Goal: Task Accomplishment & Management: Use online tool/utility

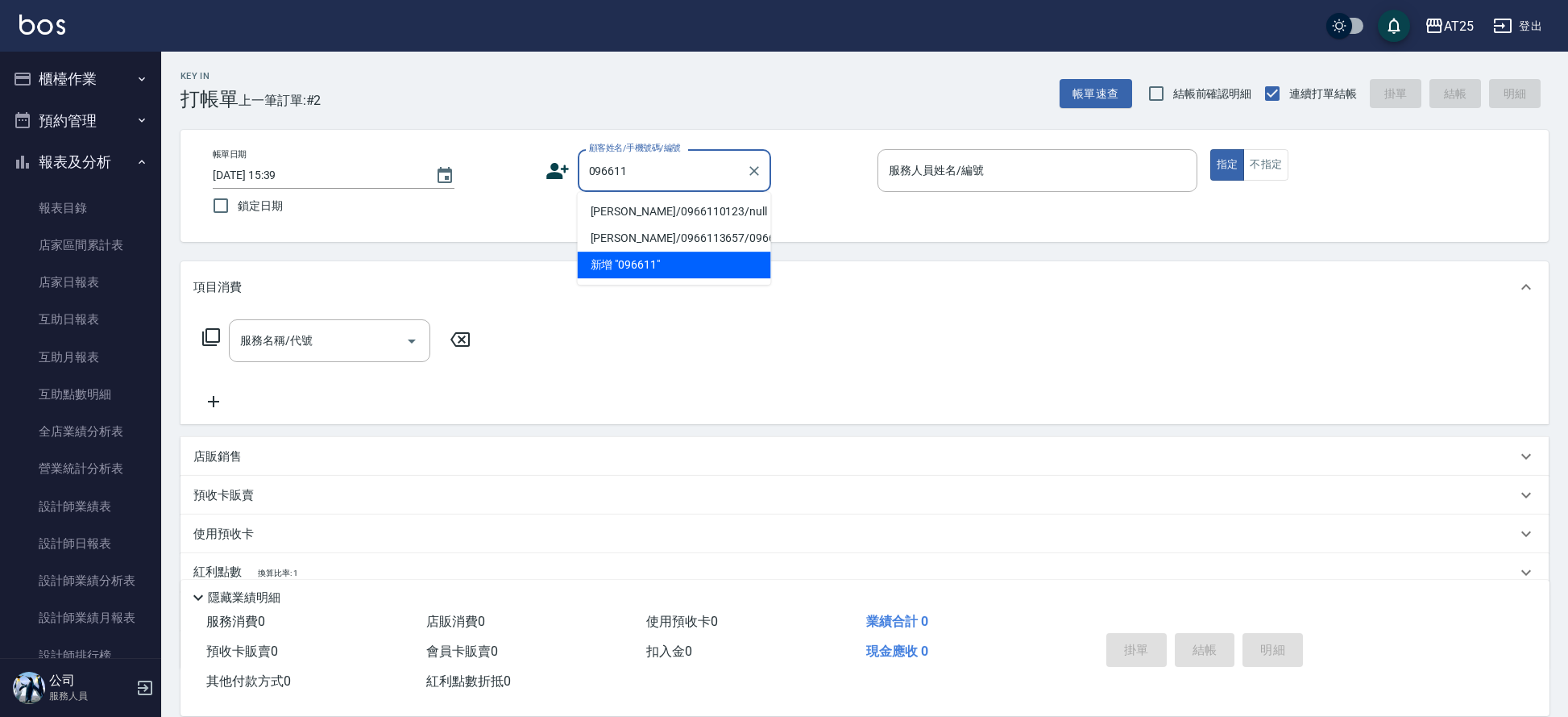
scroll to position [11, 0]
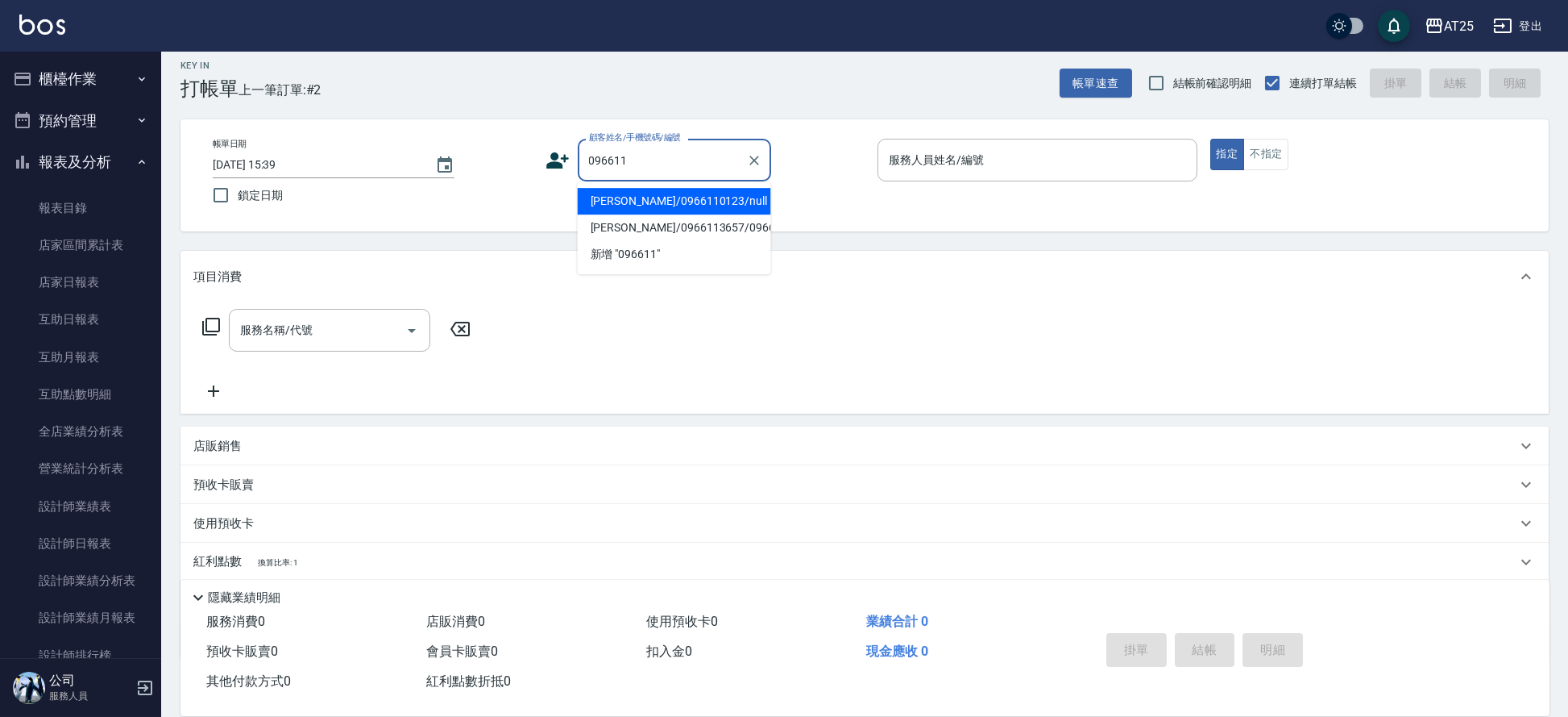
click at [640, 196] on li "[PERSON_NAME]/0966110123/null" at bounding box center [674, 200] width 193 height 27
type input "[PERSON_NAME]/0966110123/null"
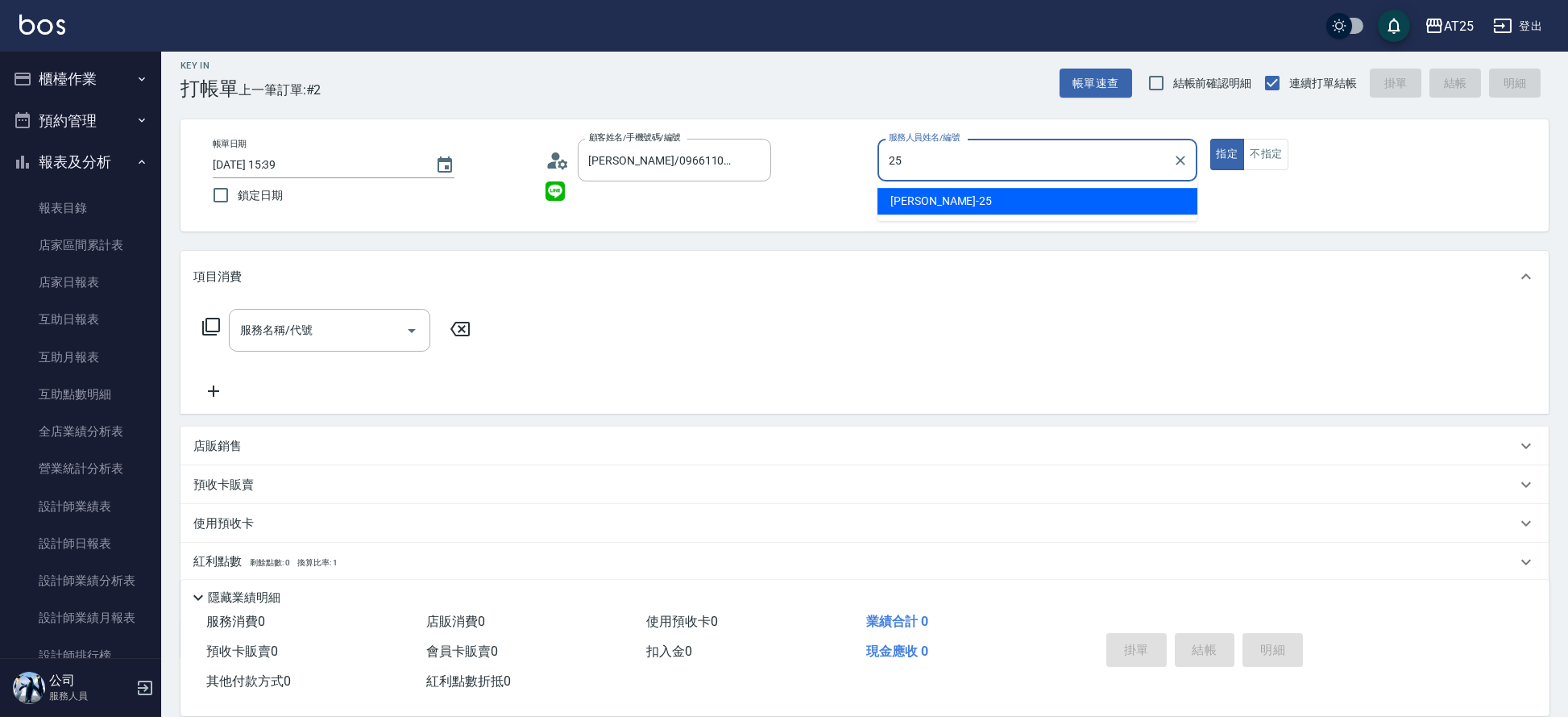
type input "Evan-25"
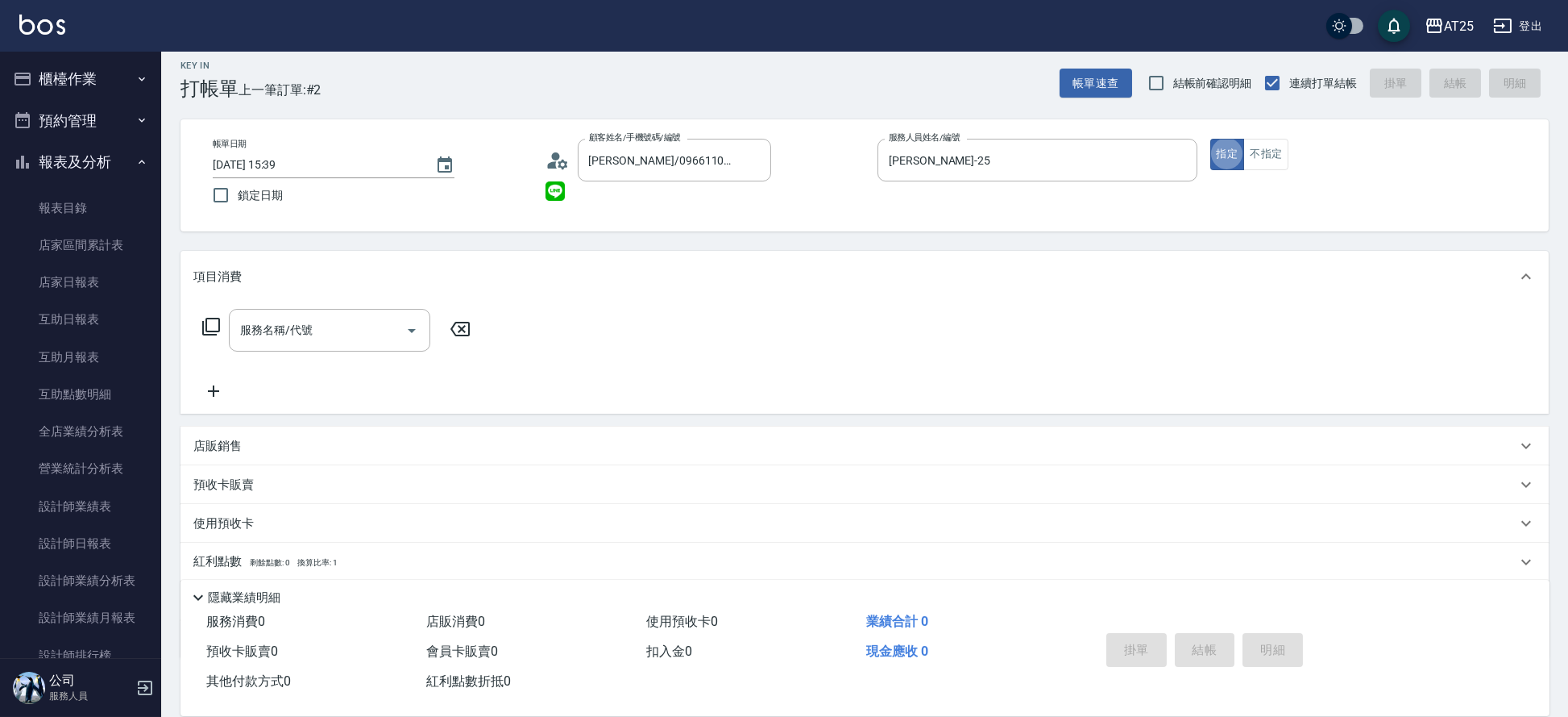
type button "true"
type input "301"
type input "150"
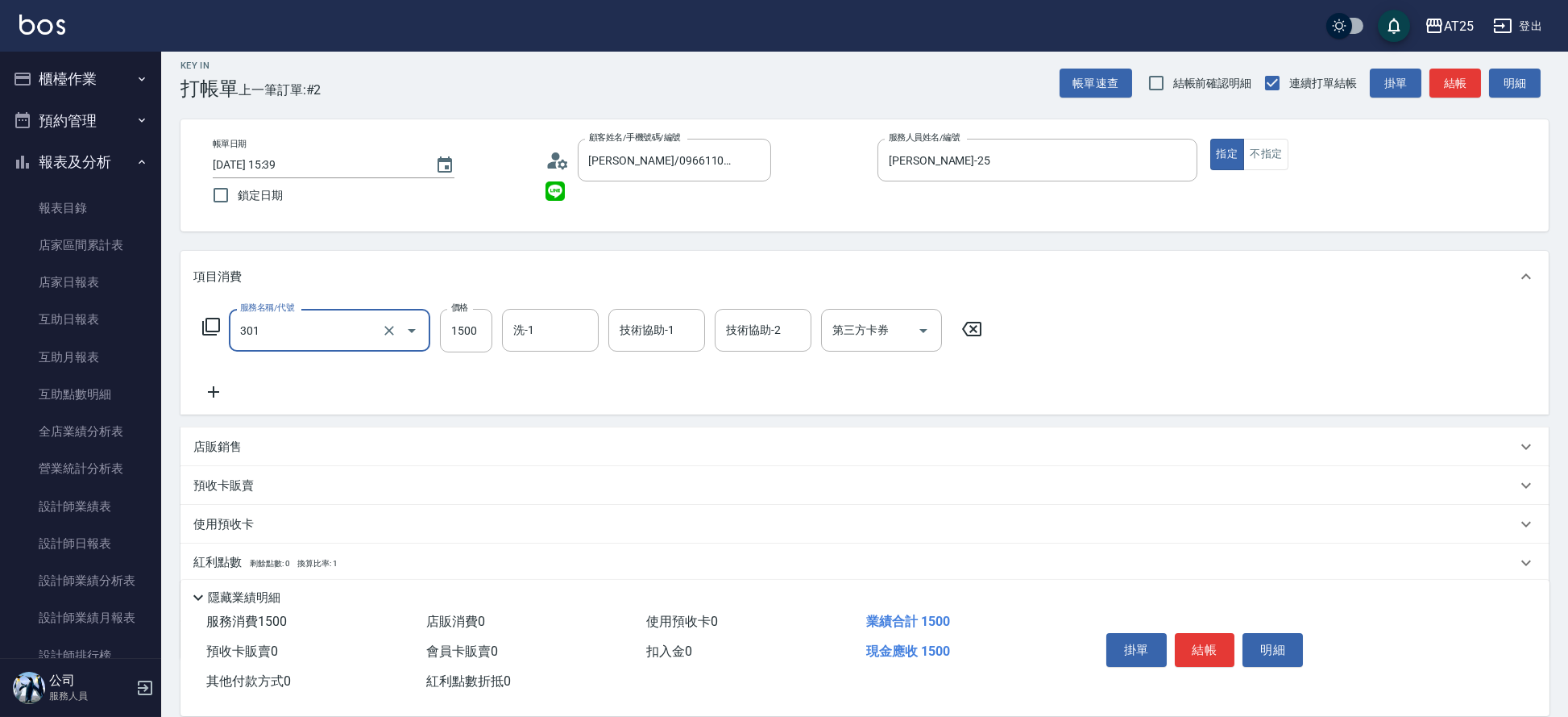
type input "燙髮(301)"
type input "0"
type input "35"
type input "30"
type input "350"
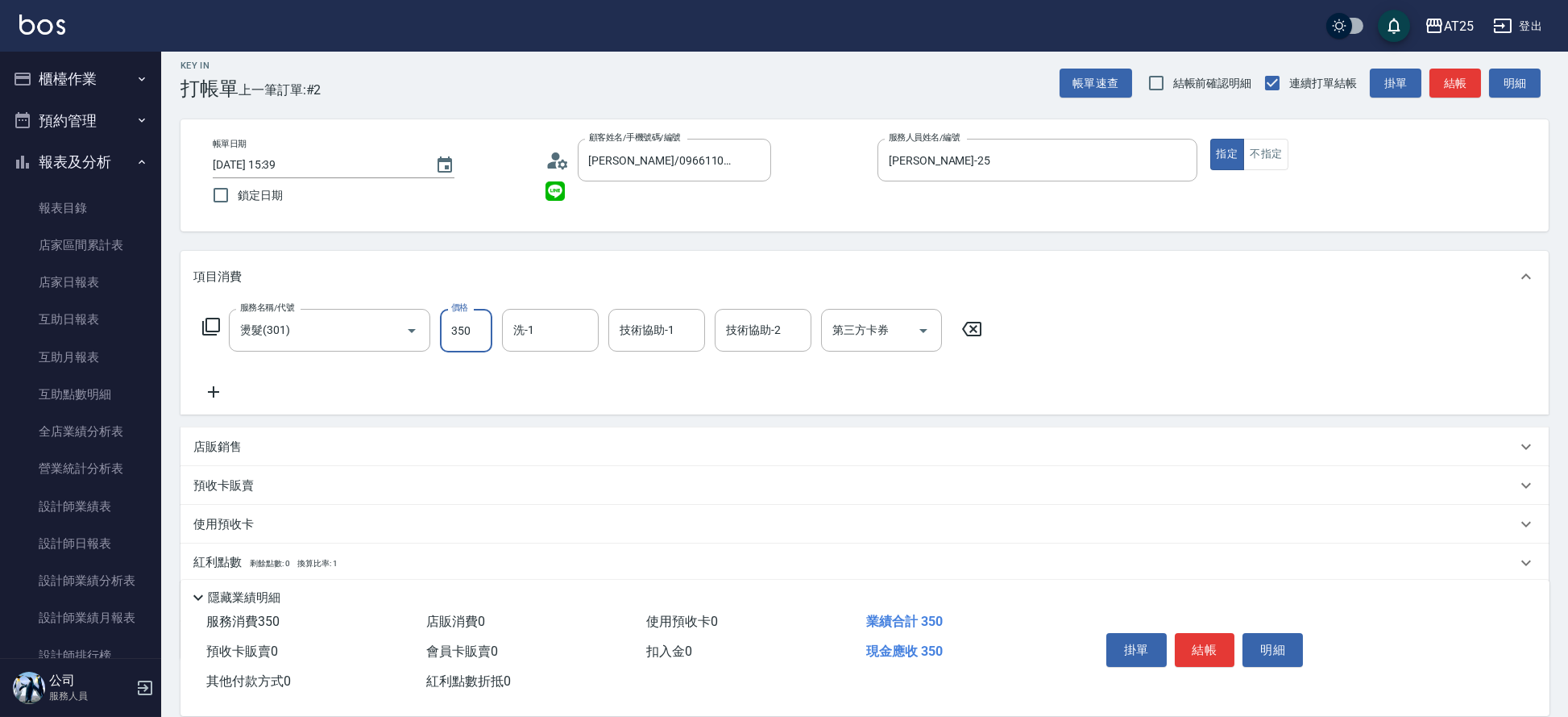
click at [482, 329] on input "350" at bounding box center [466, 330] width 53 height 44
type input "0"
type input "35"
type input "30"
type input "350"
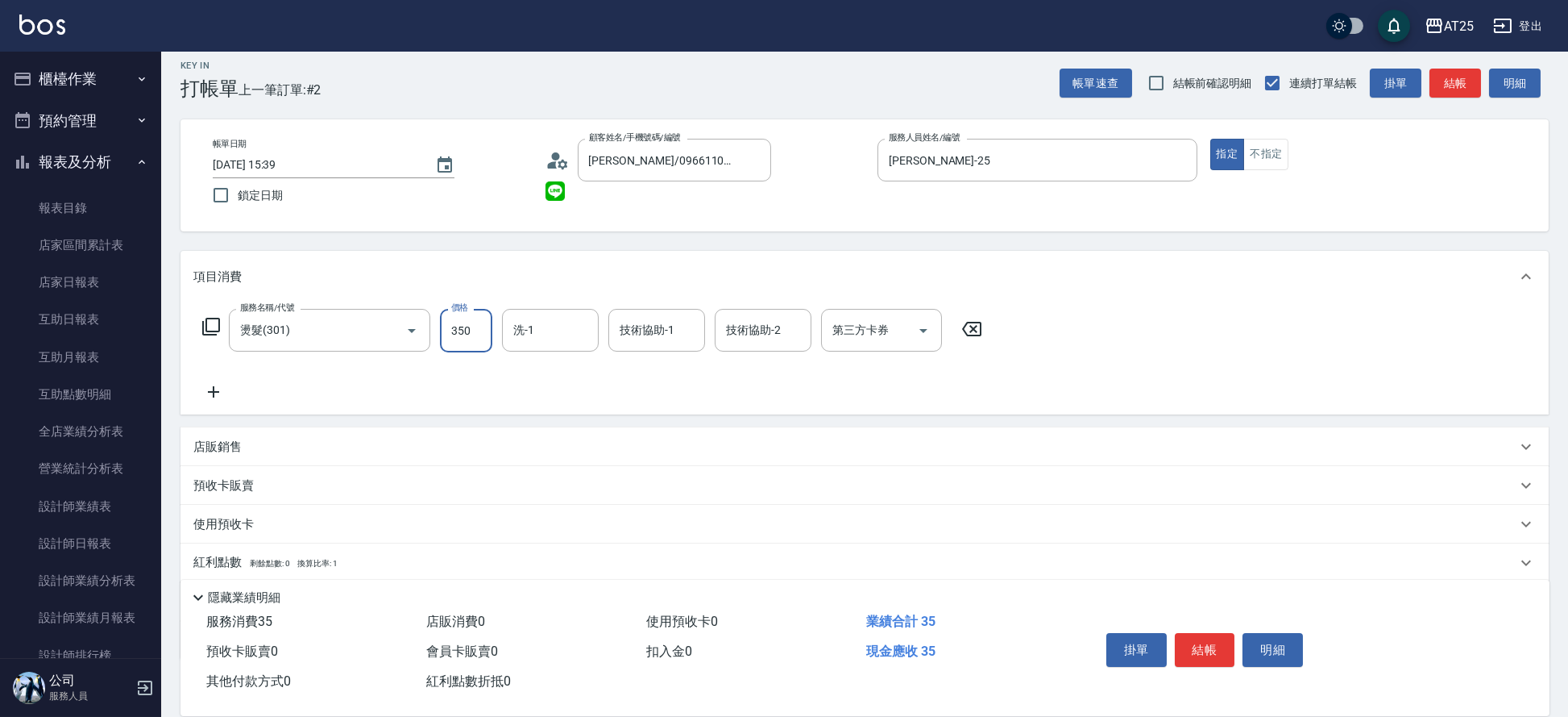
type input "350"
type input "3500"
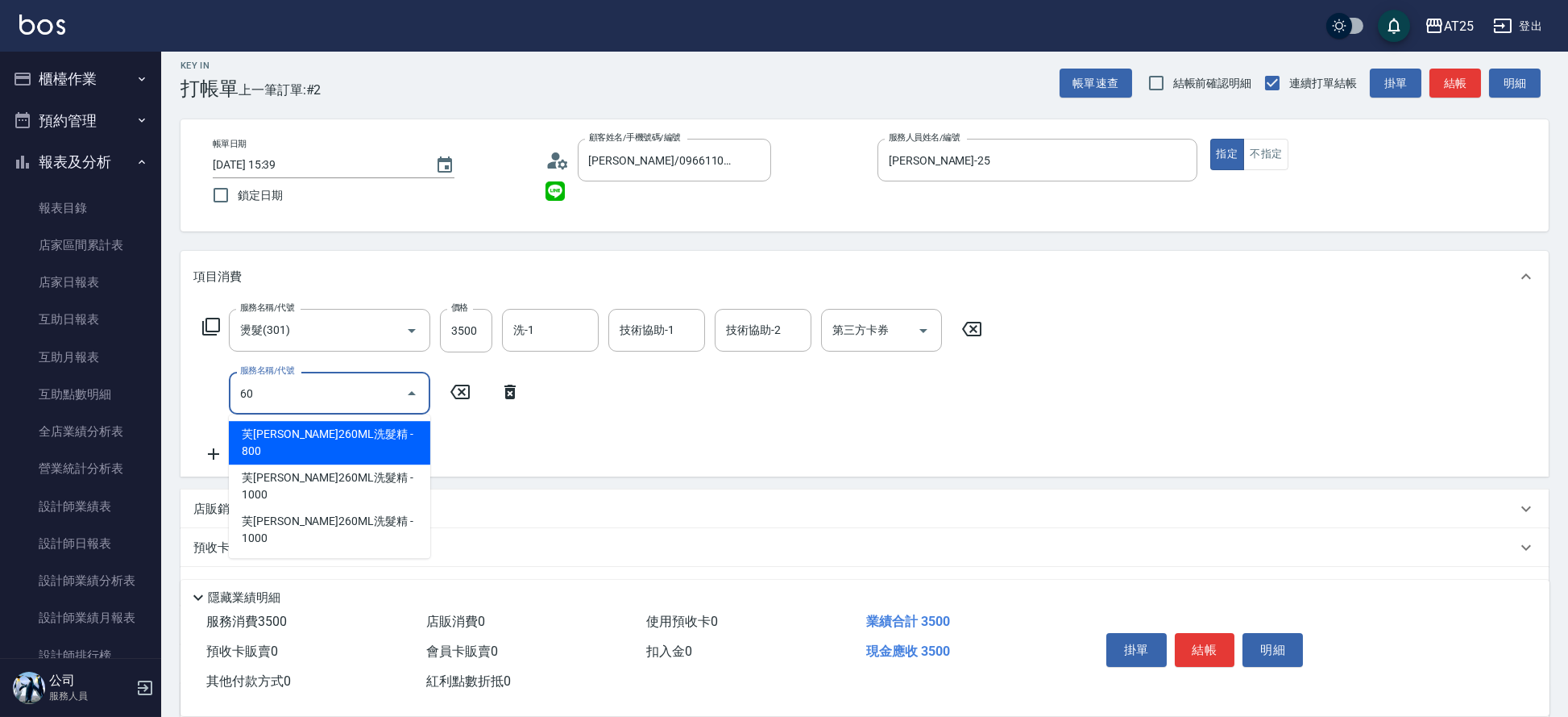
type input "601"
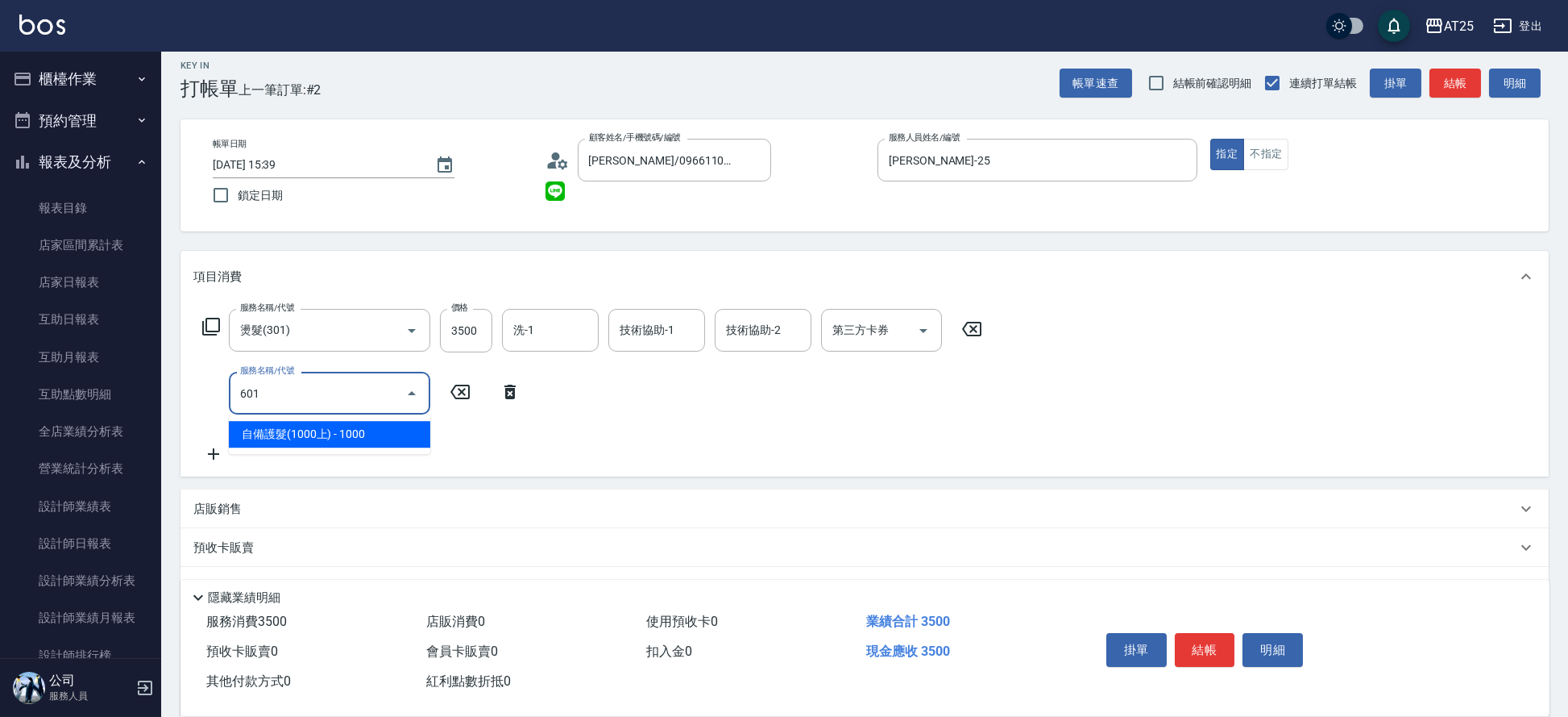
type input "450"
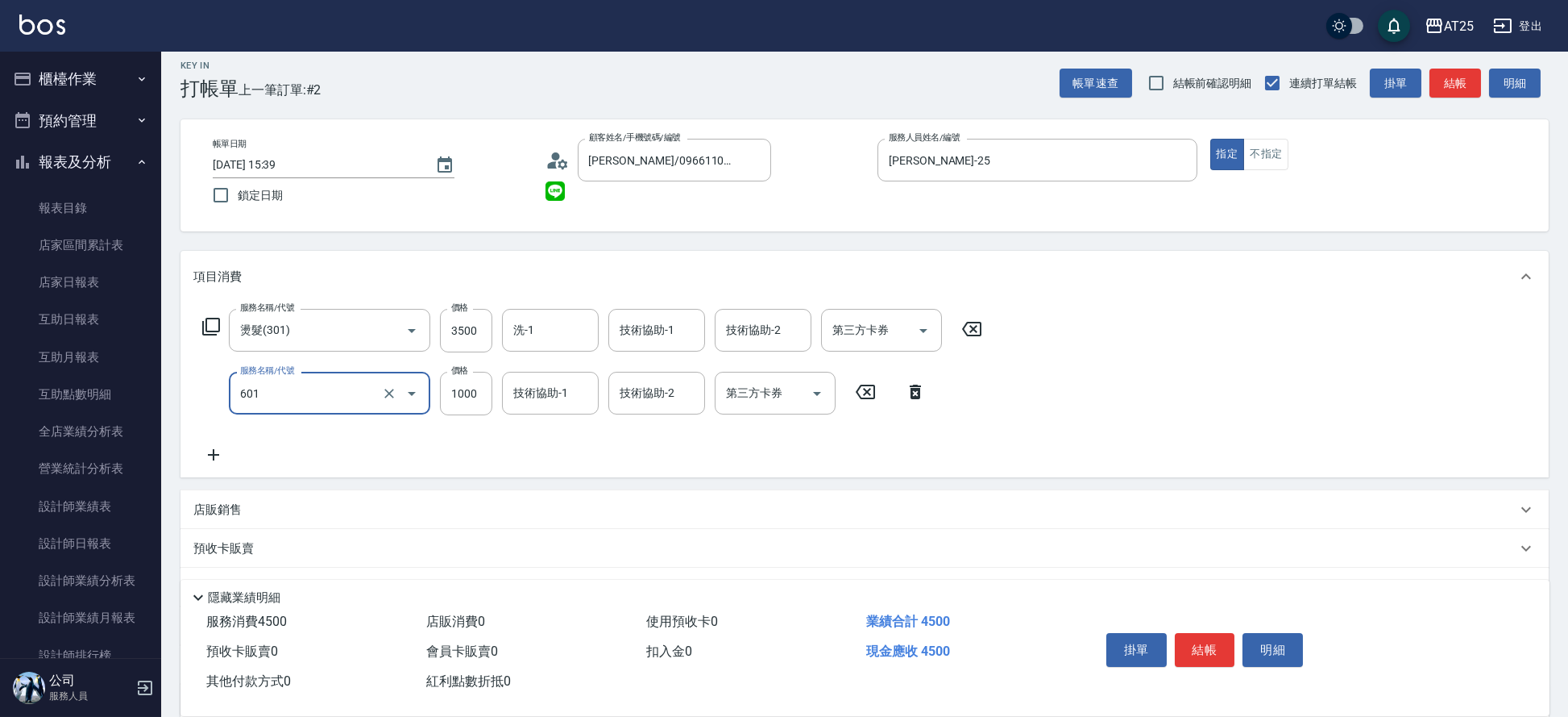
type input "自備護髮(1000上)(601)"
type input "1"
type input "350"
type input "15"
type input "360"
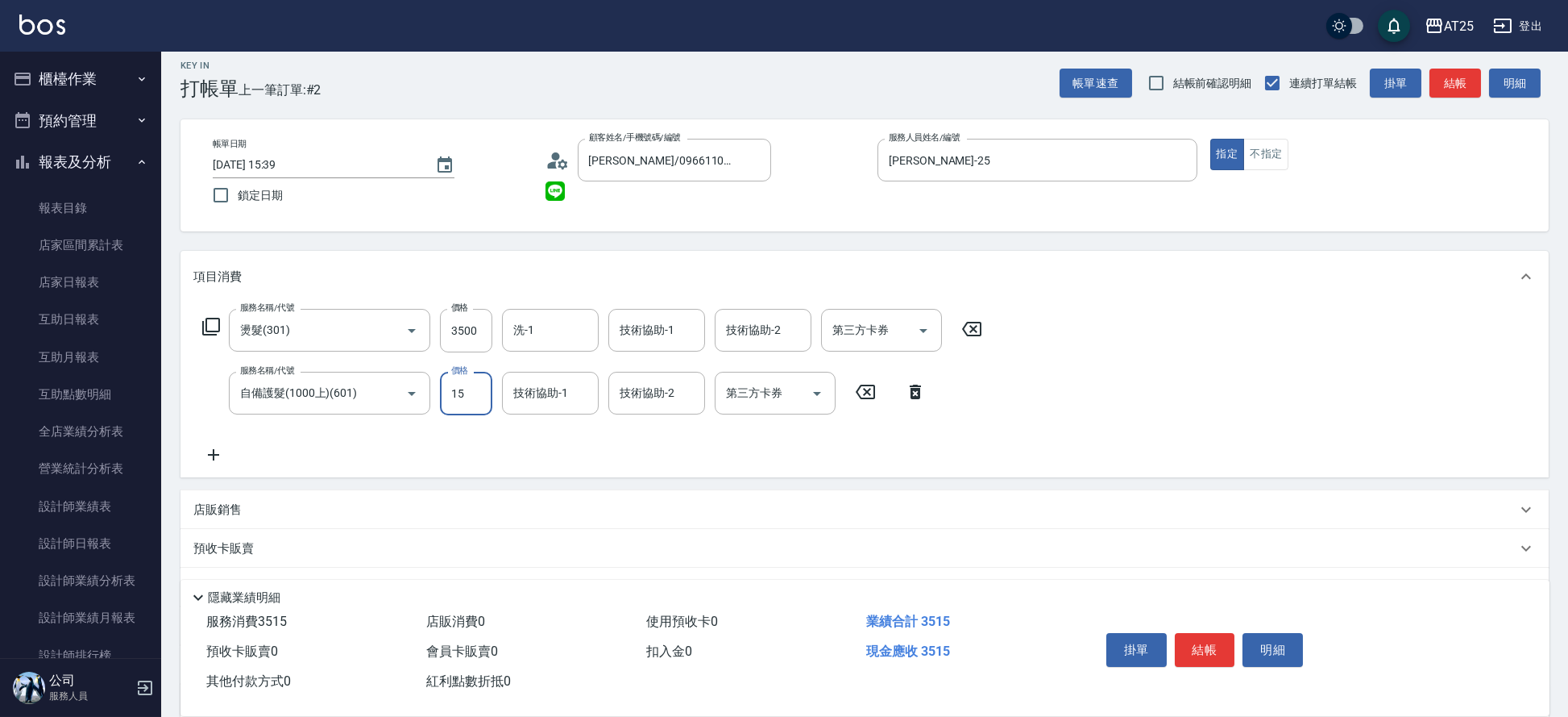
type input "150"
type input "500"
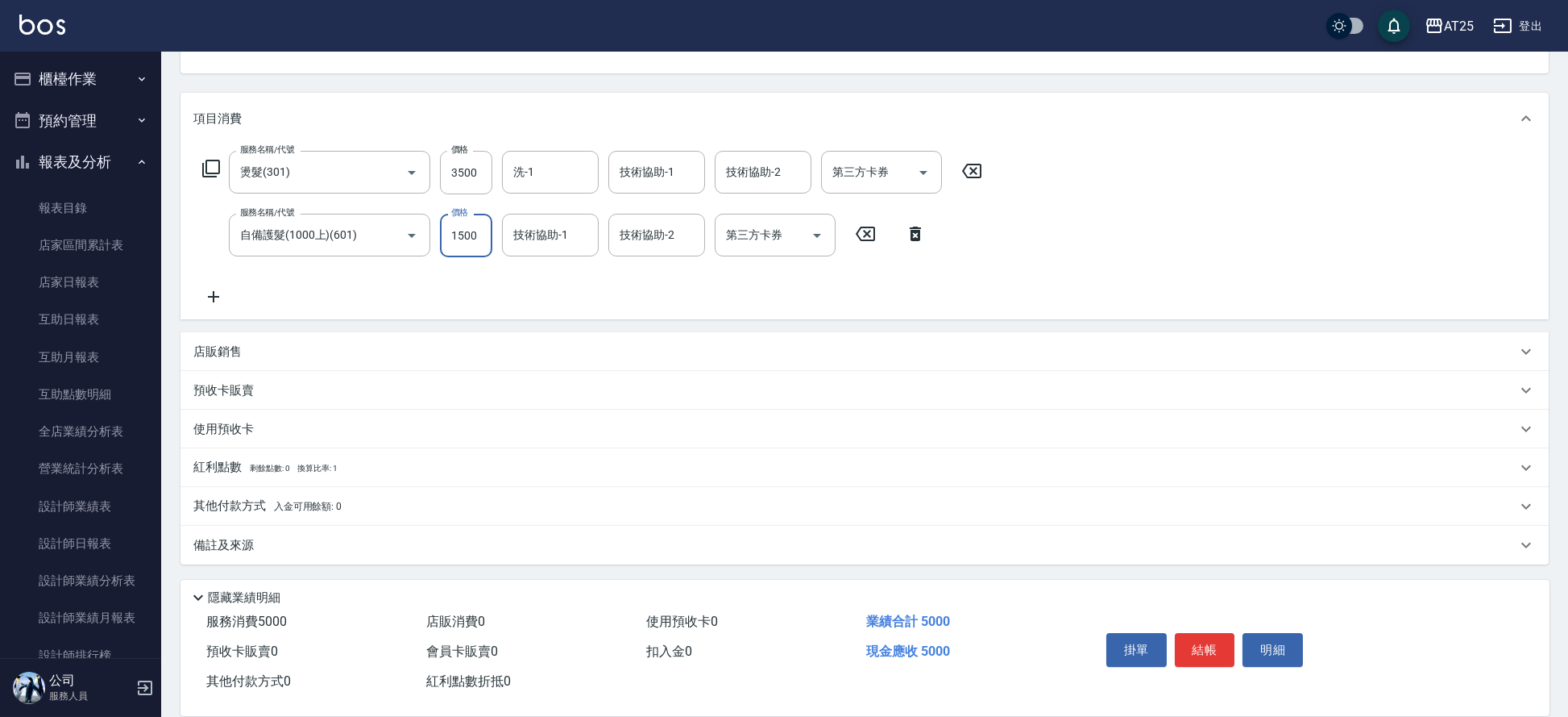
type input "1500"
click at [266, 355] on div "店販銷售" at bounding box center [854, 351] width 1323 height 17
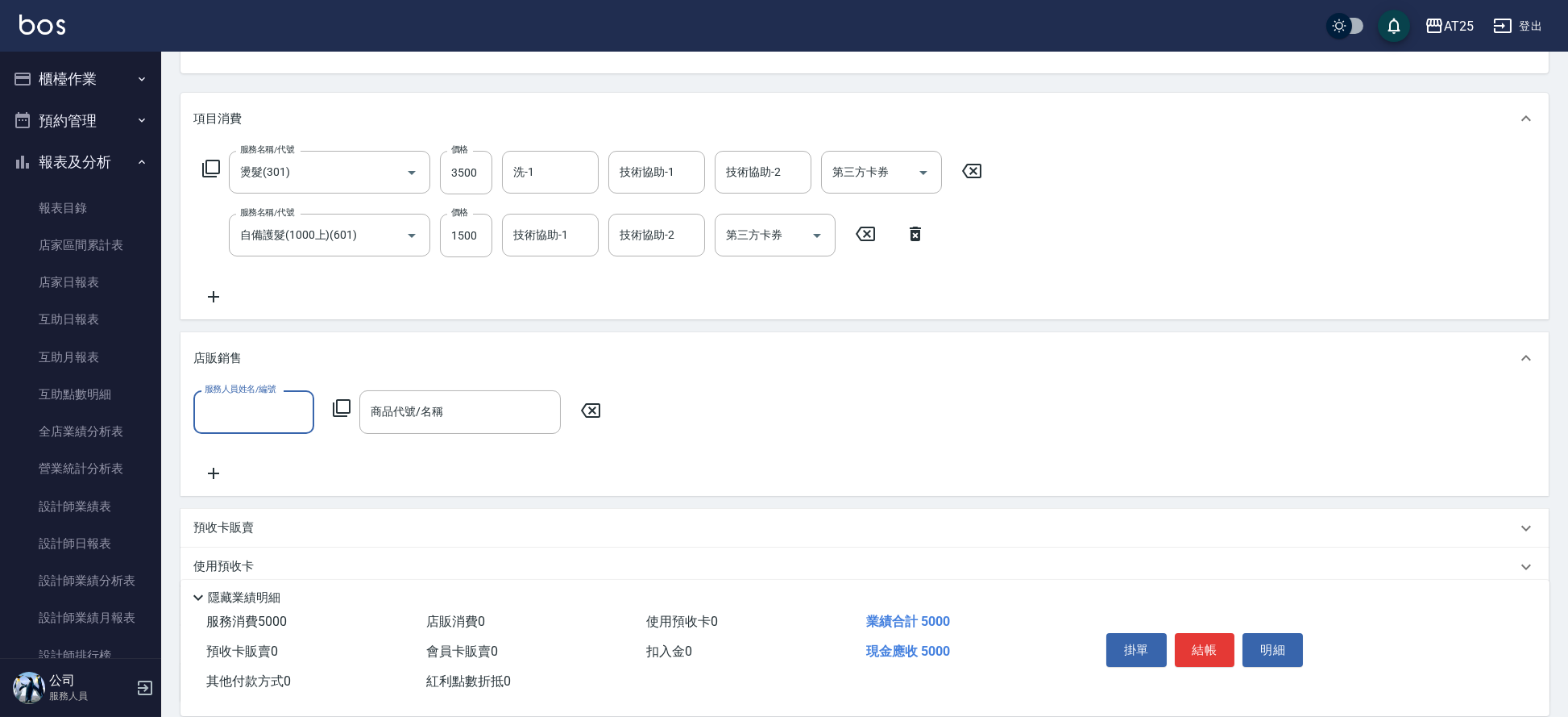
scroll to position [0, 0]
type input "Evan-25"
type input "f"
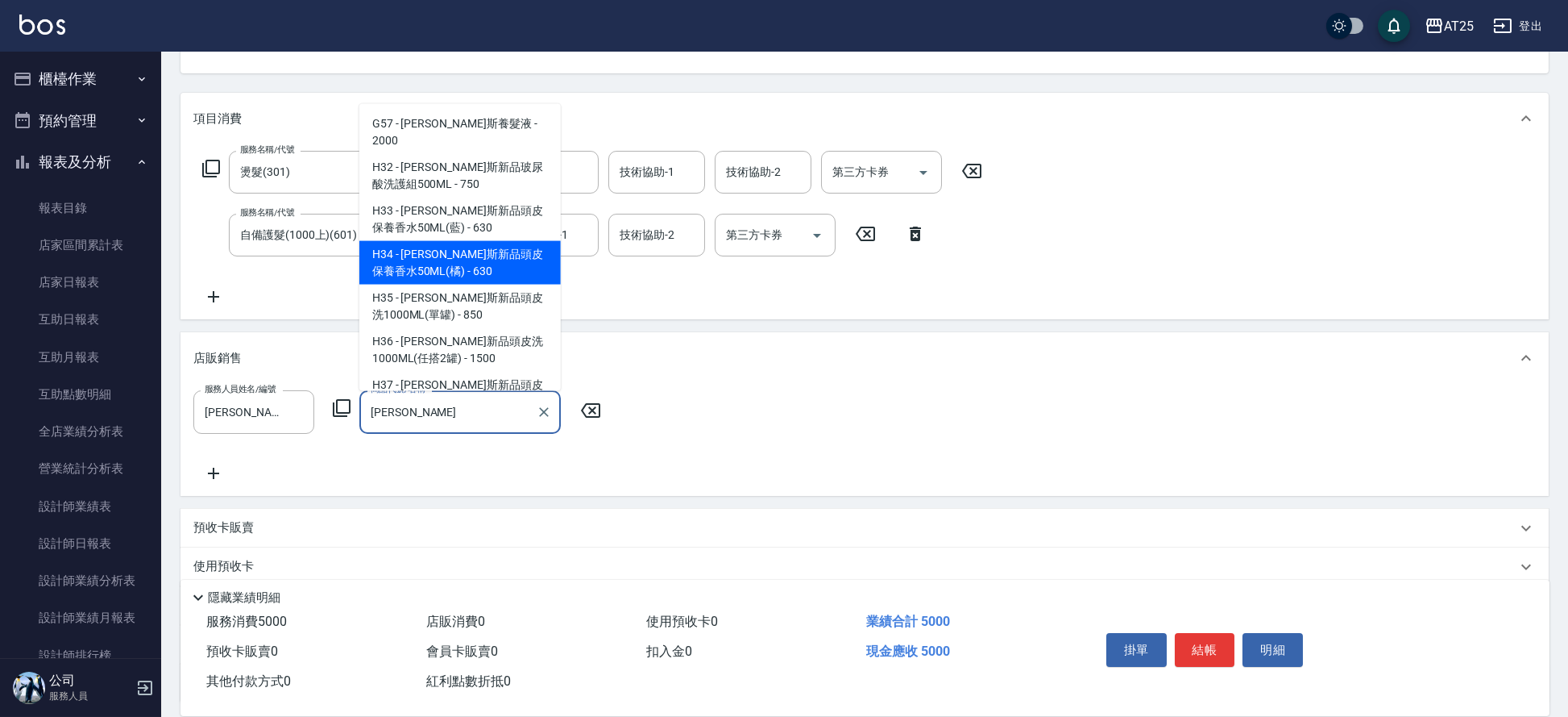
click at [386, 241] on span "H33 - 喬娜斯新品頭皮保養香水50ML(藍) - 630" at bounding box center [459, 219] width 201 height 44
type input "喬娜斯新品頭皮保養香水50ML(藍)"
type input "560"
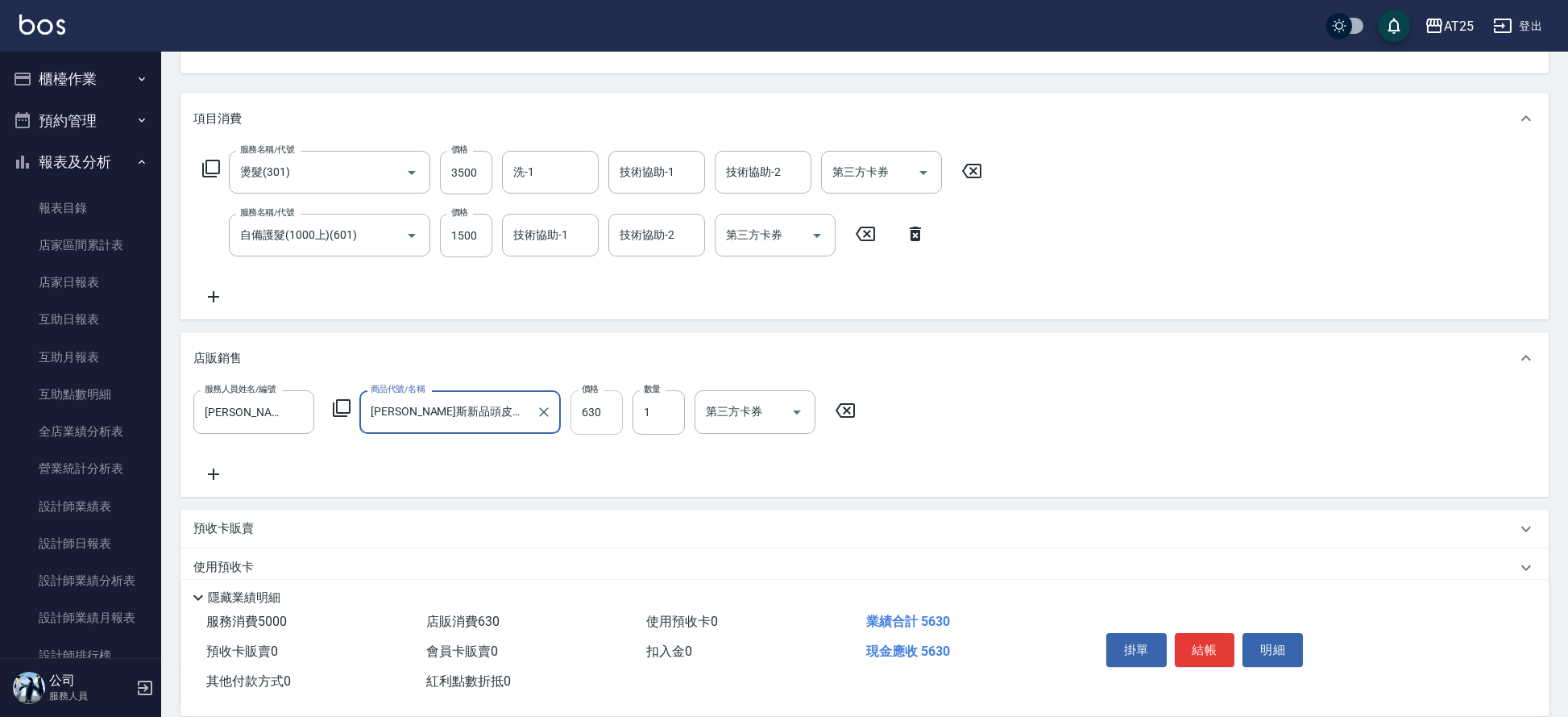
type input "喬娜斯新品頭皮保養香水50ML(藍)"
click at [601, 419] on input "630" at bounding box center [596, 412] width 53 height 44
type input "5"
type input "500"
type input "50"
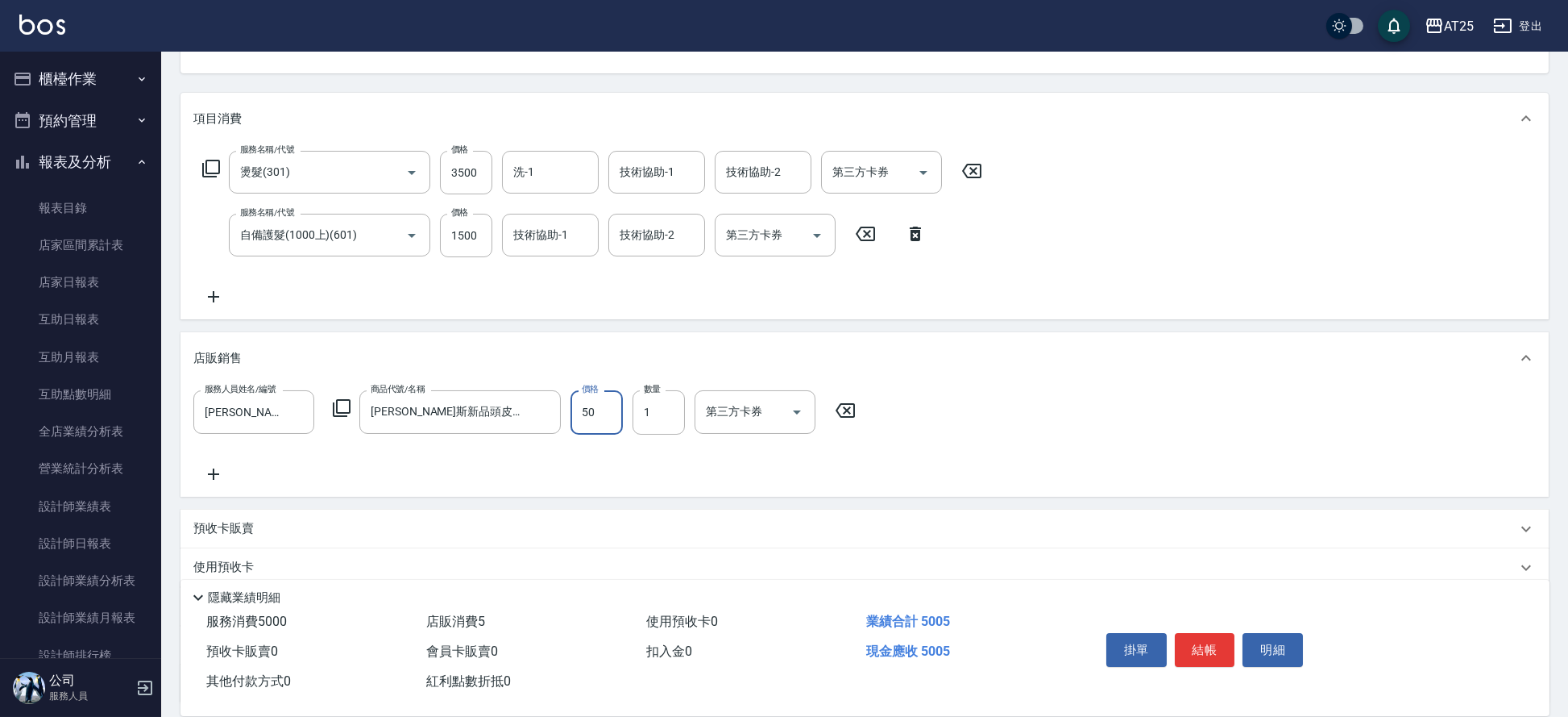
type input "550"
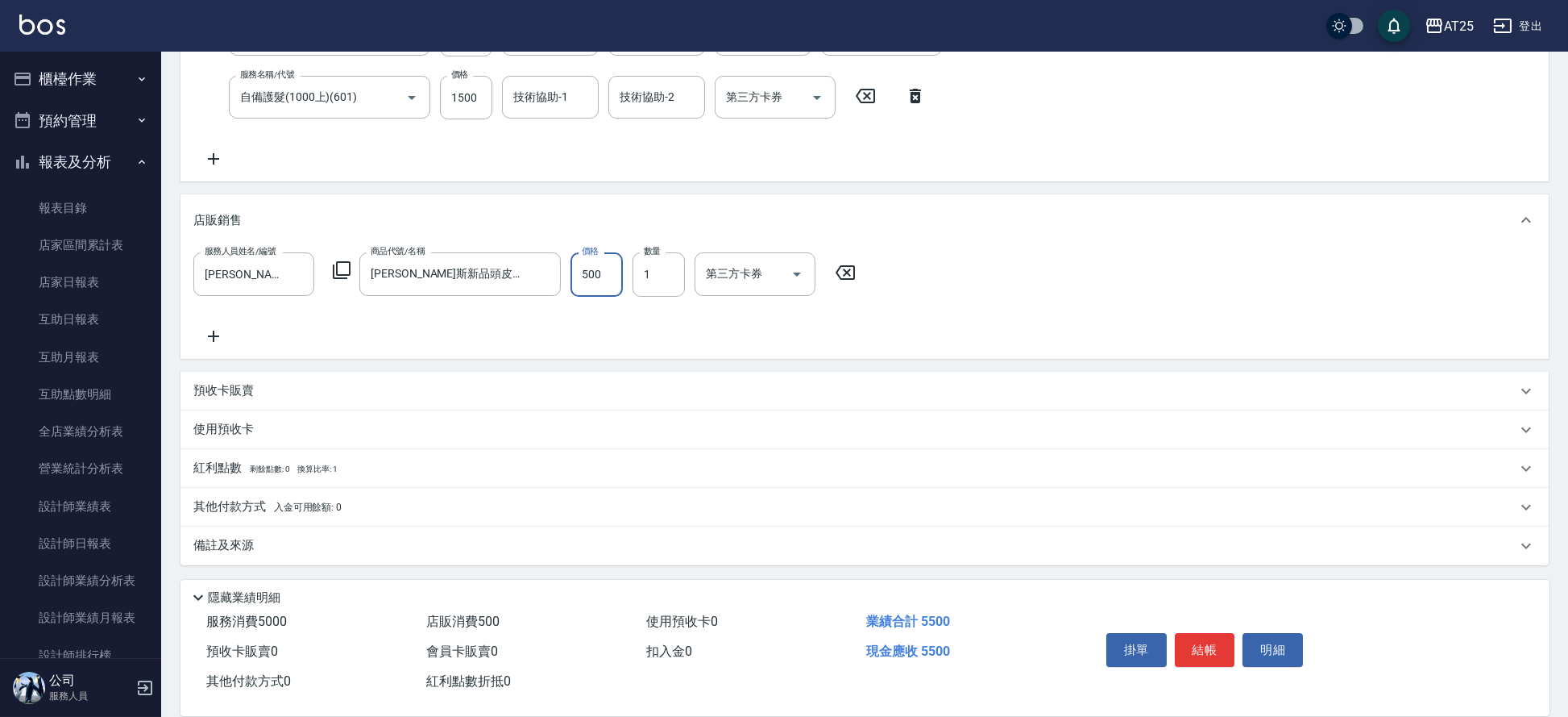
type input "500"
click at [501, 506] on div "其他付款方式 入金可用餘額: 0" at bounding box center [854, 507] width 1323 height 18
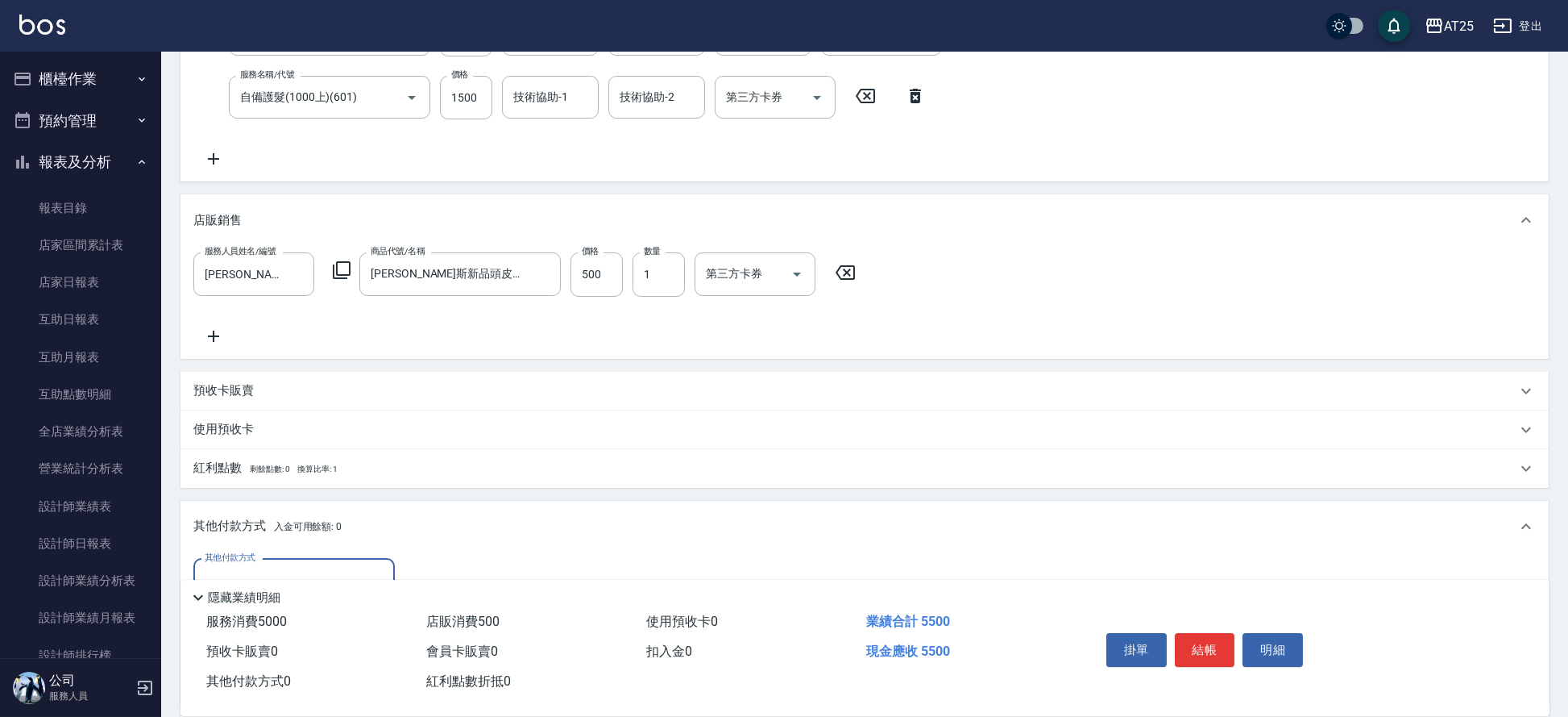
scroll to position [0, 0]
click at [375, 566] on input "其他付款方式" at bounding box center [293, 580] width 187 height 28
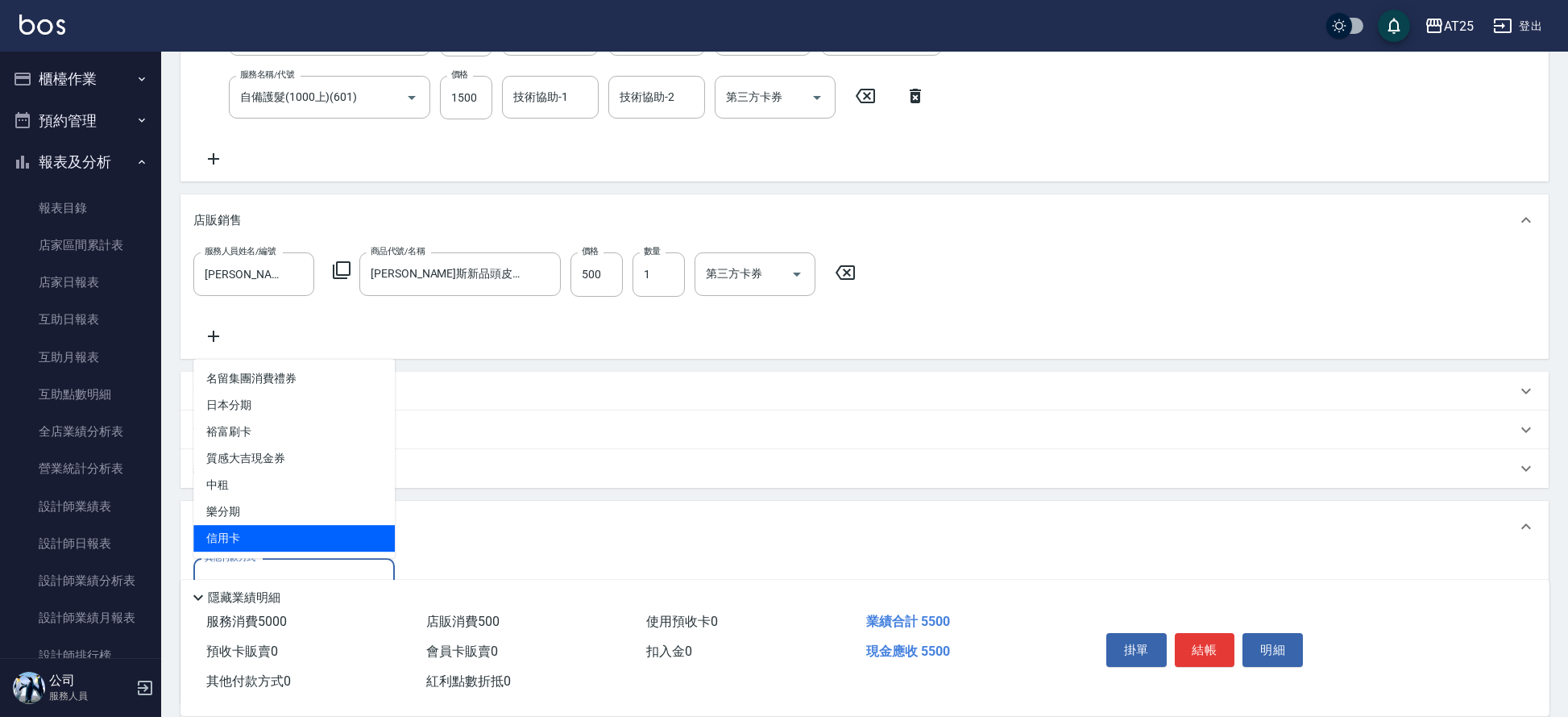
click at [353, 532] on span "信用卡" at bounding box center [293, 538] width 201 height 27
type input "信用卡"
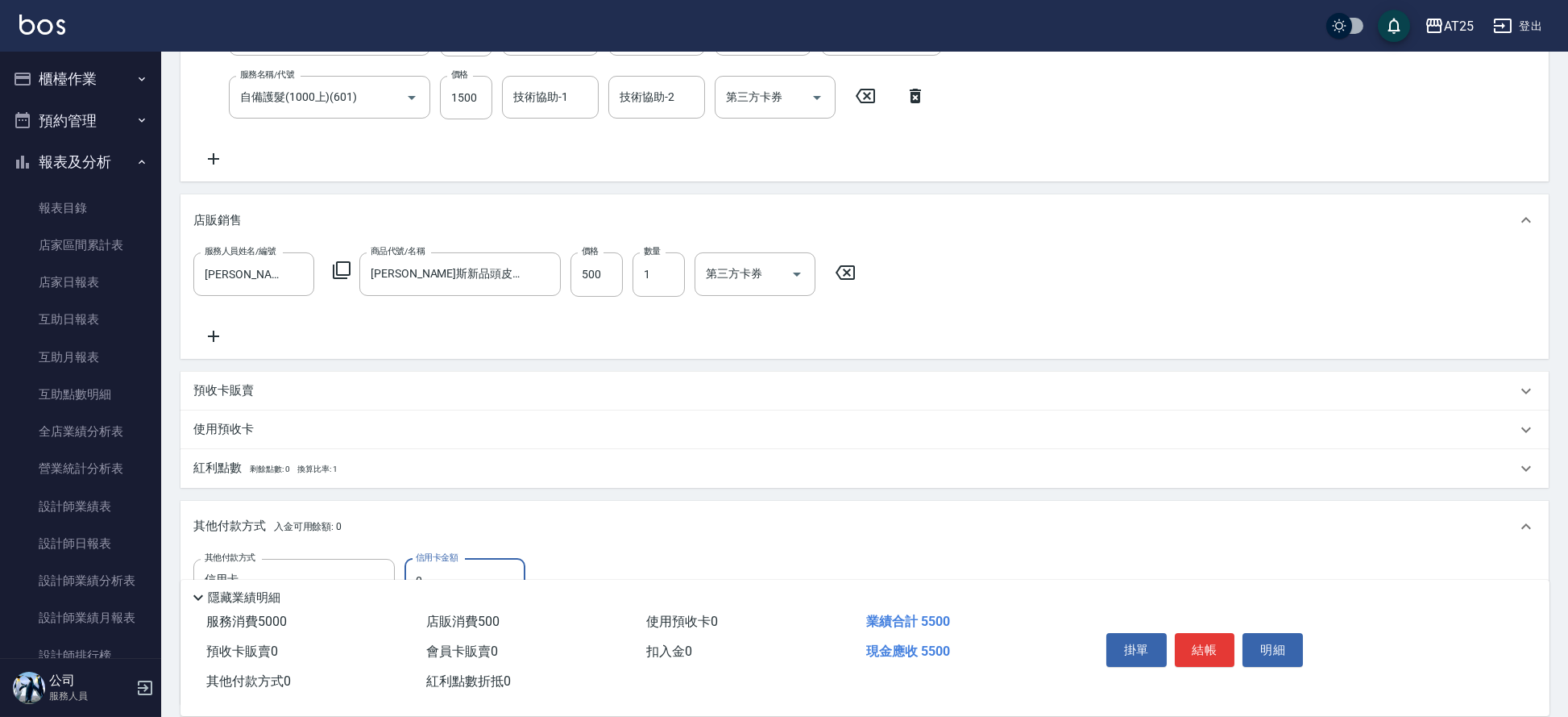
click at [474, 562] on input "0" at bounding box center [465, 580] width 121 height 44
type input "540"
type input "55"
type input "490"
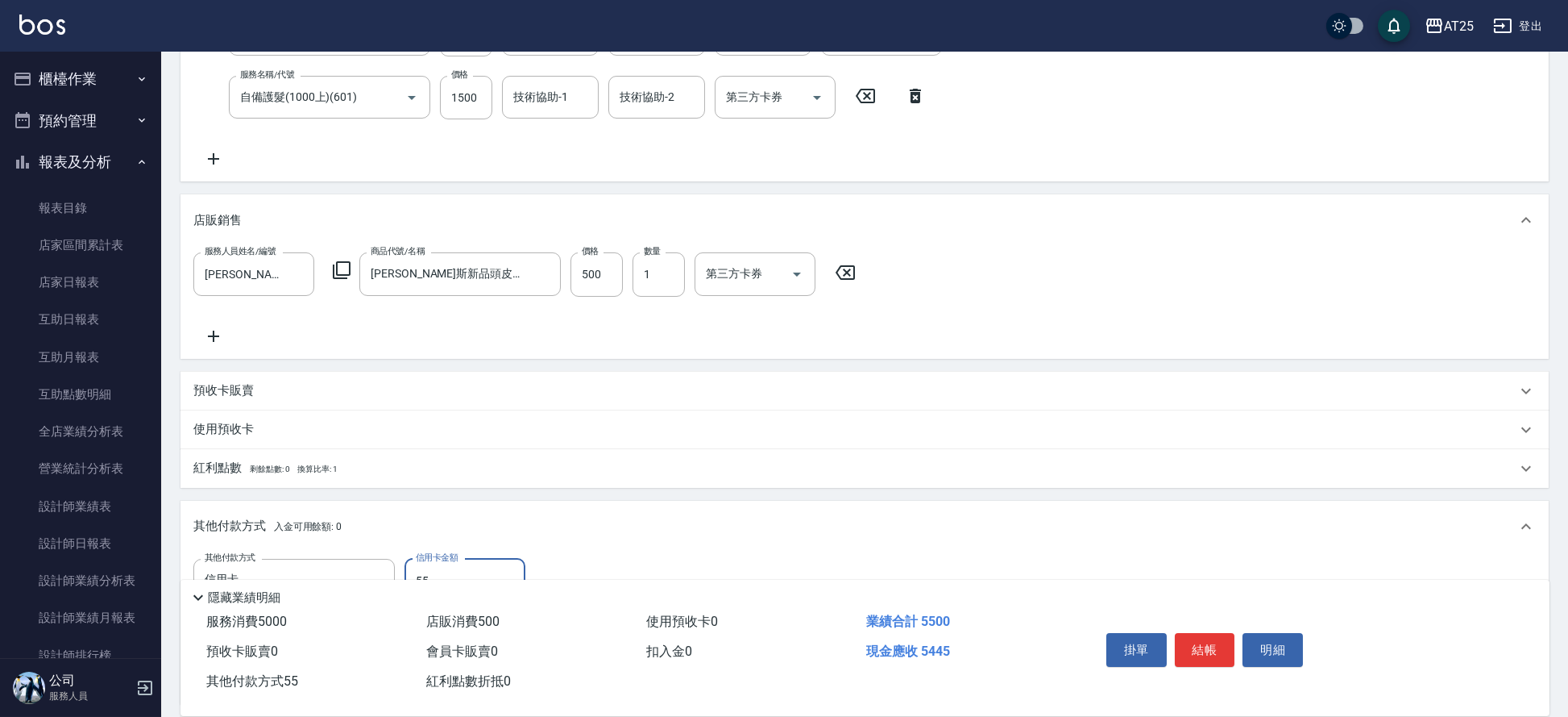
type input "550"
type input "0"
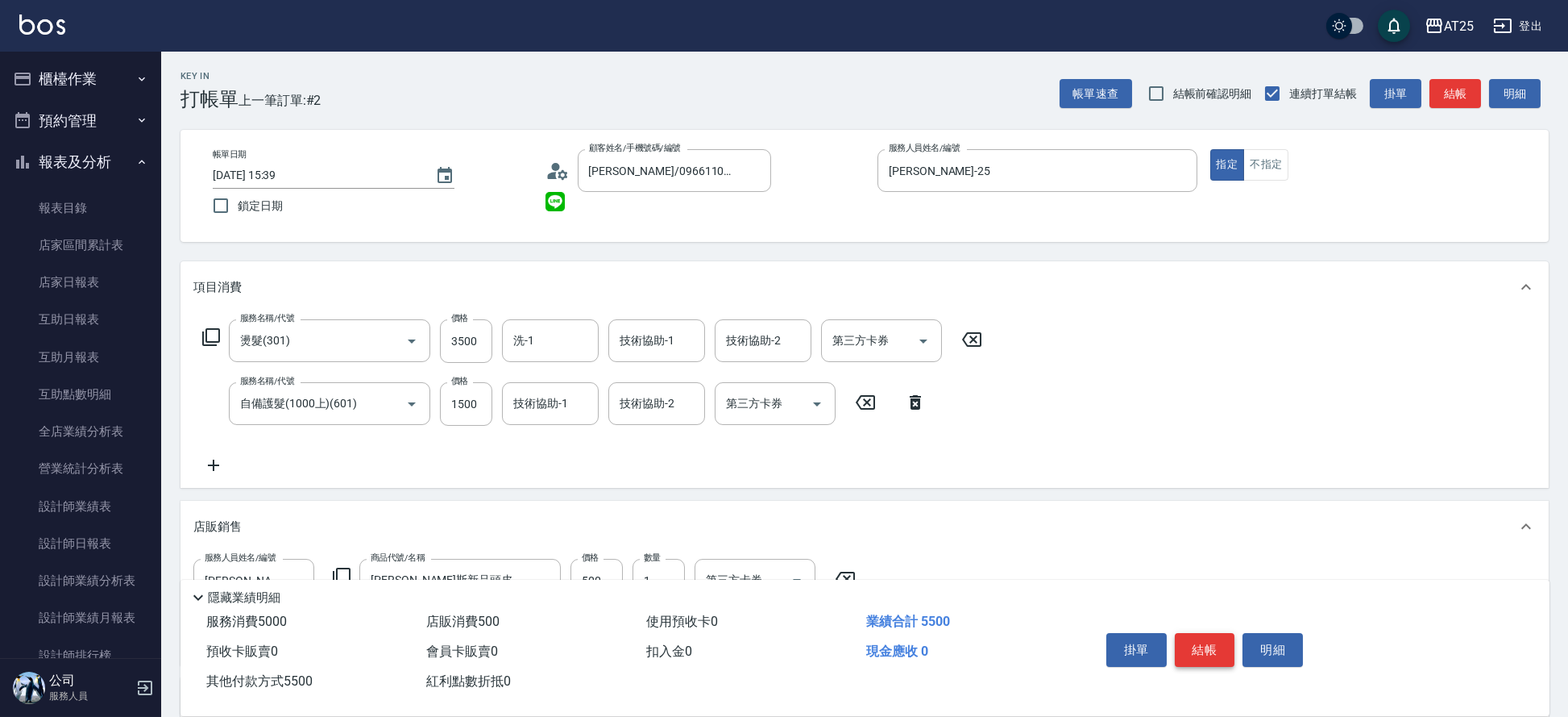
type input "5500"
click at [1206, 645] on button "結帳" at bounding box center [1204, 650] width 60 height 34
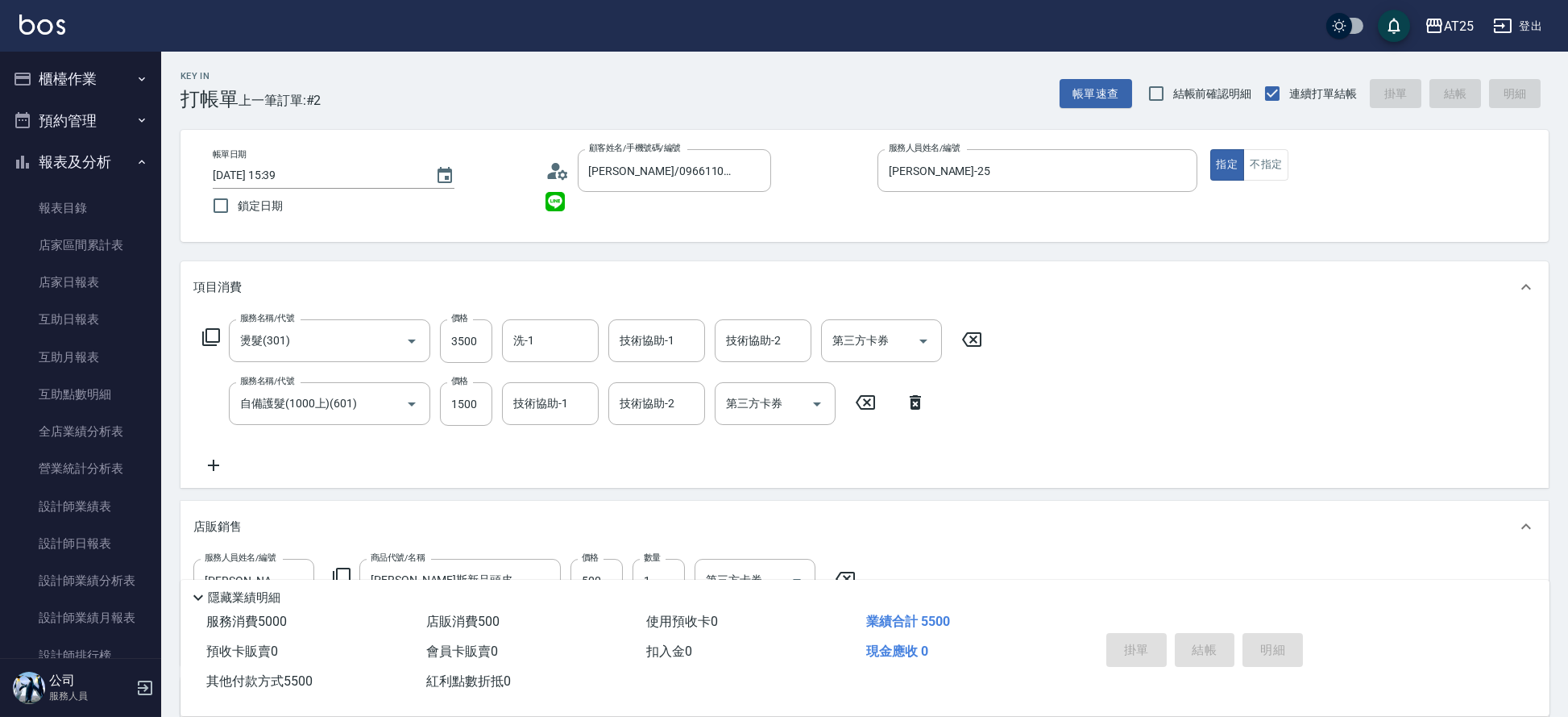
type input "2025/09/05 16:18"
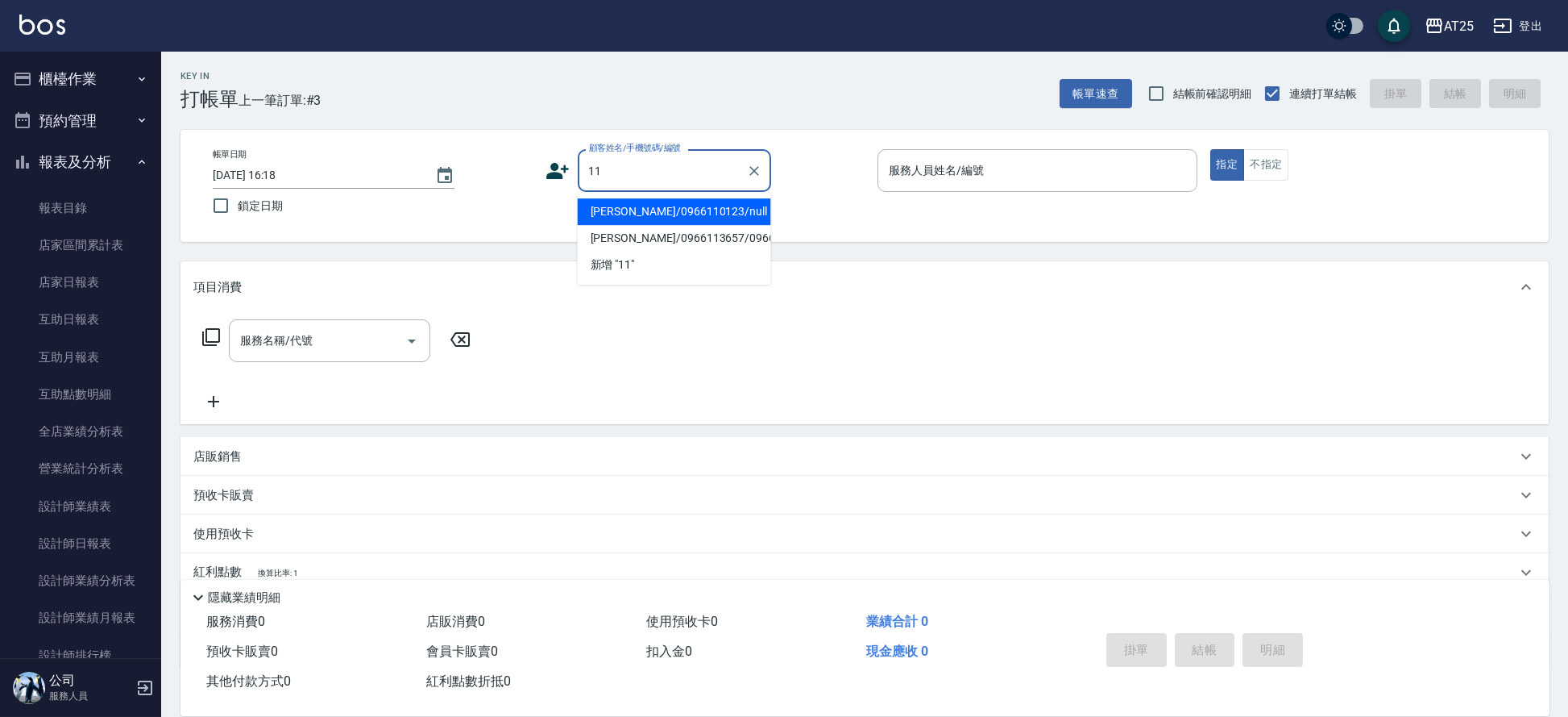
type input "[PERSON_NAME]/0966110123/null"
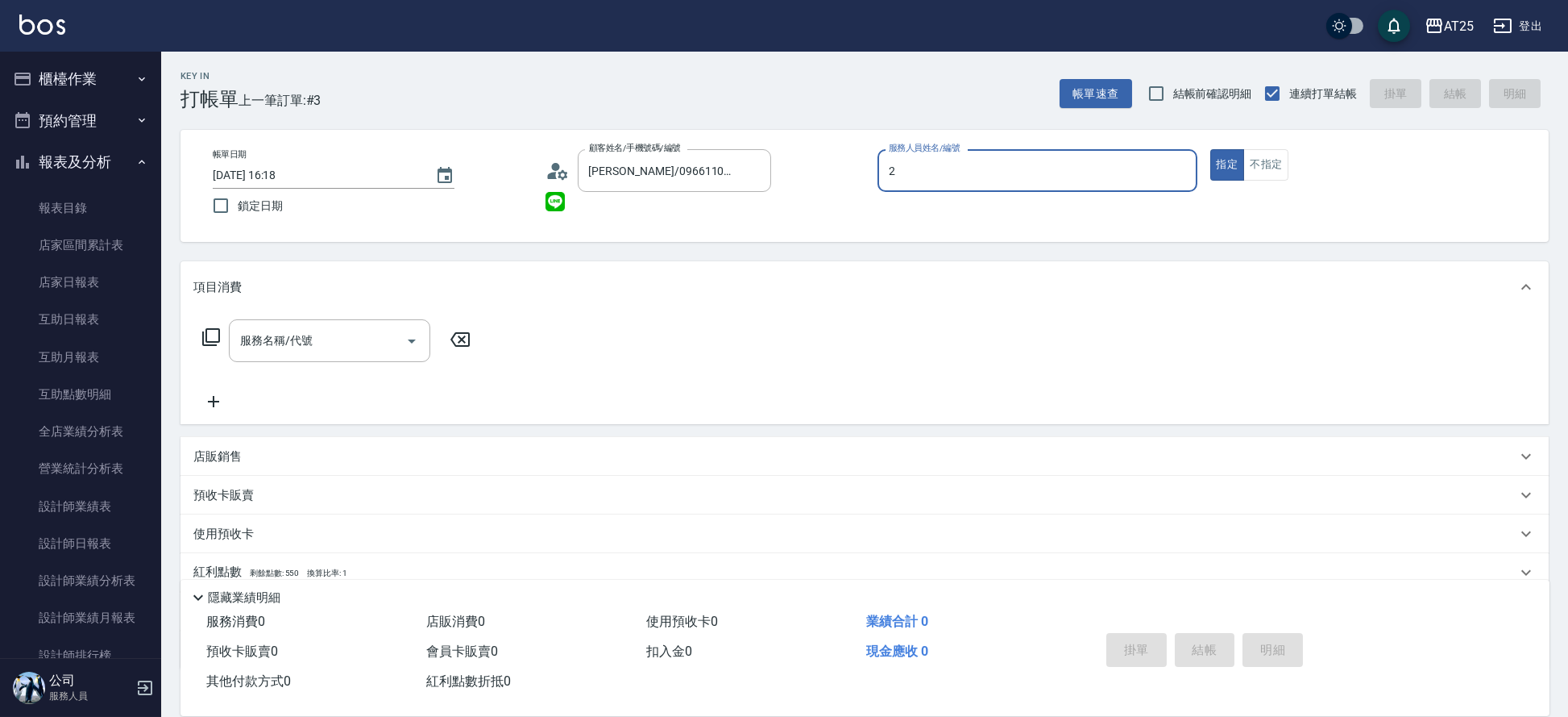
type input "20"
type input "新客人 姓名未設定/11/null"
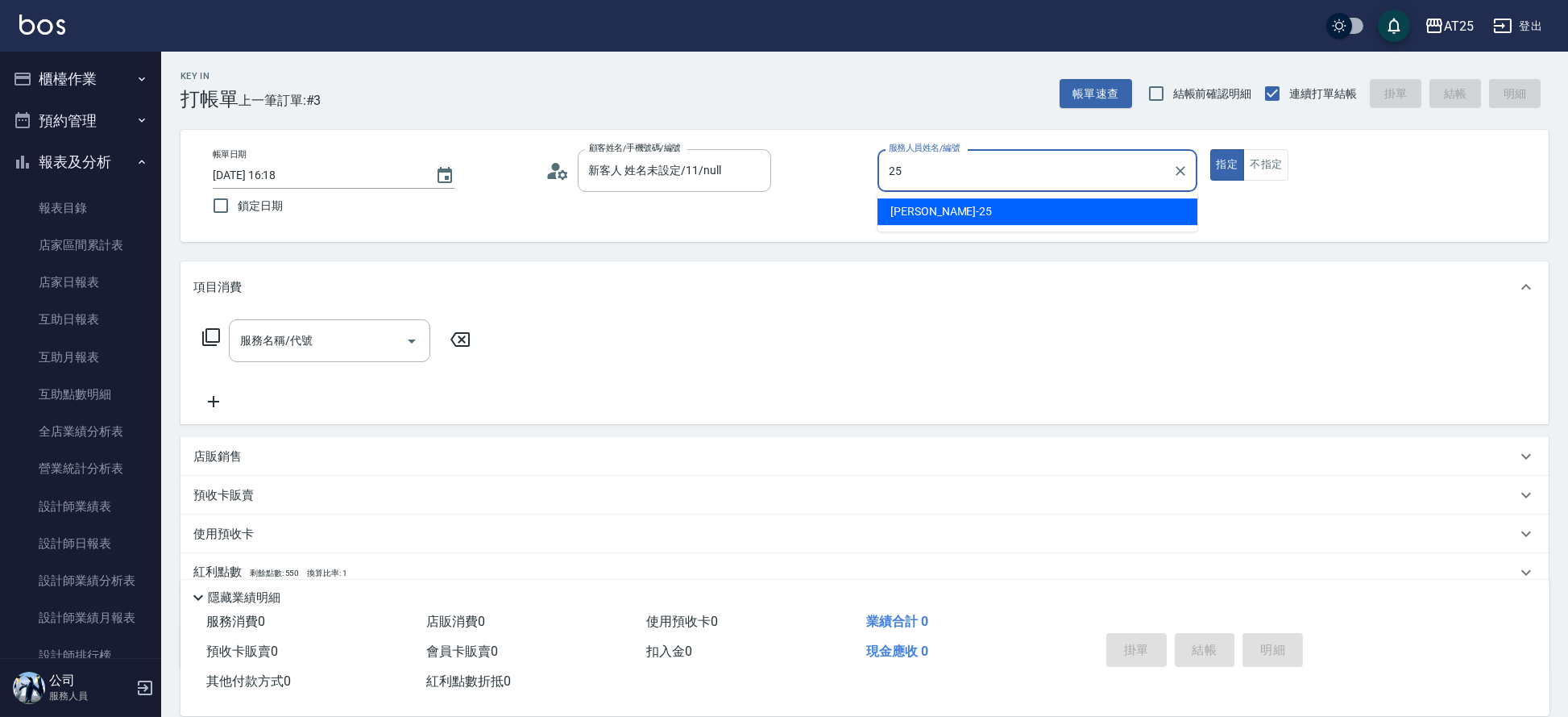
type input "Evan-25"
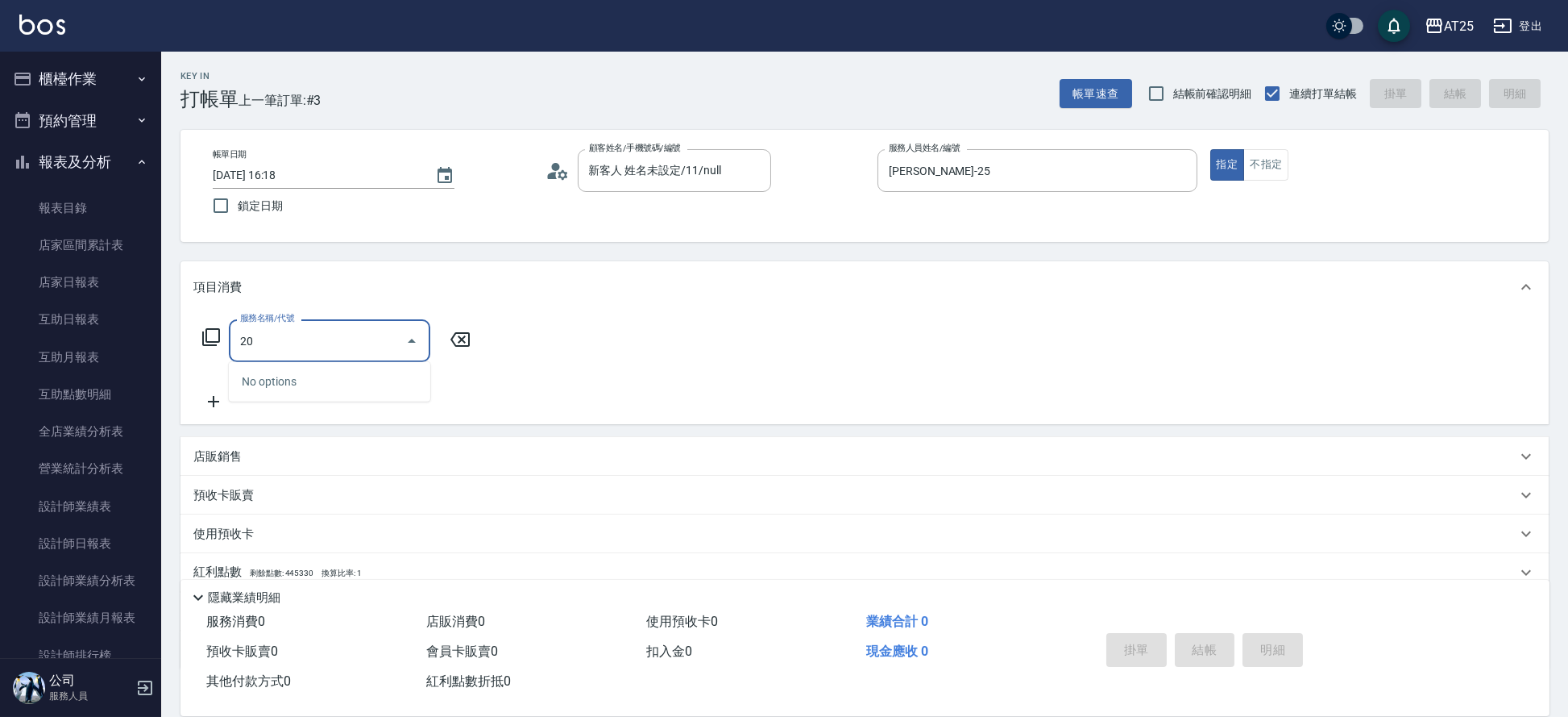
type input "201"
type input "30"
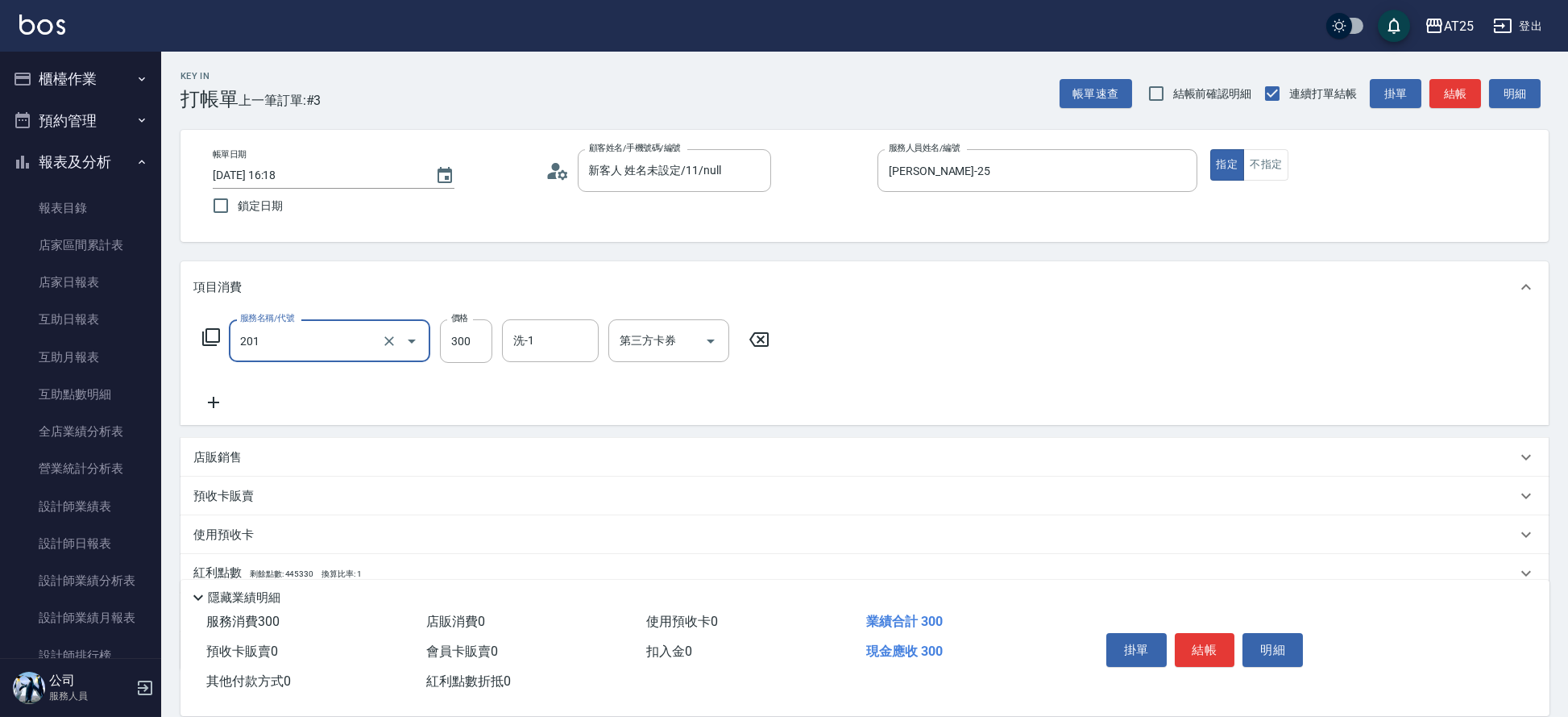
type input "洗髮(201)"
type input "0"
type input "40"
type input "400"
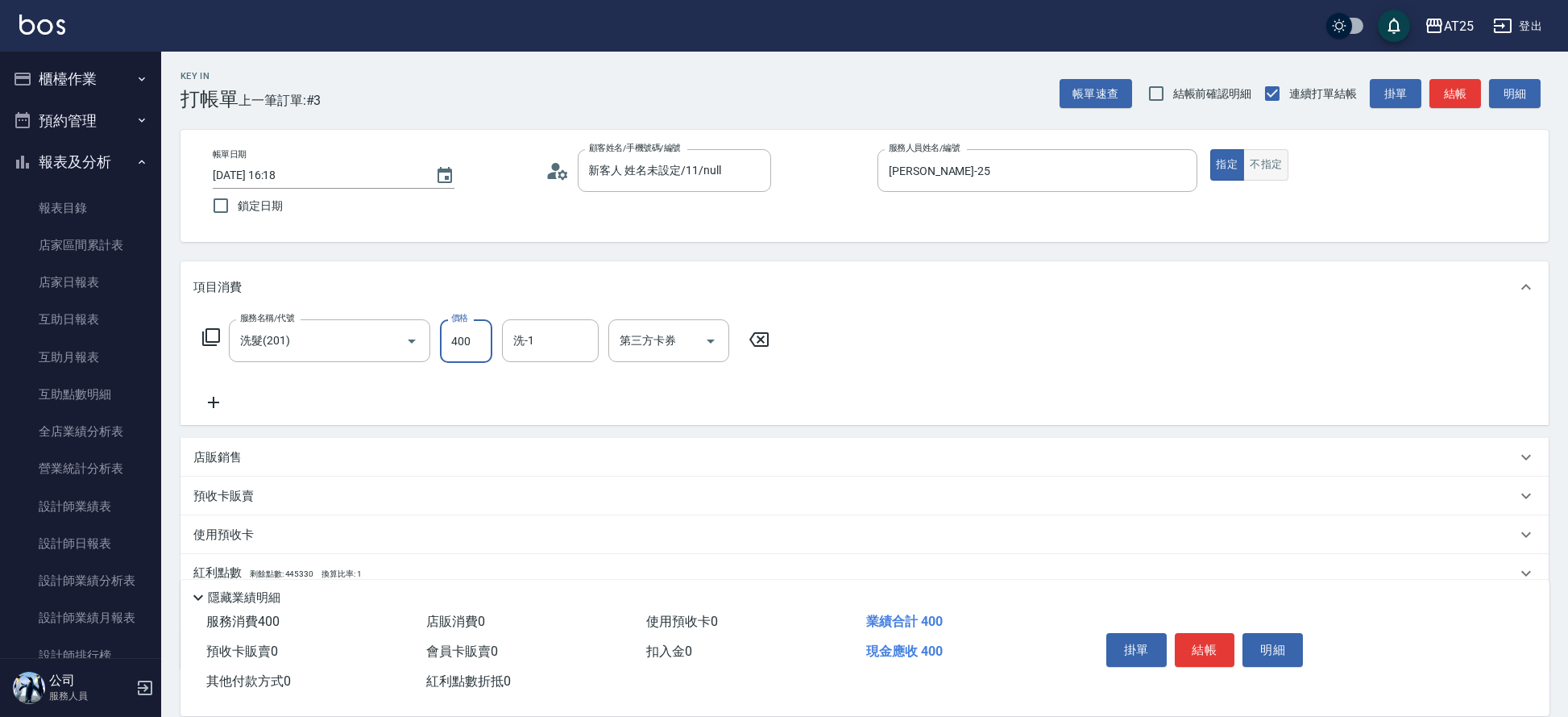
click at [1284, 164] on button "不指定" at bounding box center [1266, 165] width 46 height 32
click at [1190, 648] on button "結帳" at bounding box center [1204, 650] width 60 height 34
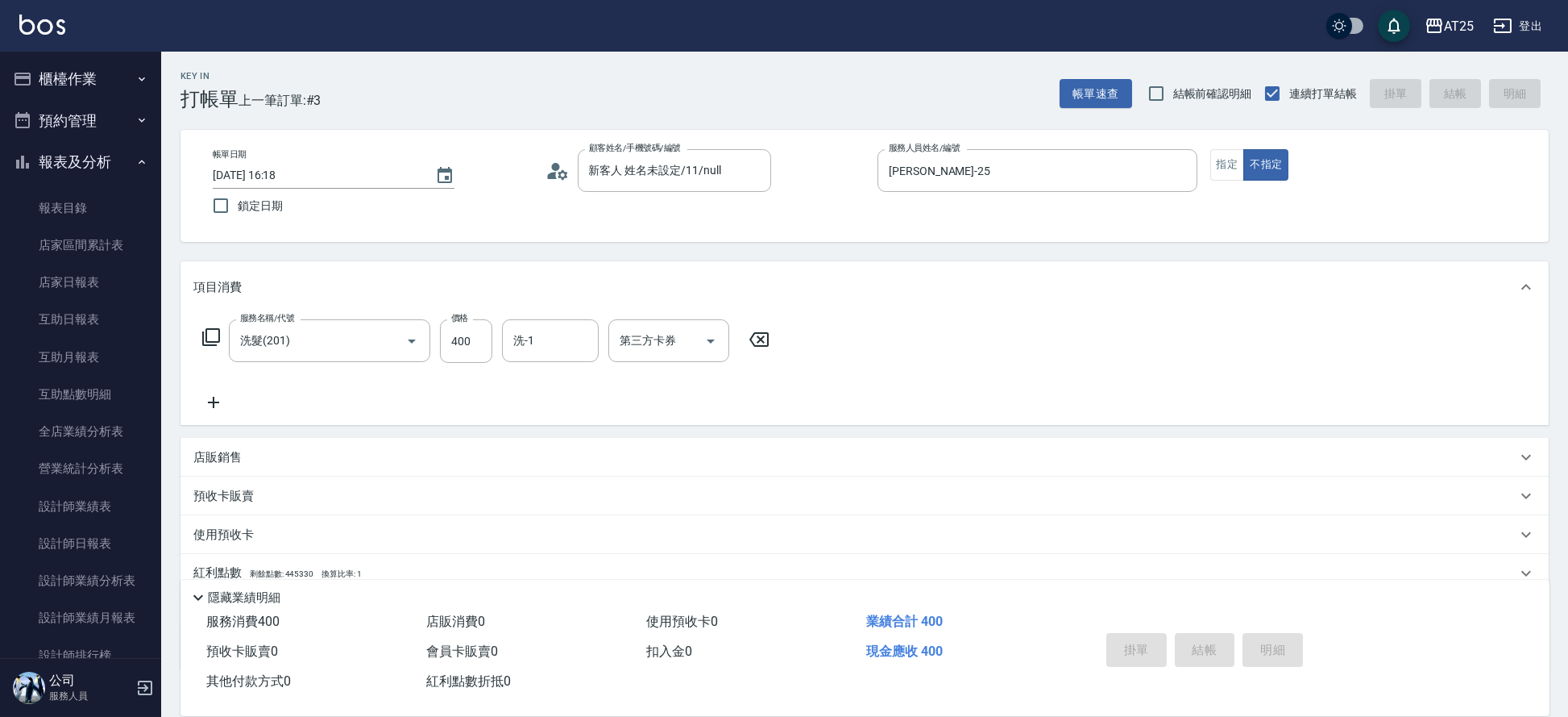
type input "2025/09/05 16:33"
type input "0"
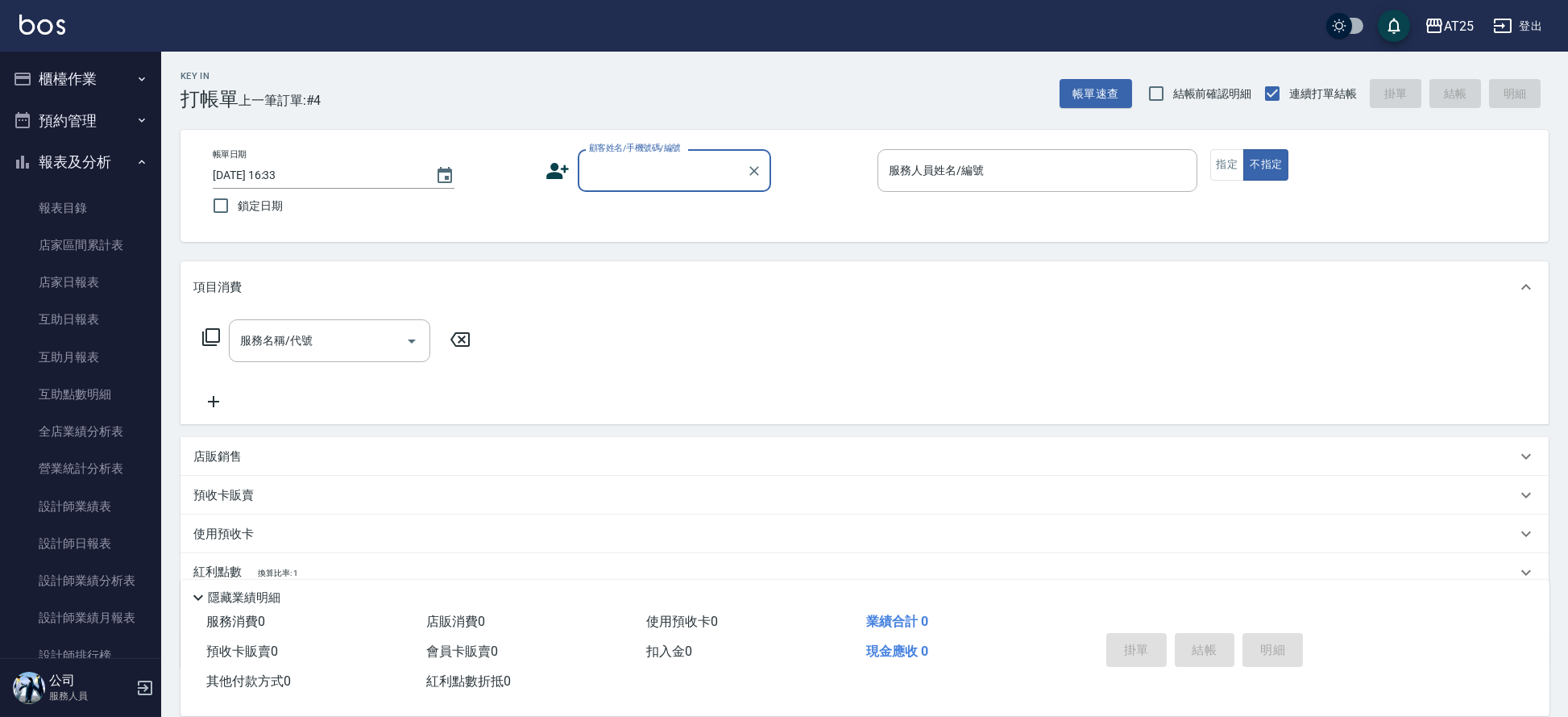
click at [65, 77] on button "櫃檯作業" at bounding box center [81, 79] width 149 height 42
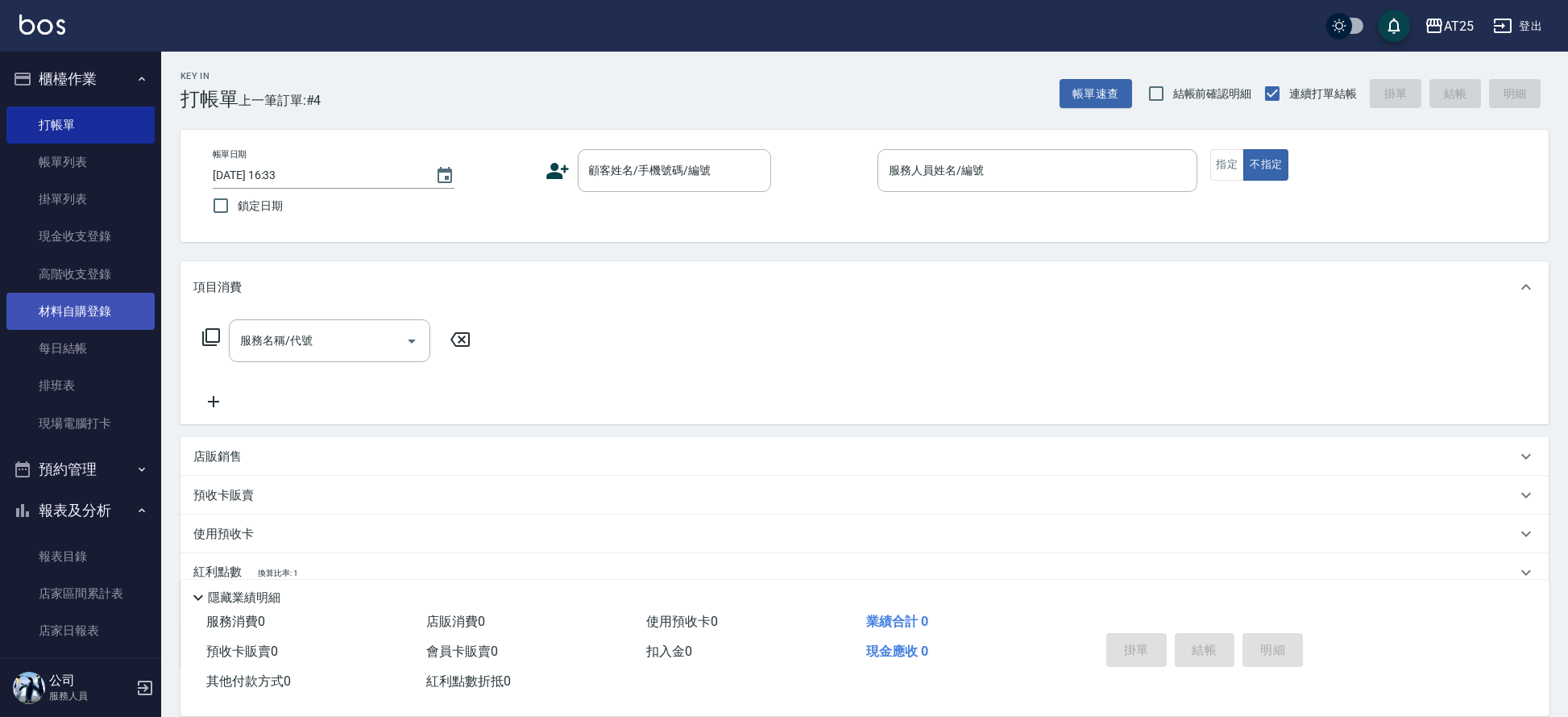
click at [101, 311] on link "材料自購登錄" at bounding box center [81, 310] width 149 height 37
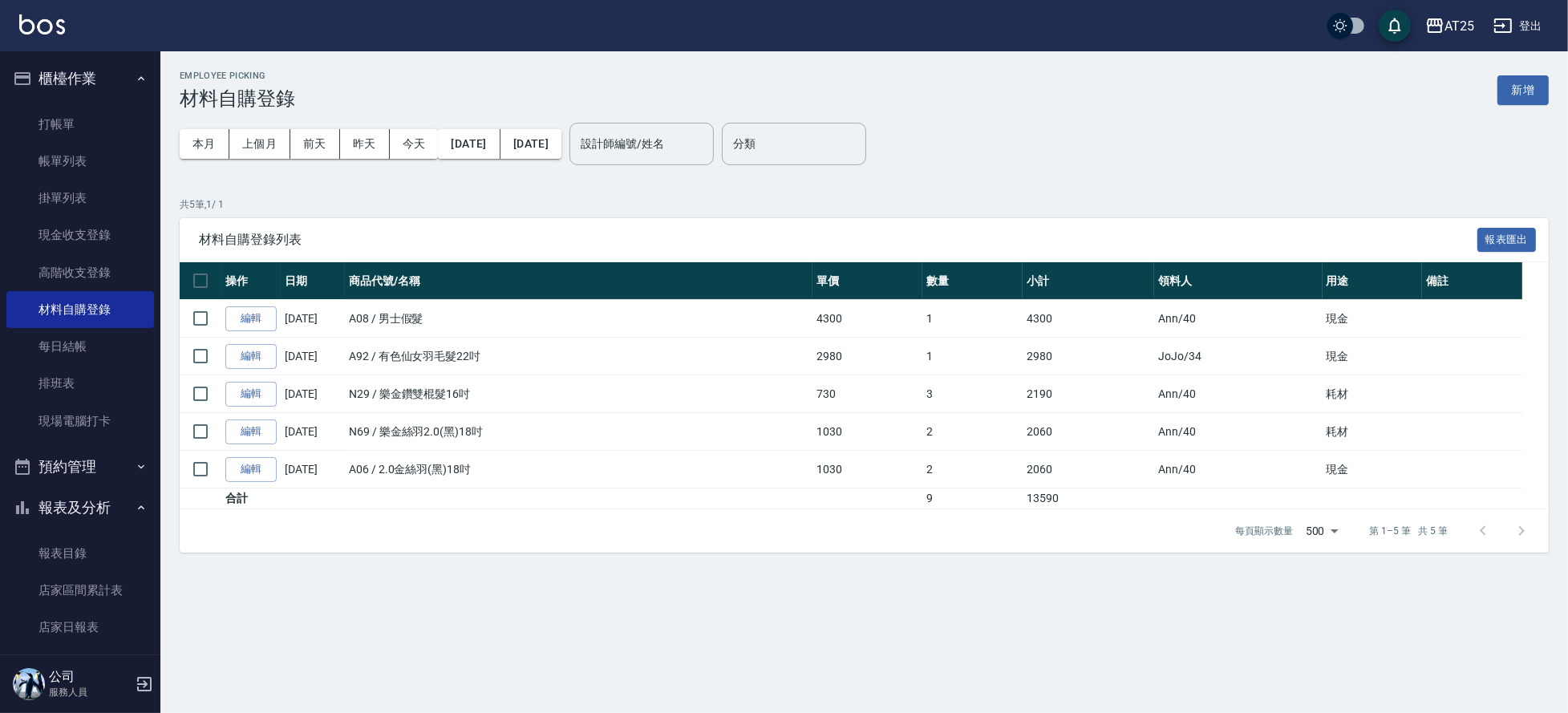
click at [1513, 85] on button "新增" at bounding box center [1523, 90] width 51 height 30
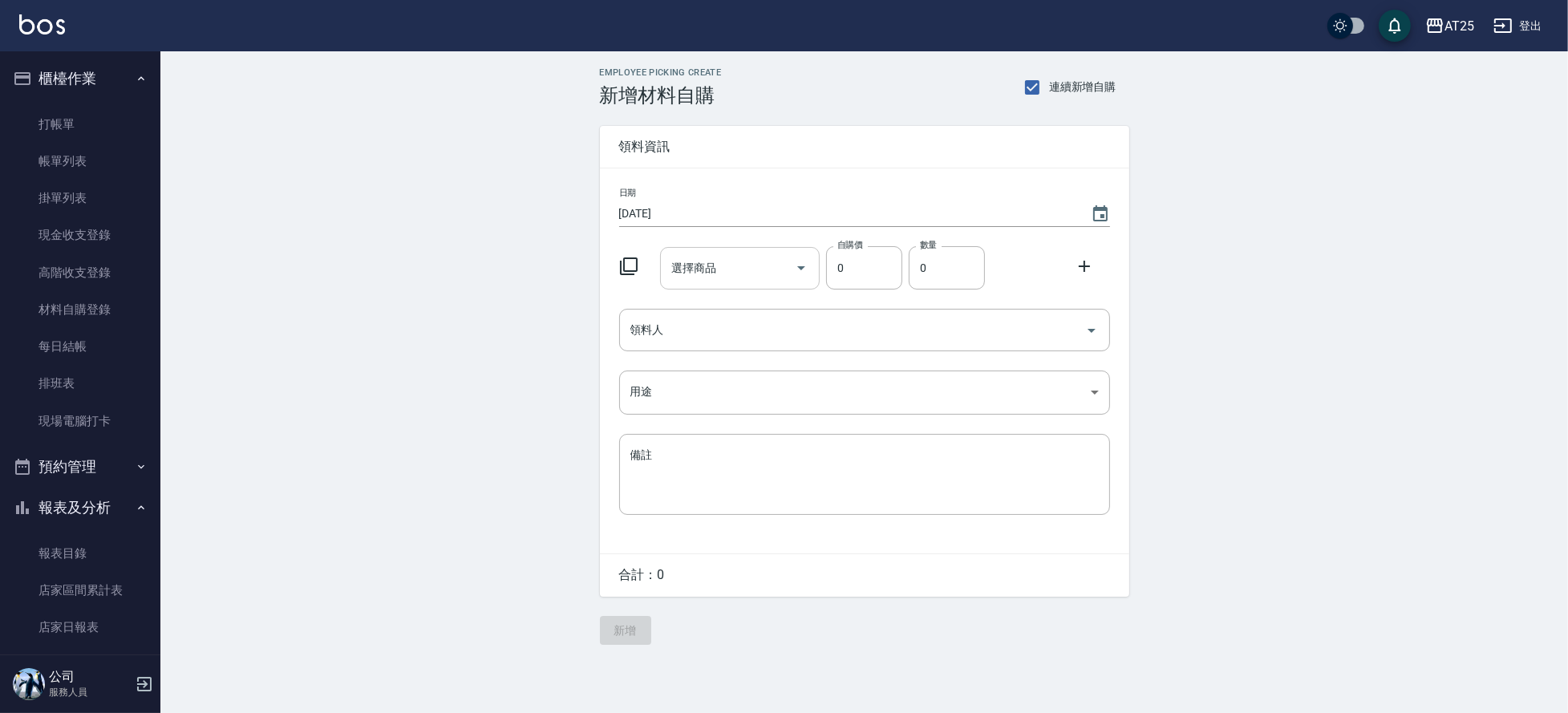
click at [724, 258] on input "選擇商品" at bounding box center [727, 268] width 121 height 28
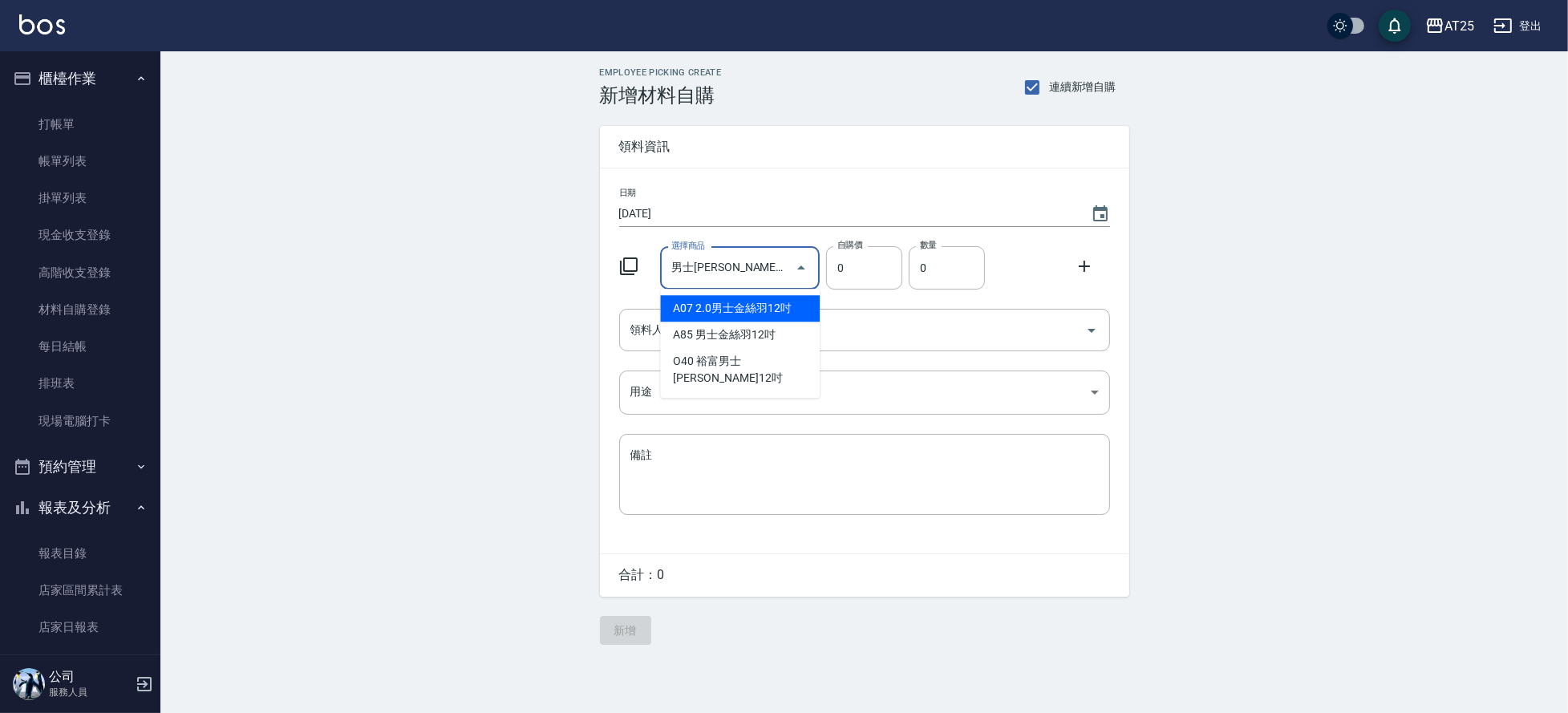
click at [762, 304] on li "A07 2.0男士金絲羽12吋" at bounding box center [740, 308] width 160 height 27
type input "2.0男士金絲羽12吋"
type input "930"
type input "1"
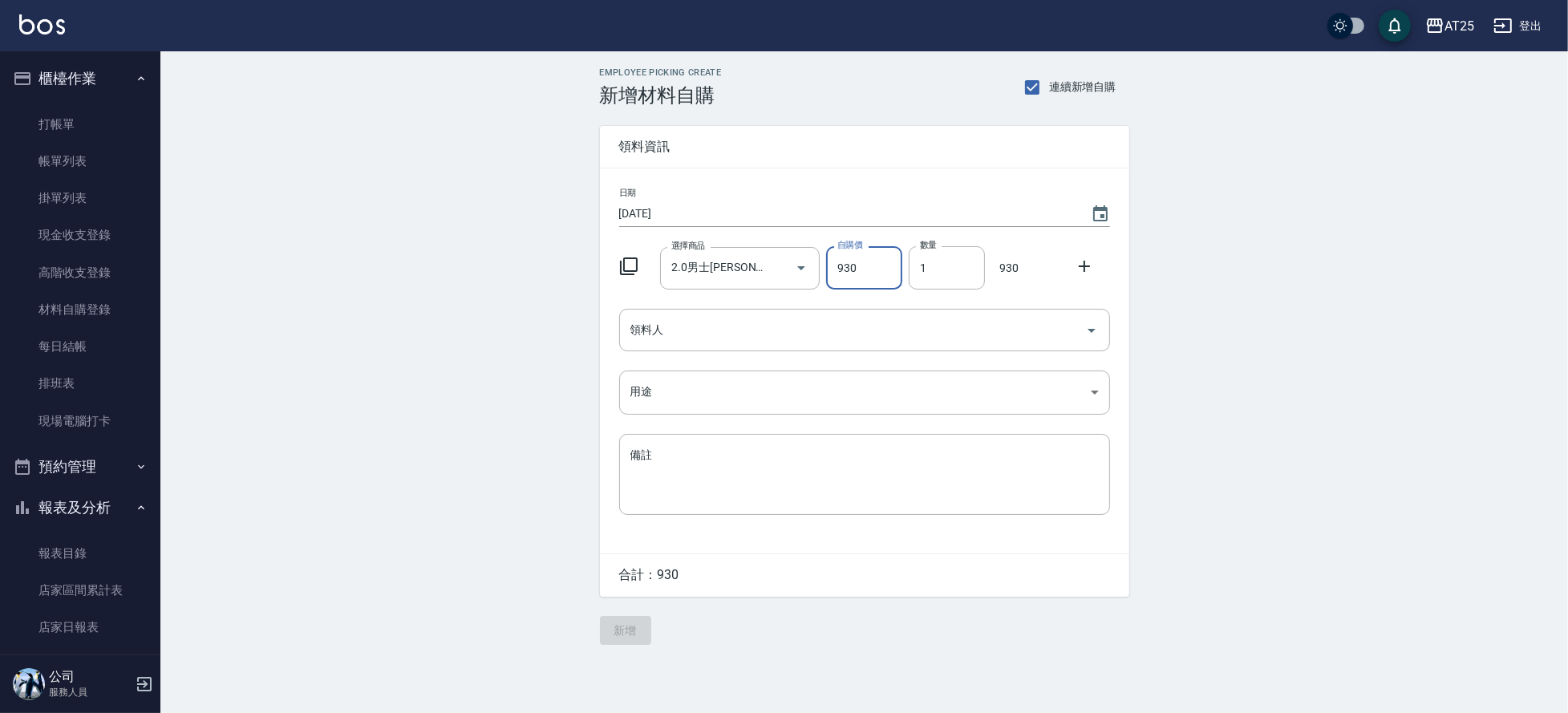
click at [469, 323] on div "Employee Picking Create 新增材料自購 連續新增自購 領料資訊 日期 2025/09/05 選擇商品 2.0男士金絲羽12吋 選擇商品 …" at bounding box center [864, 356] width 1407 height 609
click at [714, 325] on input "領料人" at bounding box center [853, 329] width 452 height 28
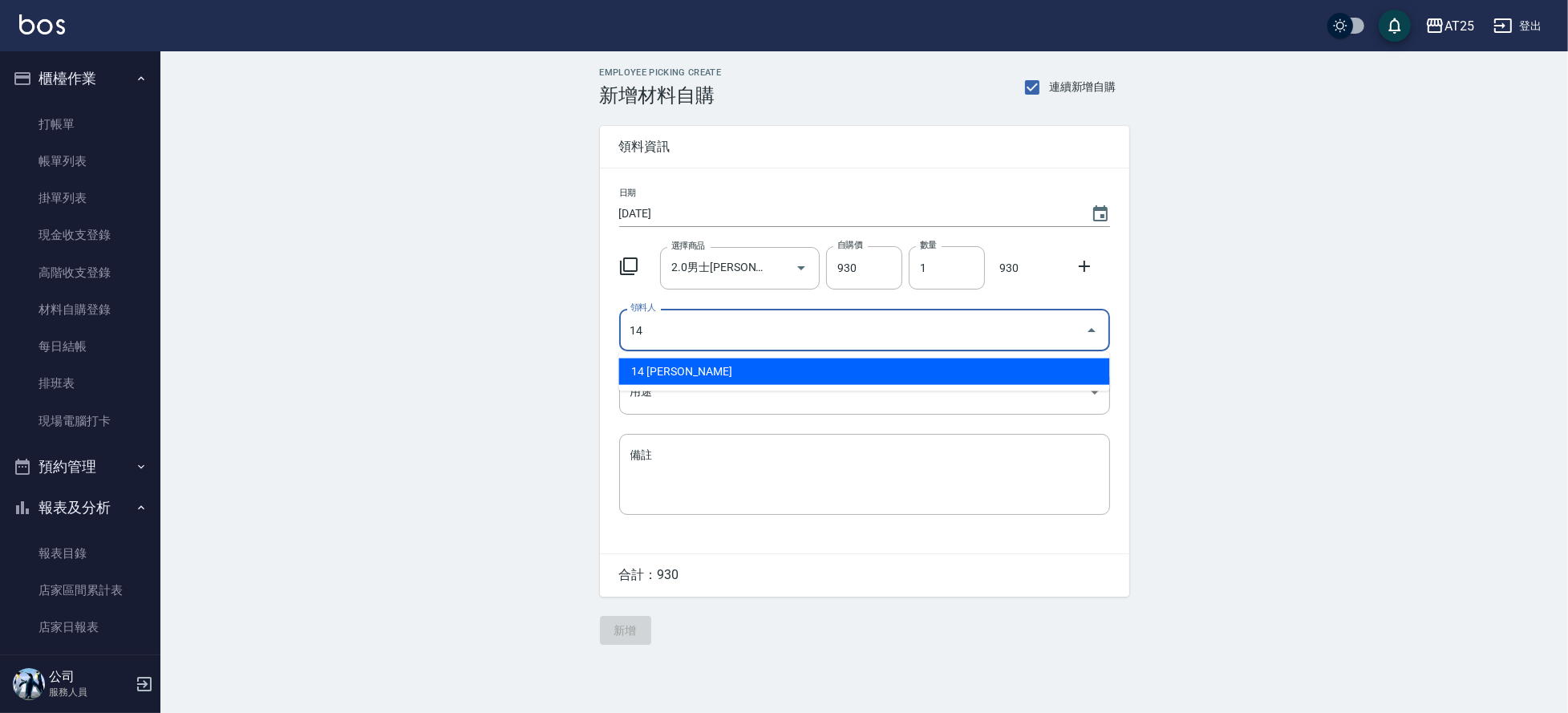
type input "14 Ken"
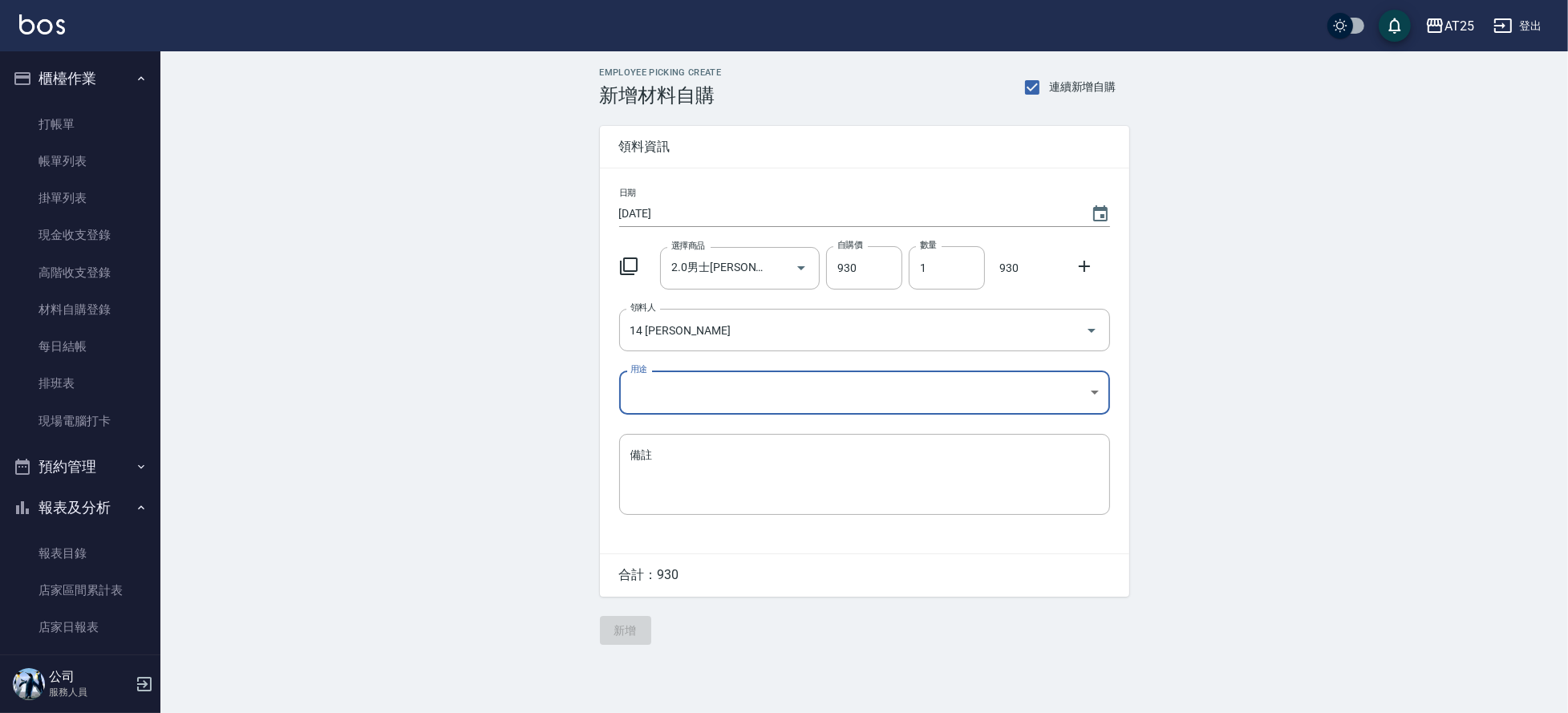
click at [675, 384] on body "AT25 登出 櫃檯作業 打帳單 帳單列表 掛單列表 現金收支登錄 高階收支登錄 材料自購登錄 每日結帳 排班表 現場電腦打卡 預約管理 預約管理 單日預約紀…" at bounding box center [784, 356] width 1568 height 713
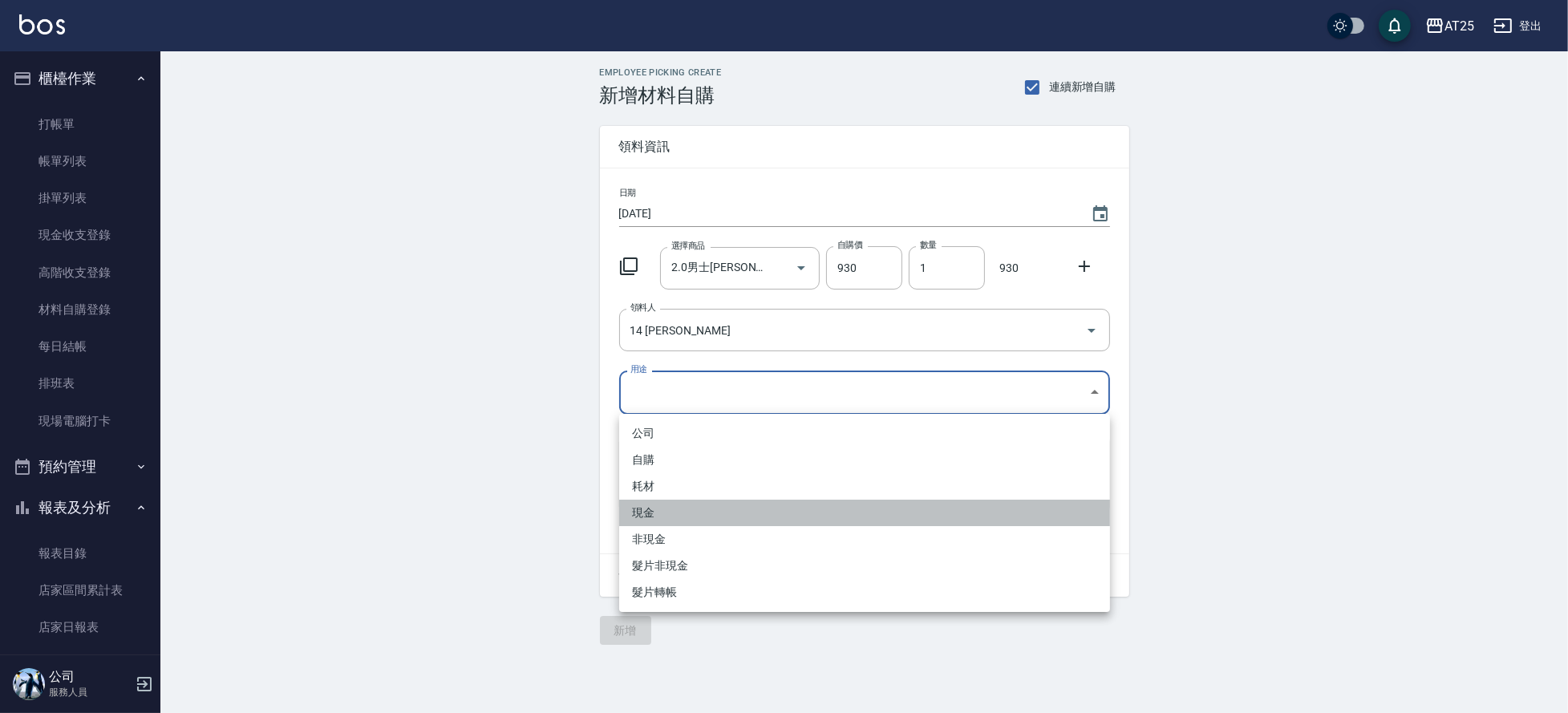
click at [657, 515] on li "現金" at bounding box center [863, 512] width 490 height 27
type input "現金"
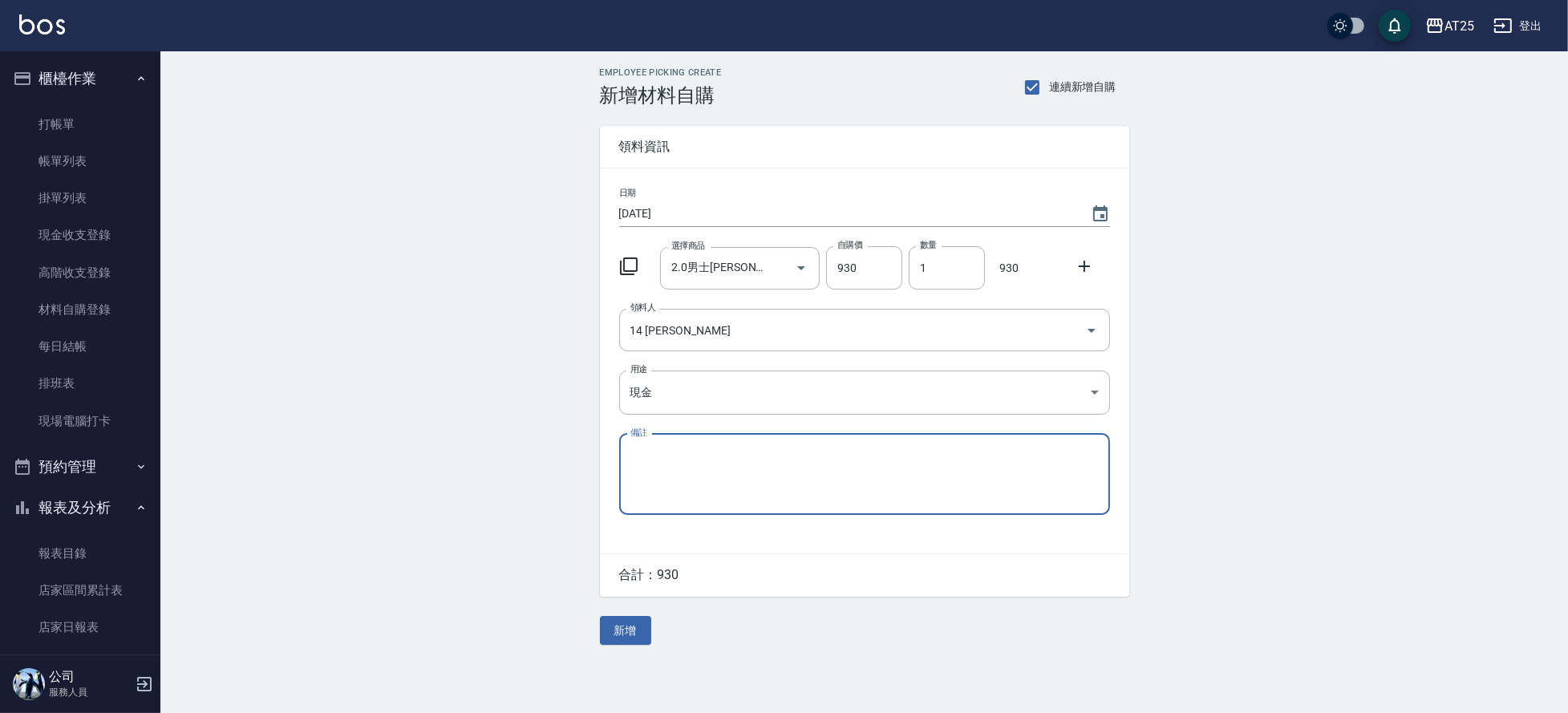
click at [619, 630] on button "新增" at bounding box center [626, 630] width 51 height 30
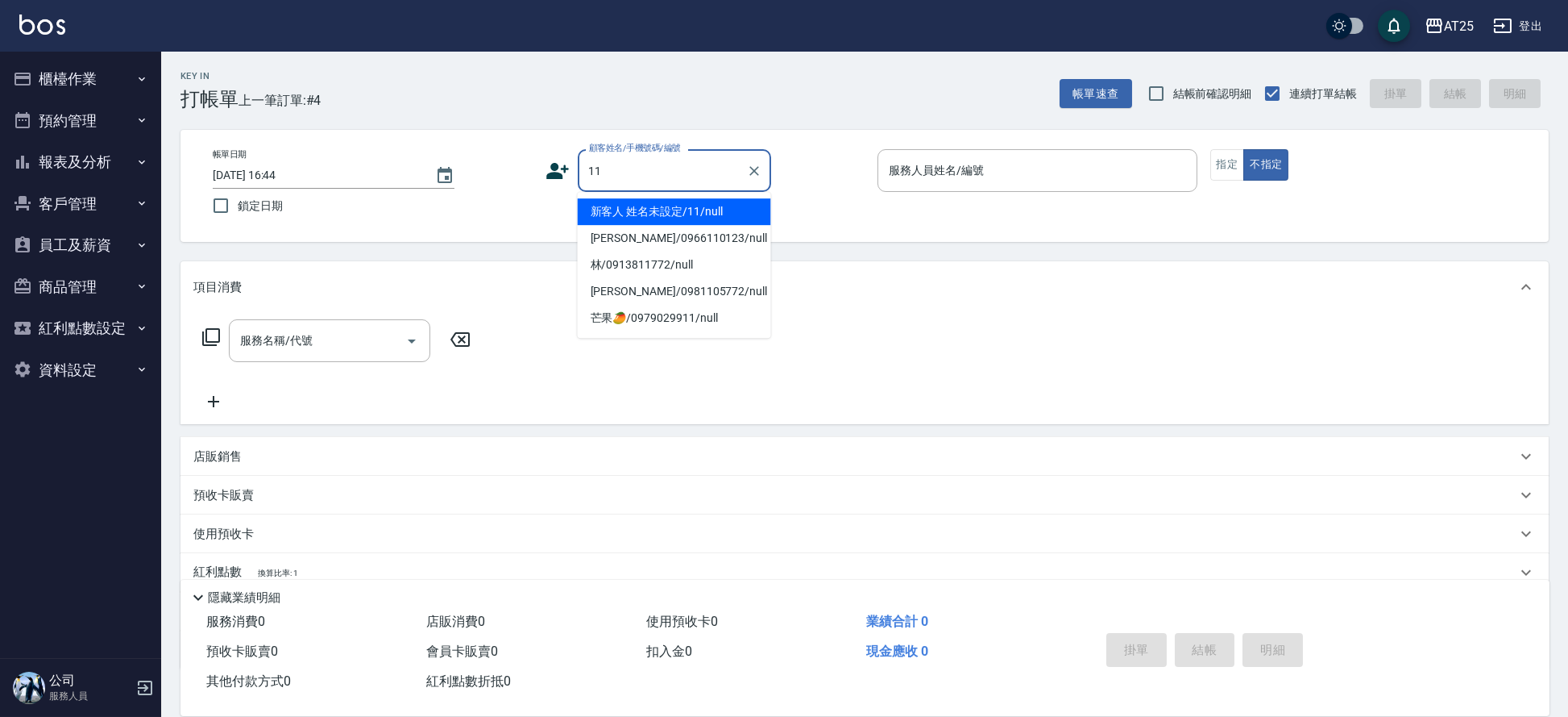
type input "新客人 姓名未設定/11/null"
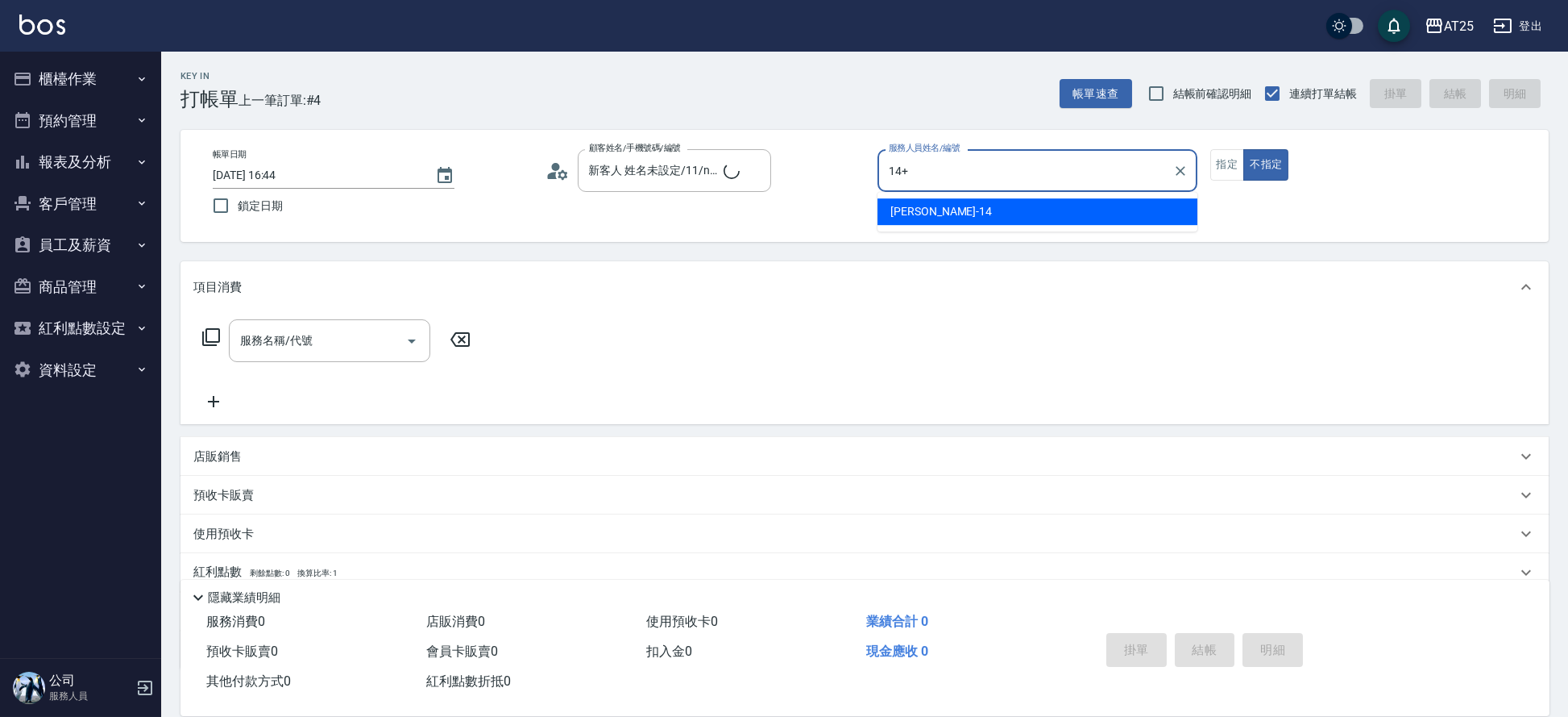
type input "14+"
click at [1243, 149] on button "不指定" at bounding box center [1266, 165] width 46 height 32
type button "false"
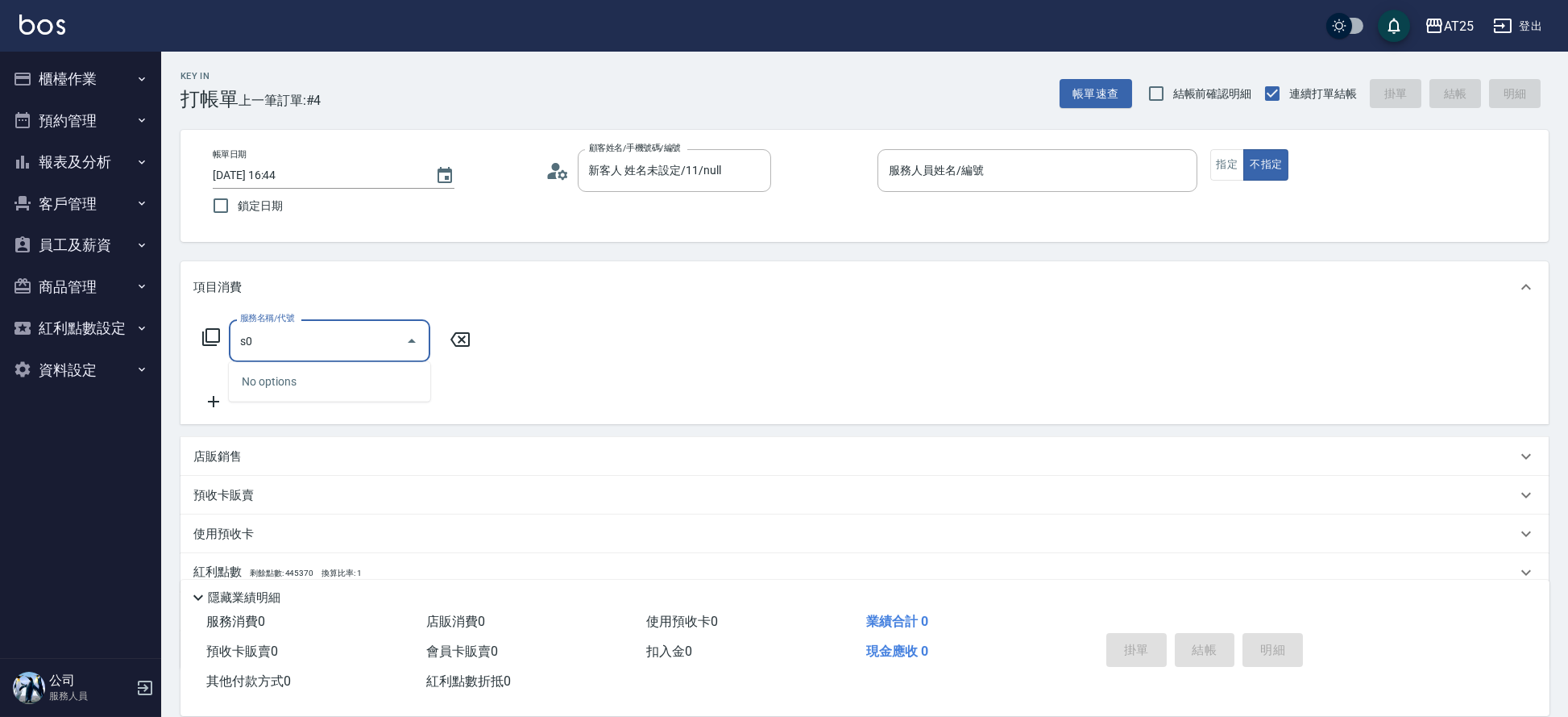
type input "s"
type input "2"
type input "s"
type input "善"
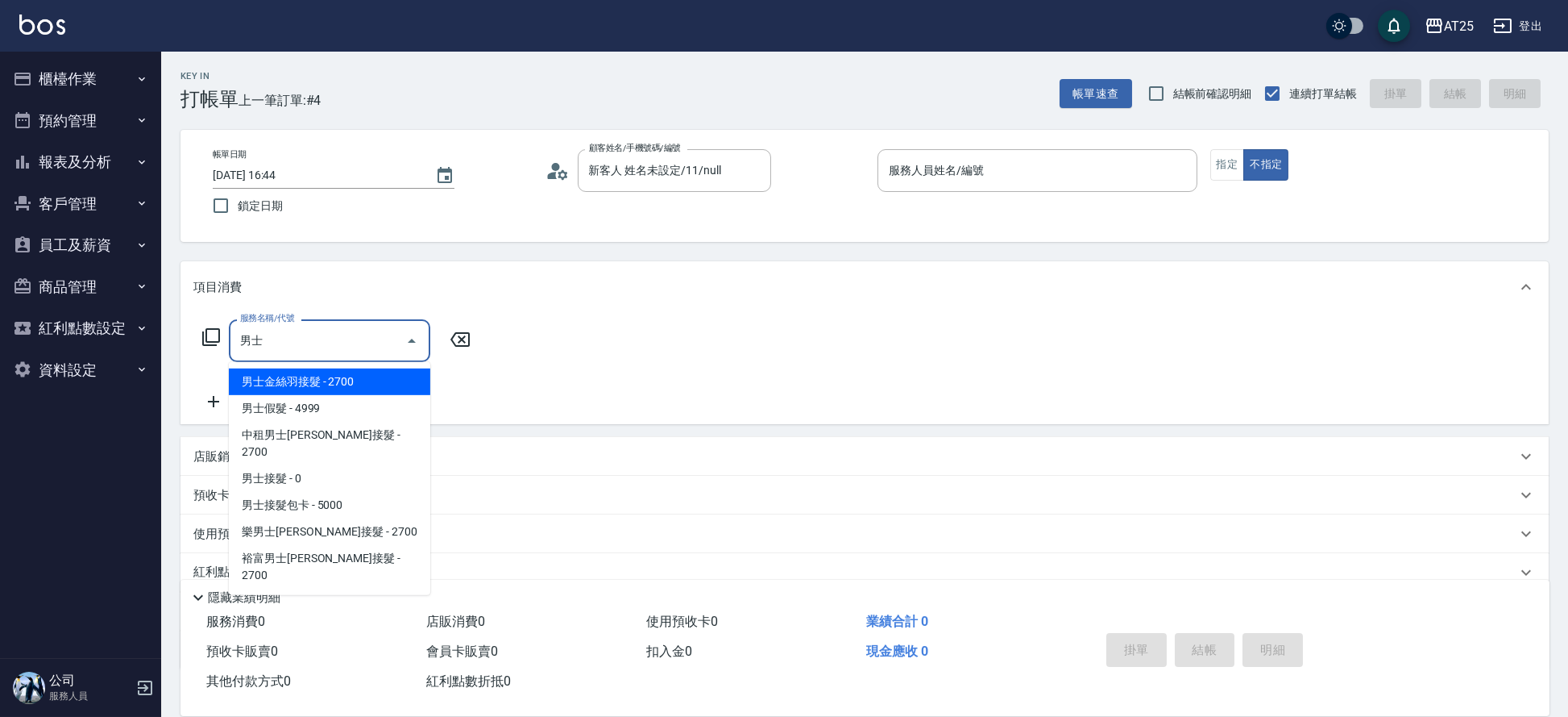
click at [320, 386] on span "男士金絲羽接髮 - 2700" at bounding box center [329, 381] width 201 height 27
type input "男士[PERSON_NAME]羽接髮(721)"
type input "270"
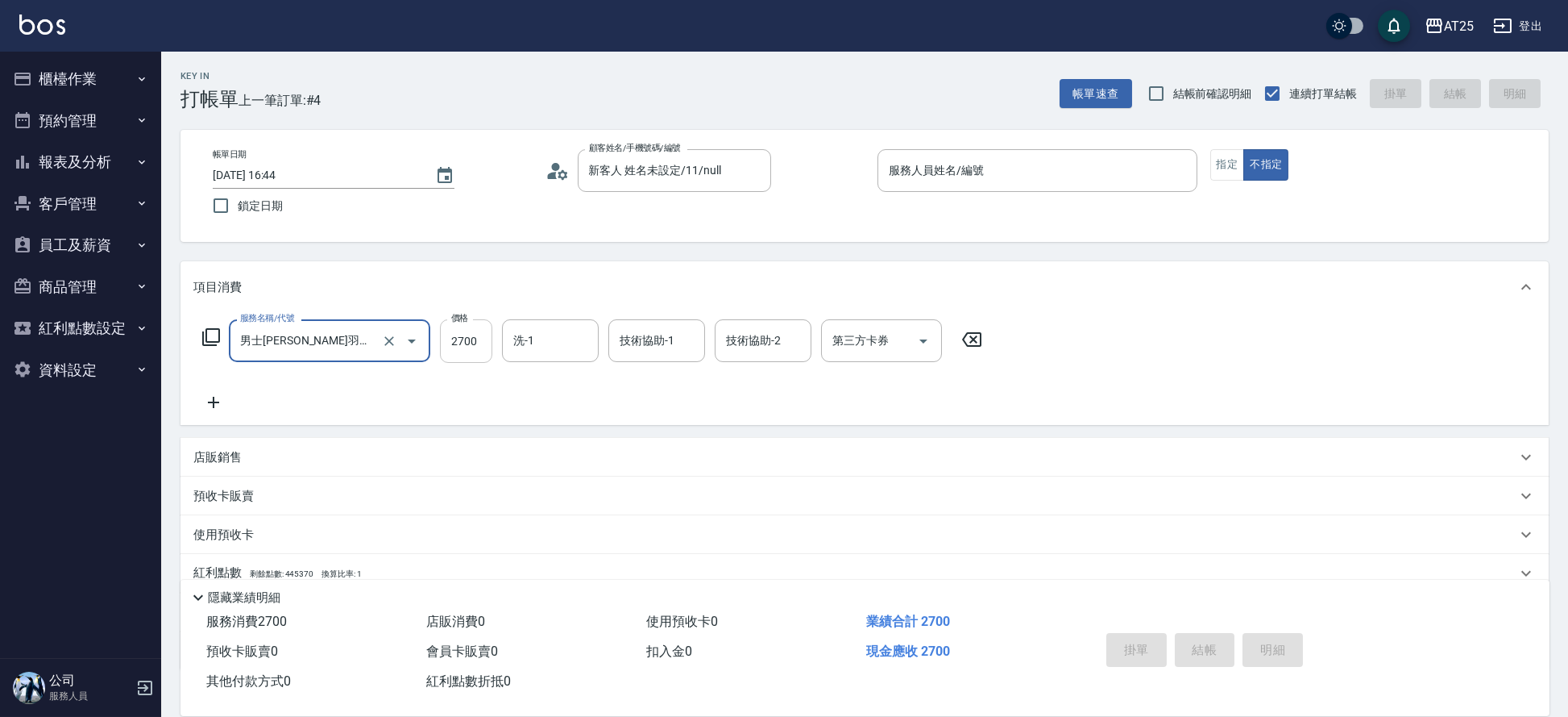
type input "男士[PERSON_NAME]羽接髮(721)"
click at [450, 353] on input "2700" at bounding box center [466, 341] width 53 height 44
type input "0"
type input "44"
type input "40"
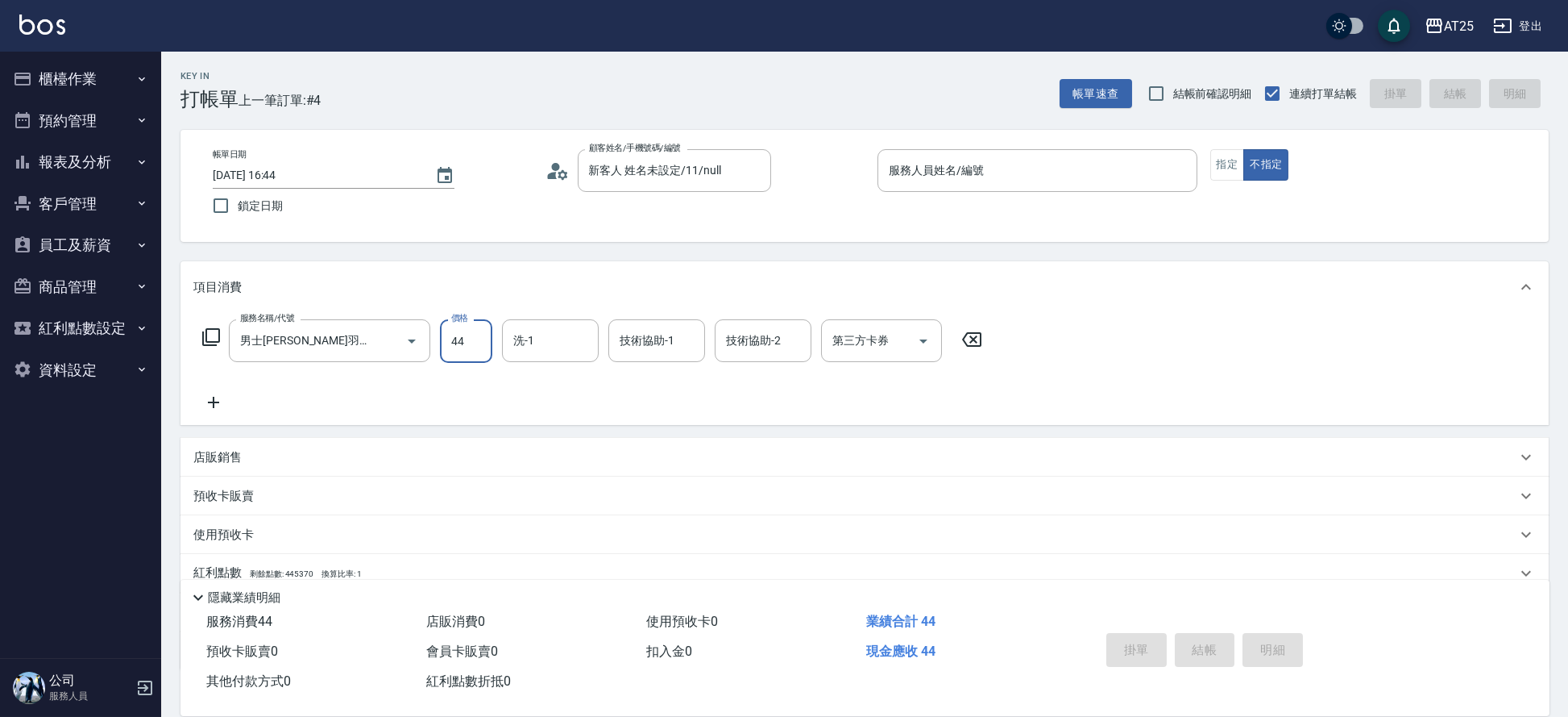
type input "443"
type input "440"
type input "4430"
click at [536, 342] on input "洗-1" at bounding box center [550, 340] width 82 height 28
type input "[PERSON_NAME]-80"
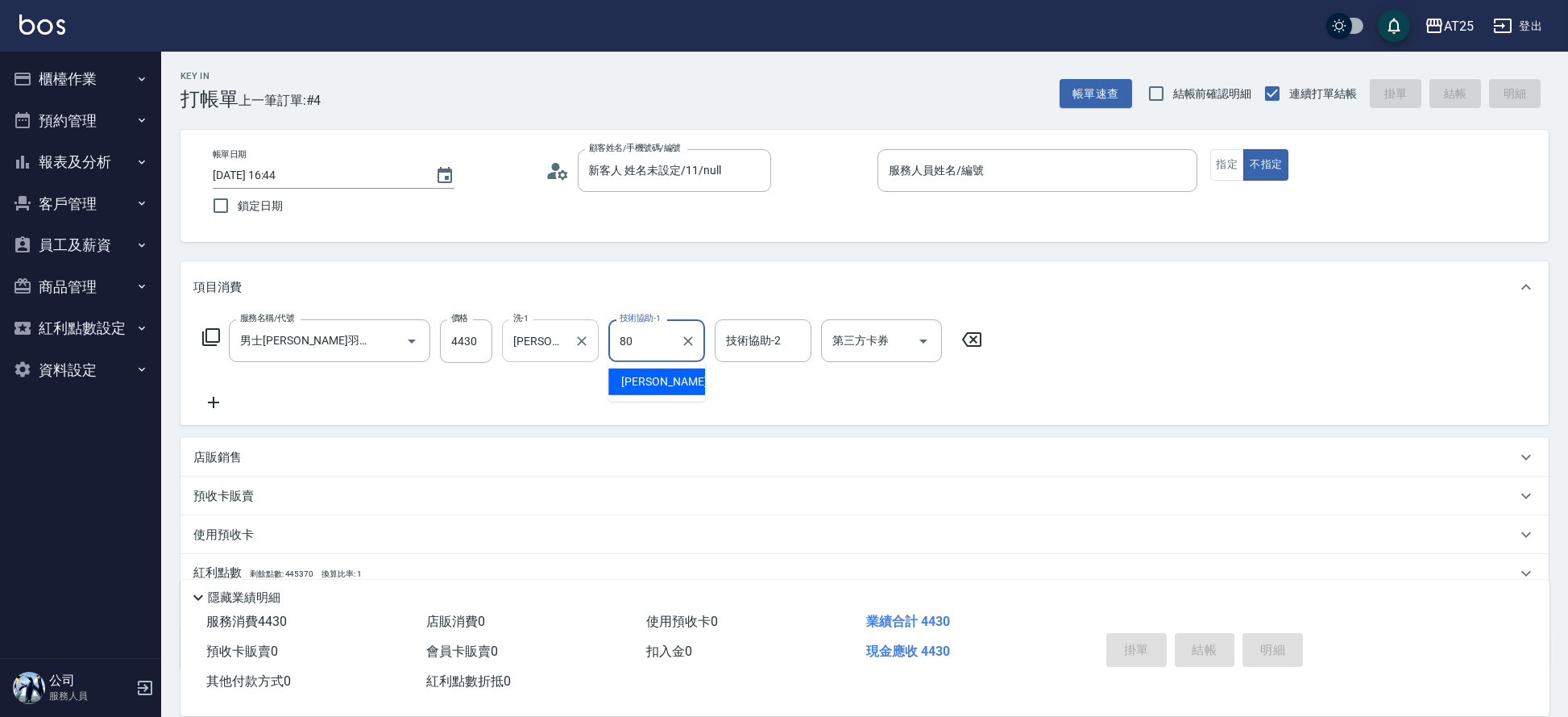
type input "[PERSON_NAME]-80"
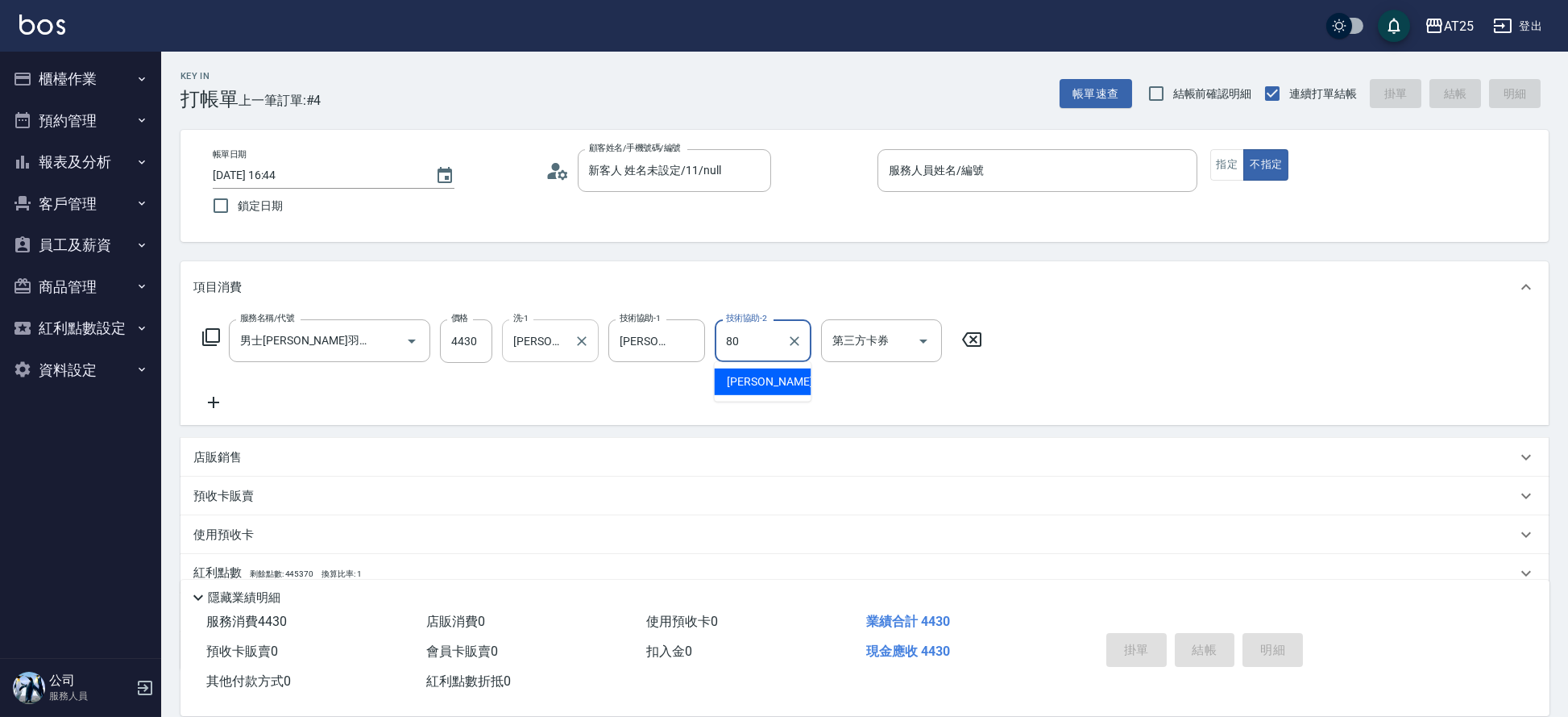
type input "[PERSON_NAME]-80"
click at [1229, 167] on button "指定" at bounding box center [1227, 165] width 35 height 32
click at [1060, 171] on input "服務人員姓名/編號" at bounding box center [1037, 171] width 305 height 28
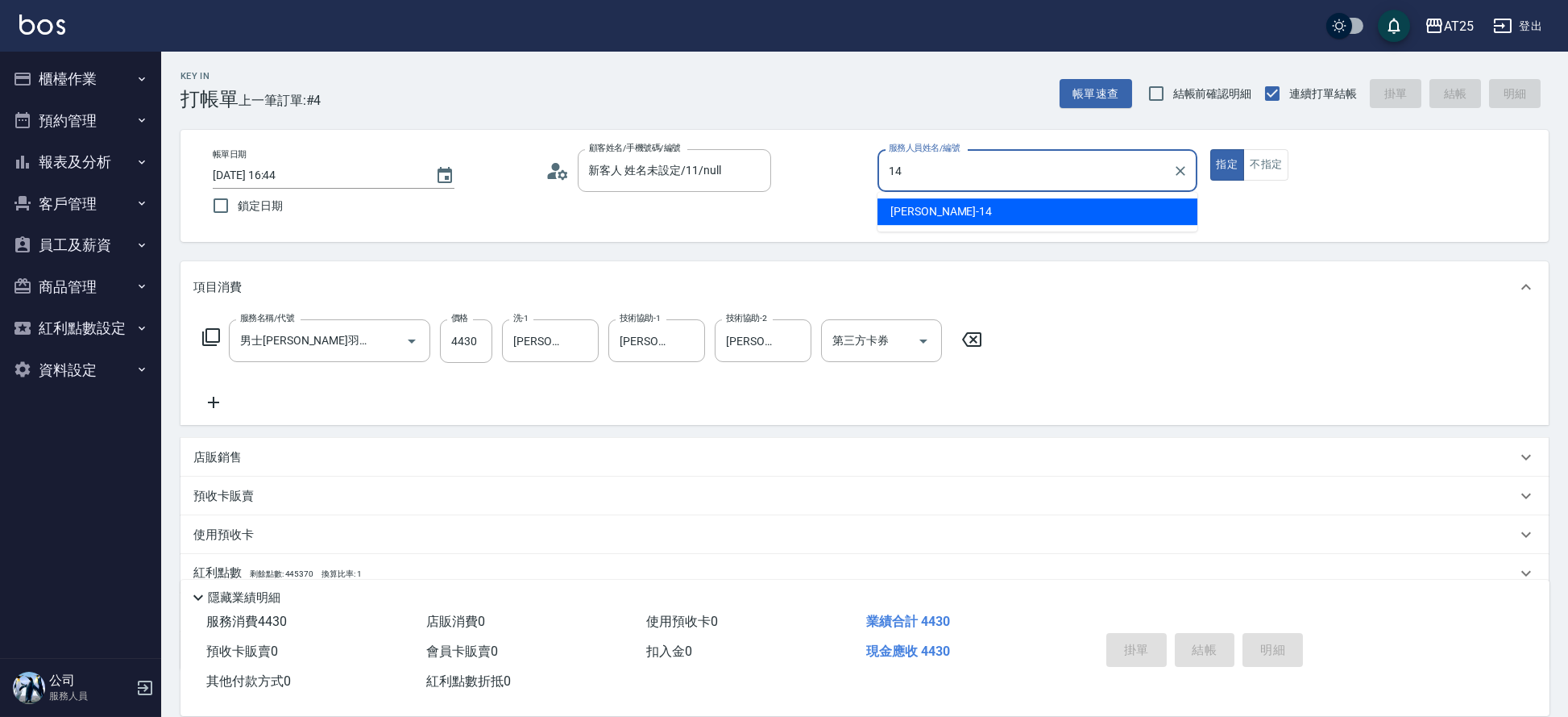
type input "[PERSON_NAME]-14"
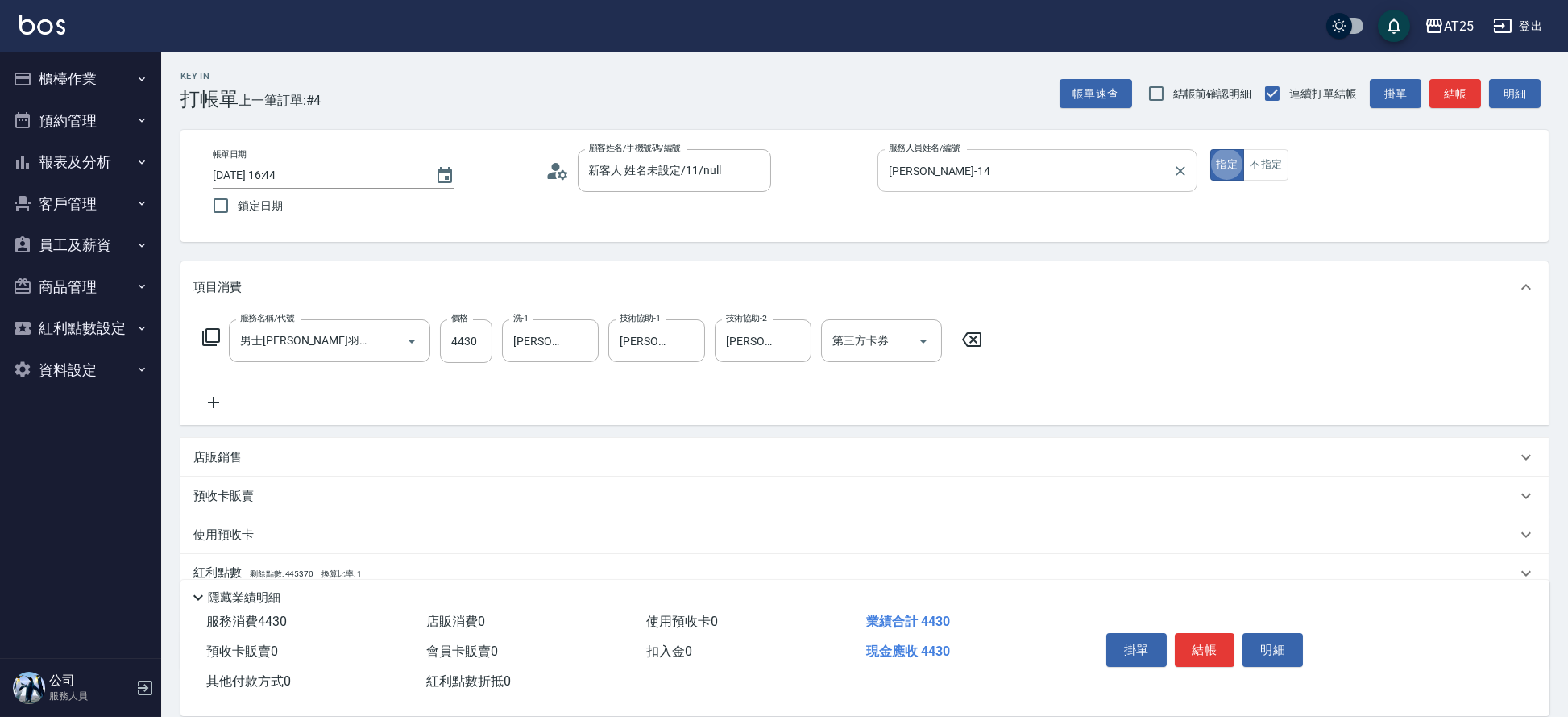
type button "true"
click at [1194, 641] on button "結帳" at bounding box center [1204, 650] width 60 height 34
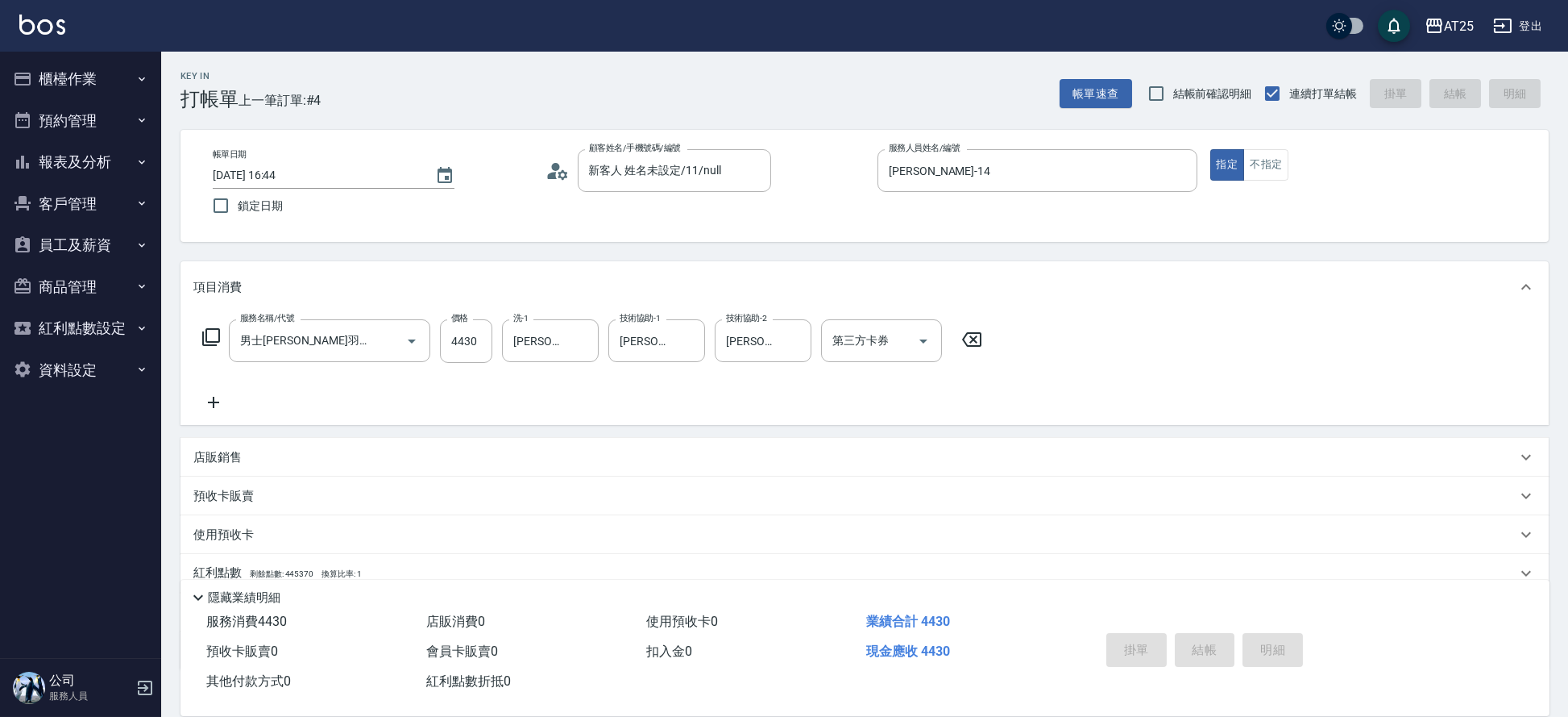
type input "[DATE] 16:47"
type input "0"
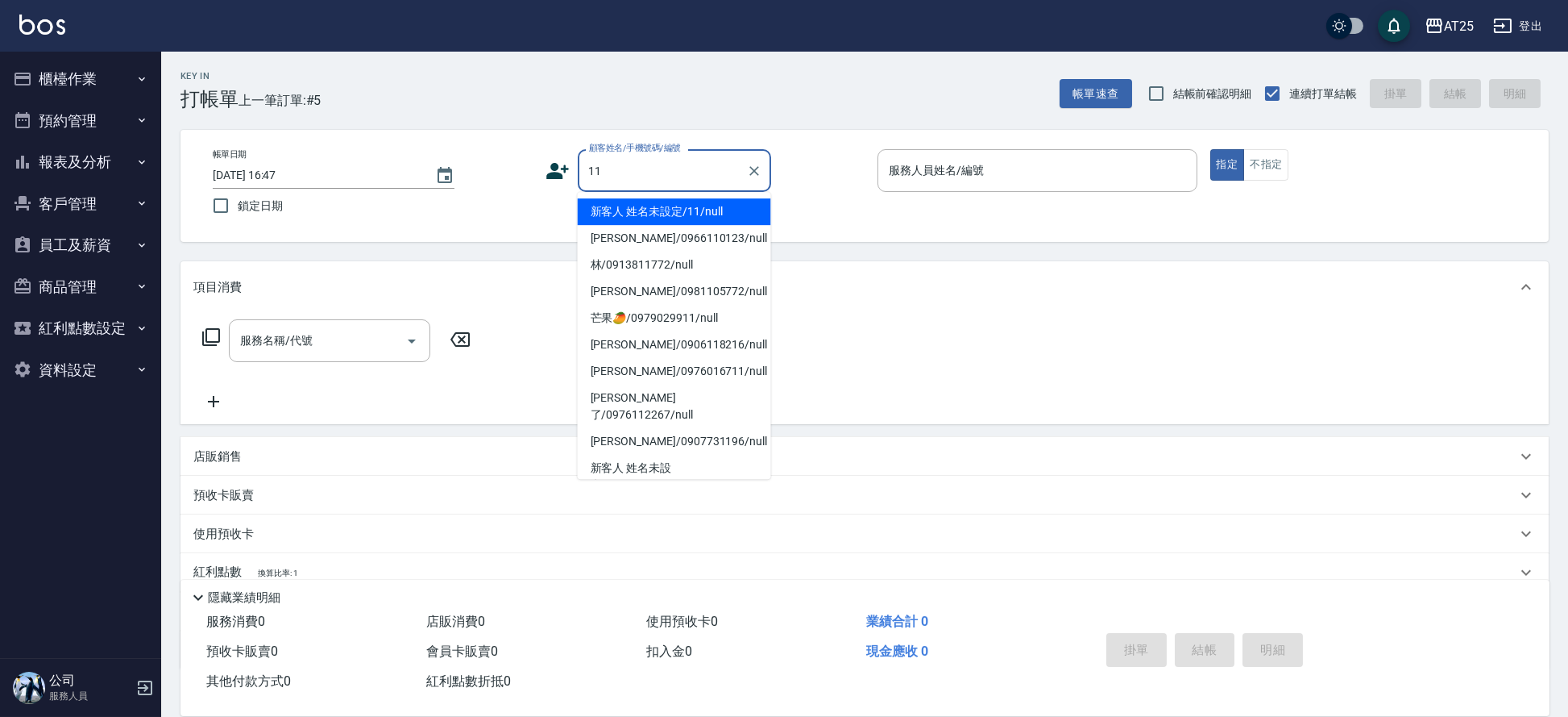
type input "新客人 姓名未設定/11/null"
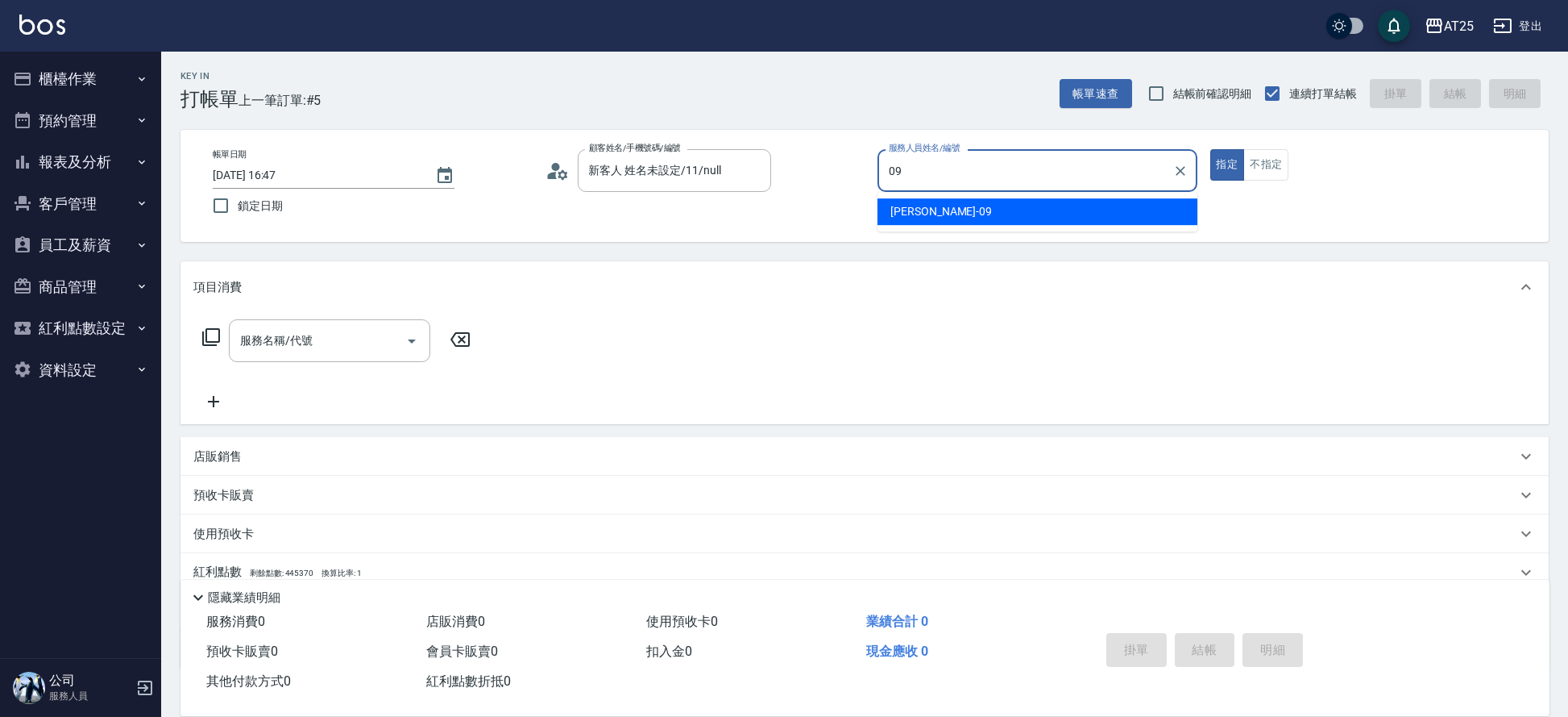
type input "[PERSON_NAME]-09"
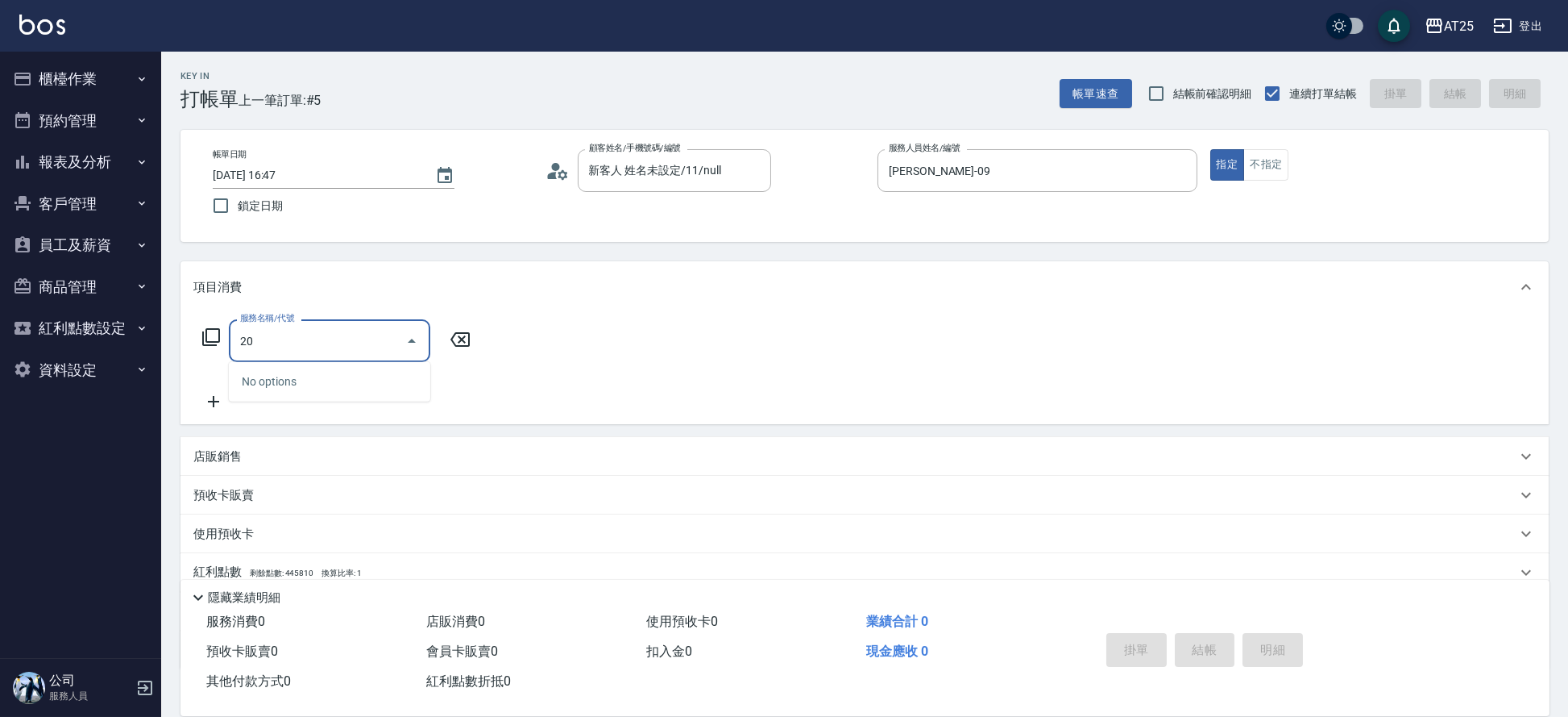
type input "201"
type input "30"
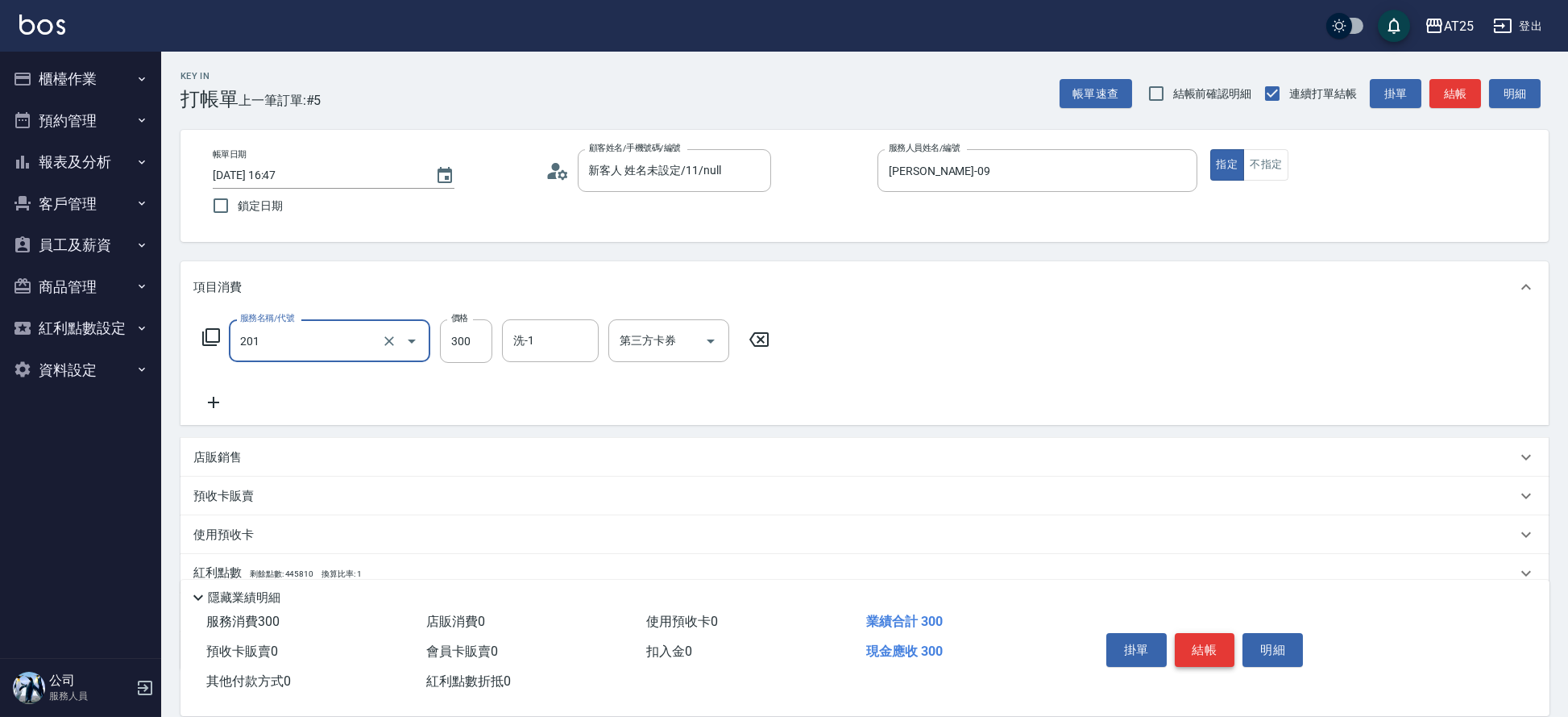
type input "洗髮(201)"
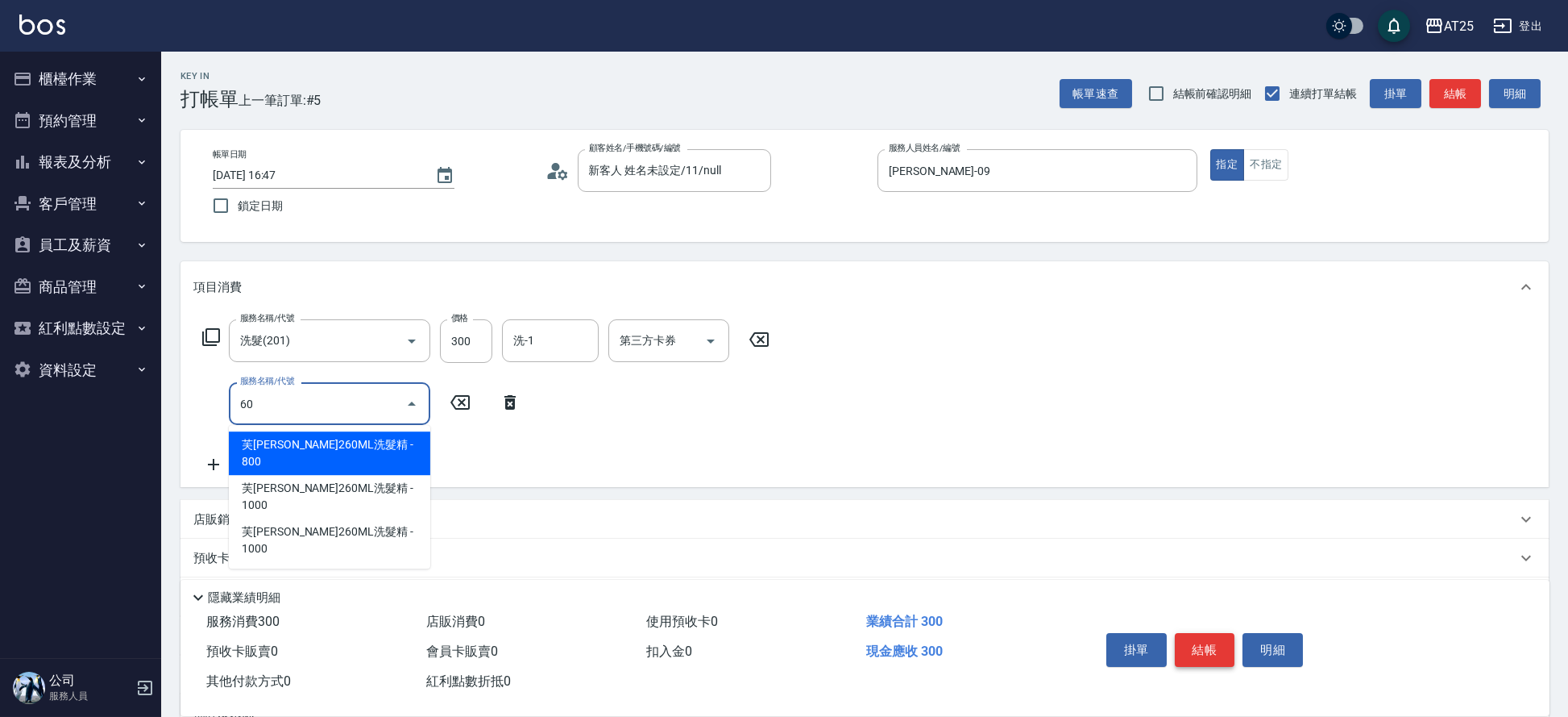
type input "601"
type input "130"
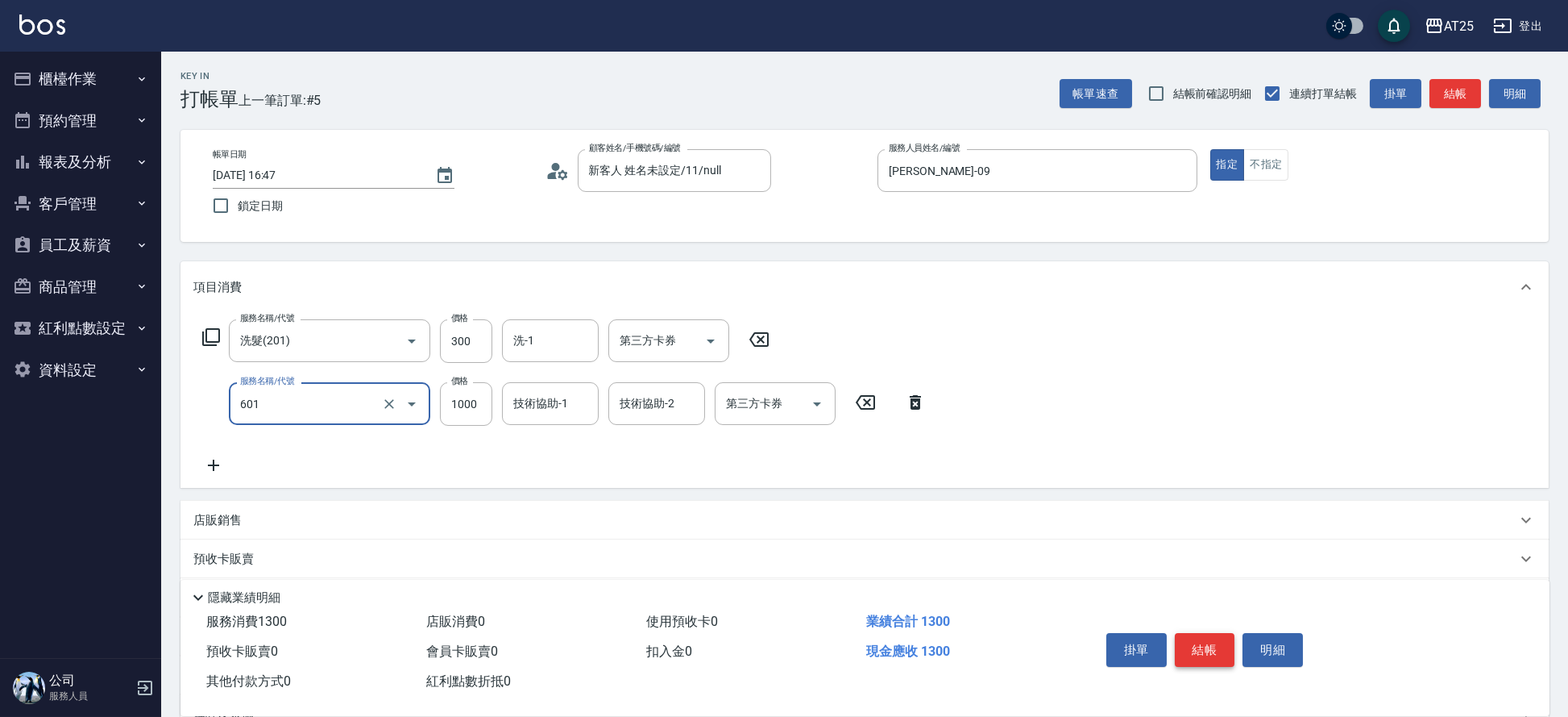
type input "自備護髮(1000上)(601)"
type input "30"
type input "0"
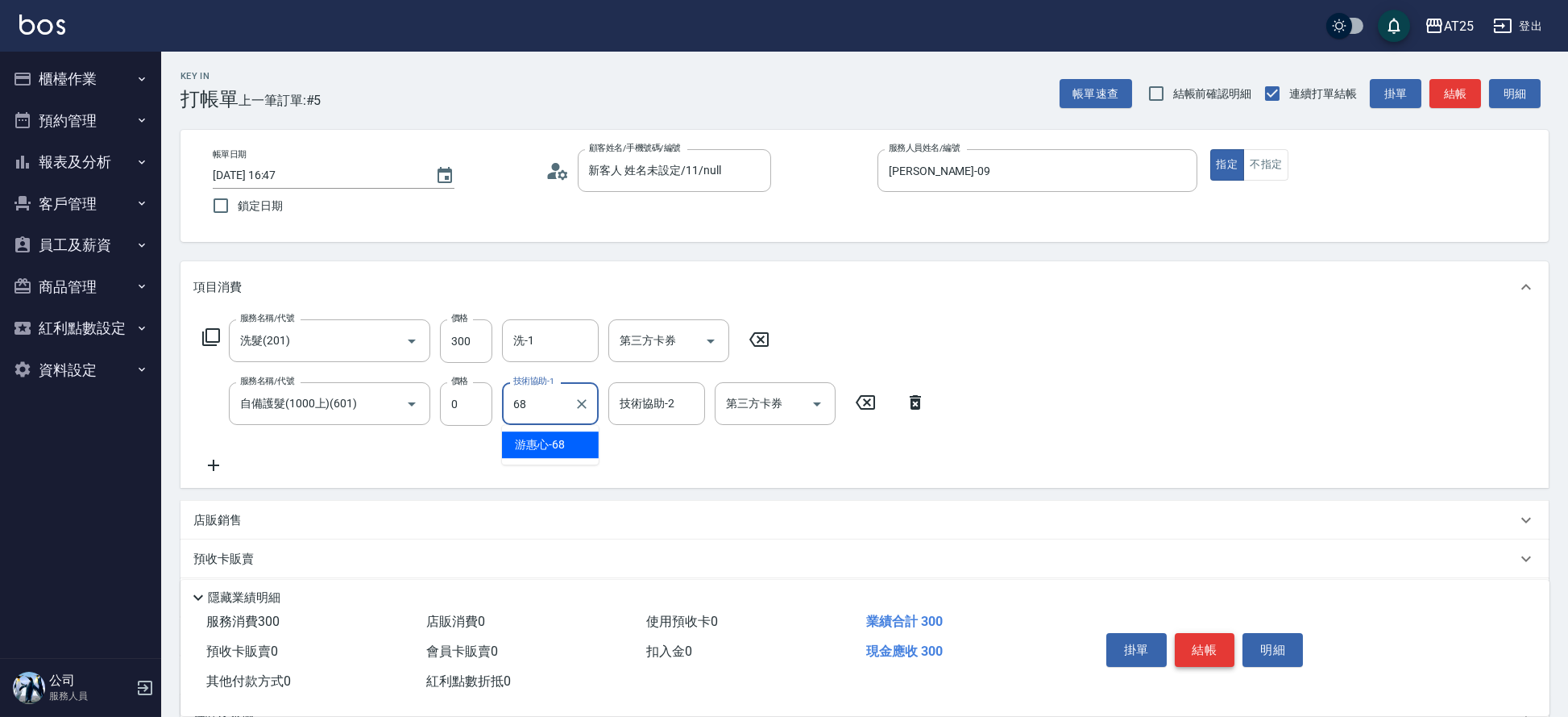
type input "[PERSON_NAME]-68"
click at [1209, 640] on button "結帳" at bounding box center [1204, 650] width 60 height 34
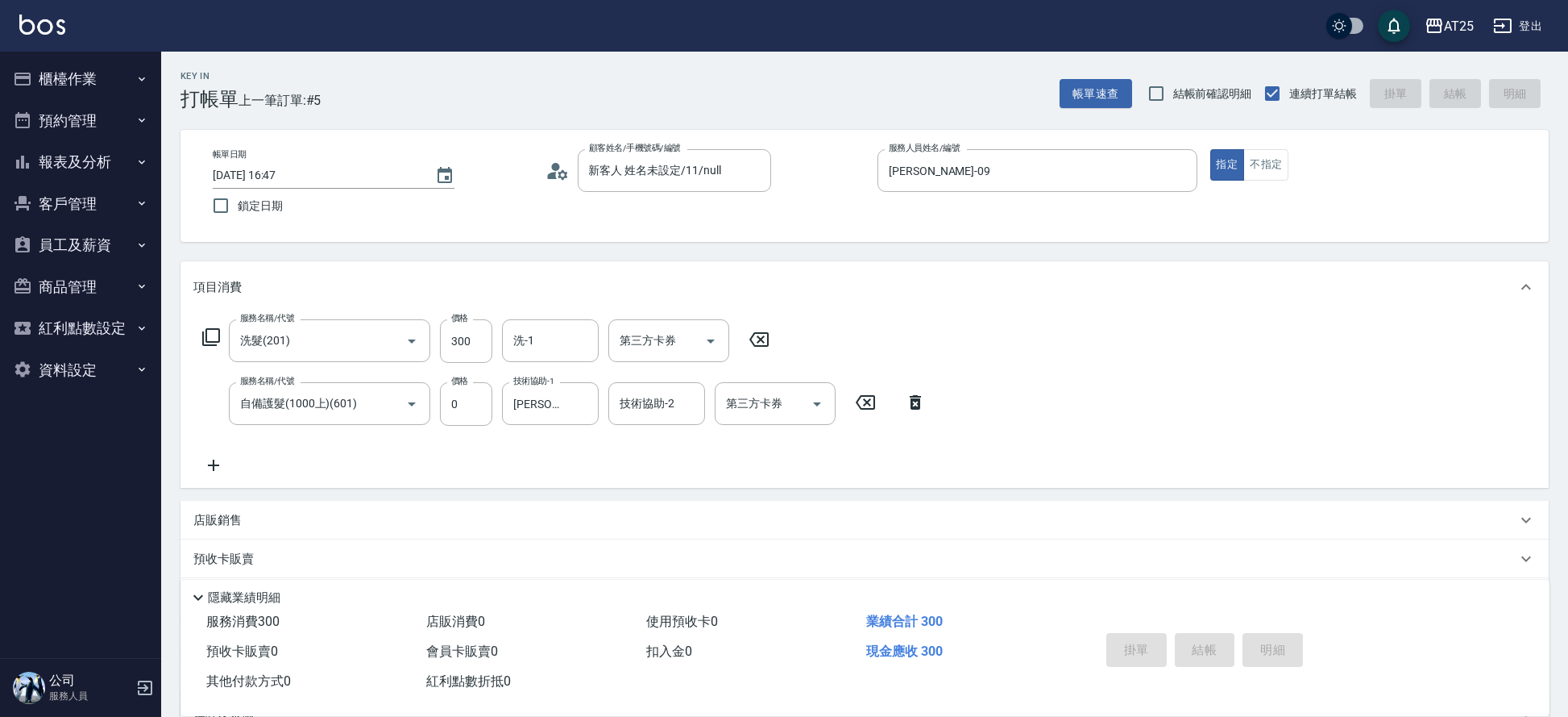
type input "[DATE] 16:48"
type input "0"
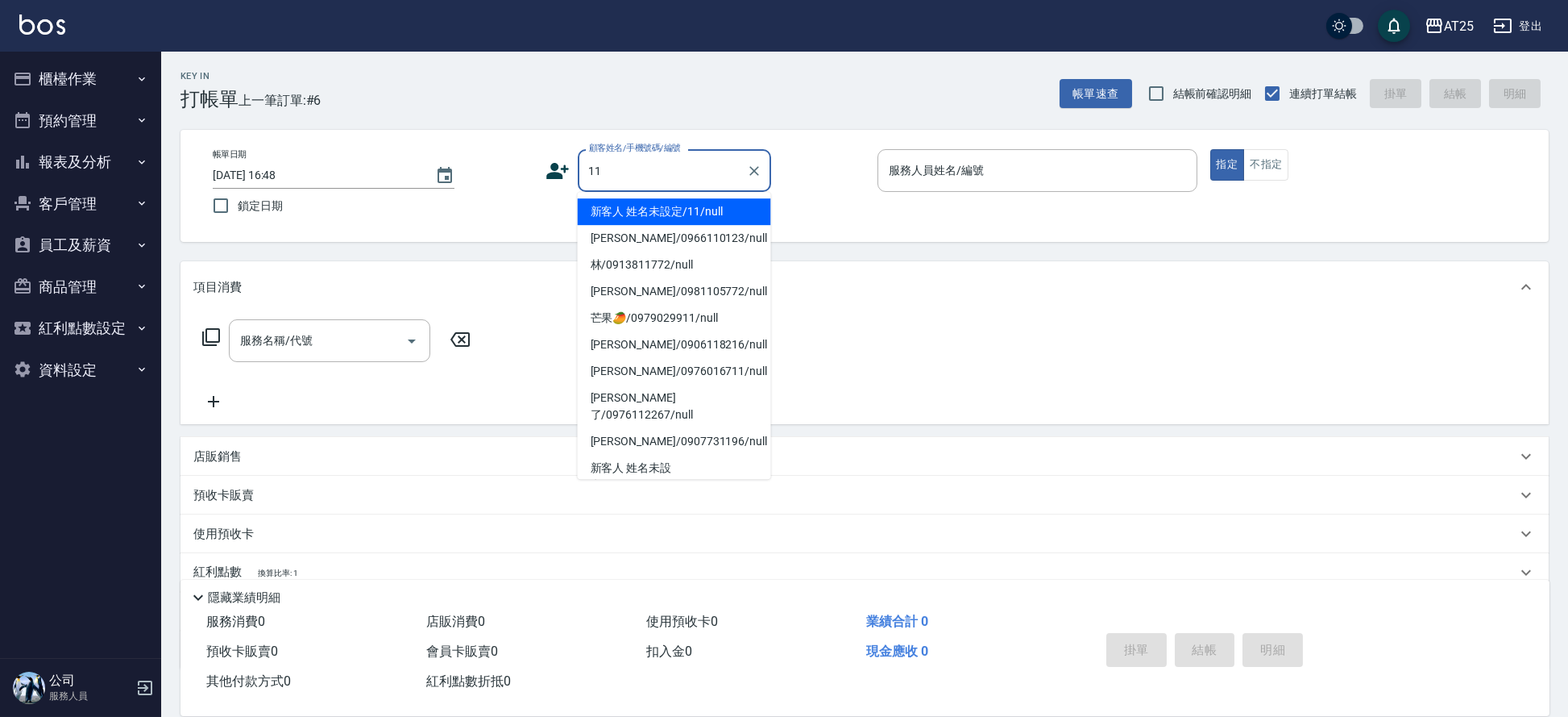
type input "新客人 姓名未設定/11/null"
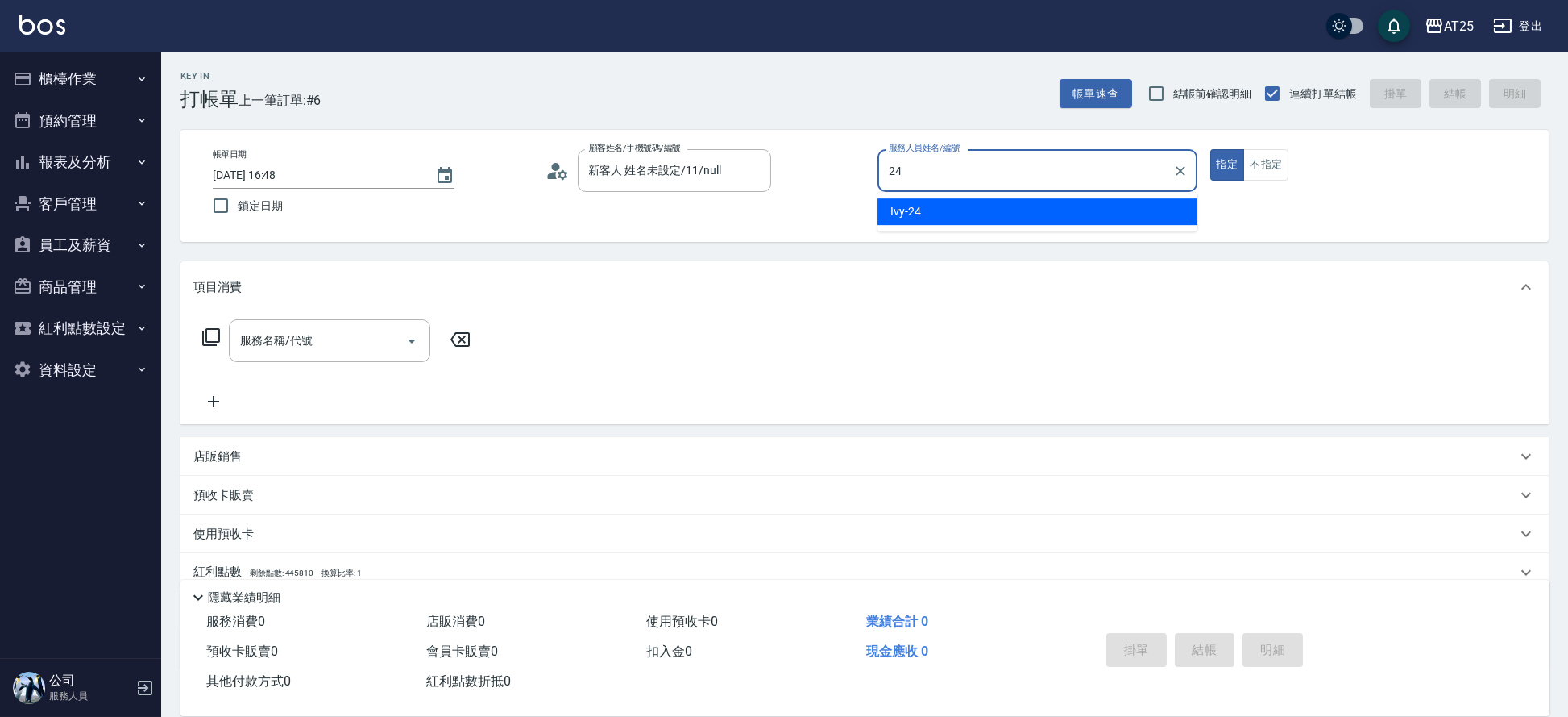
type input "Ivy-24"
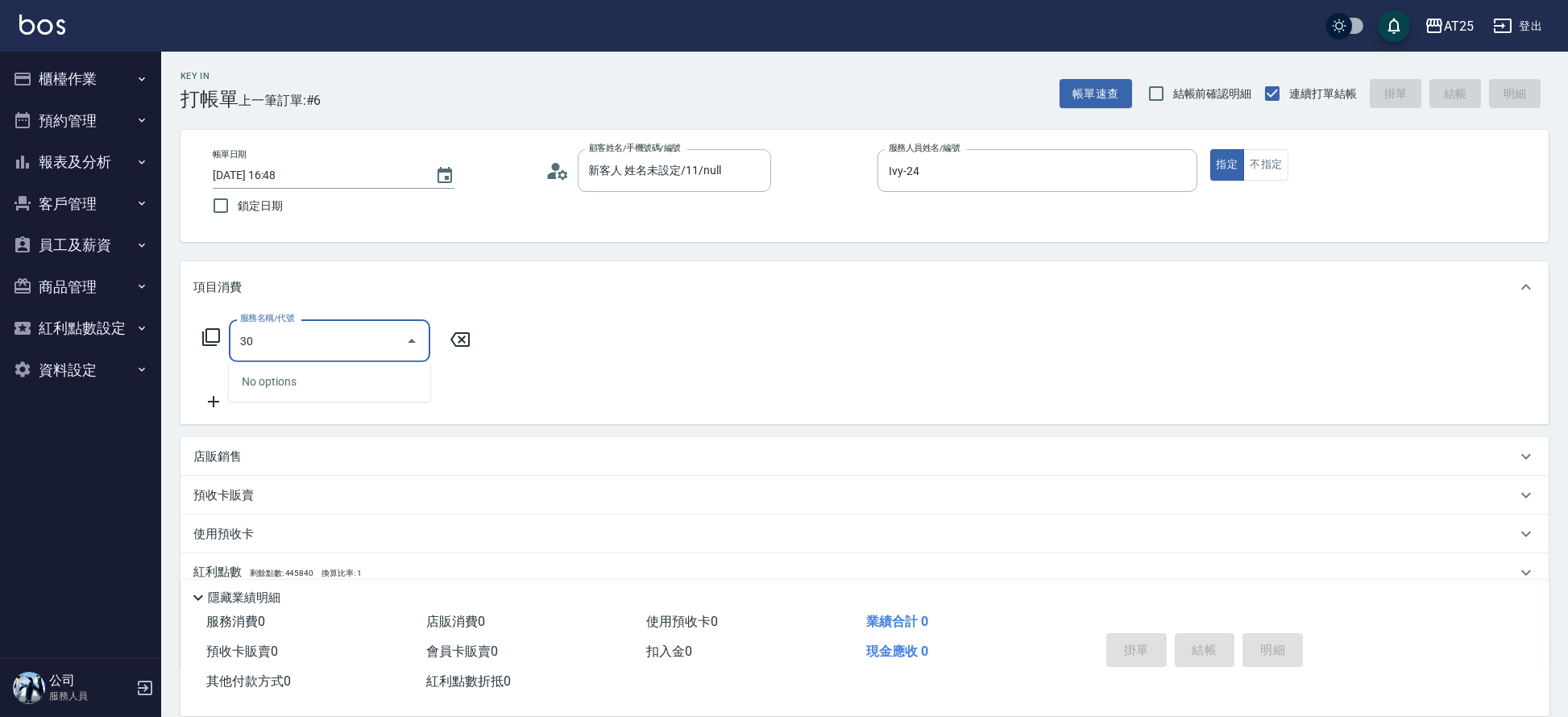
type input "301"
type input "150"
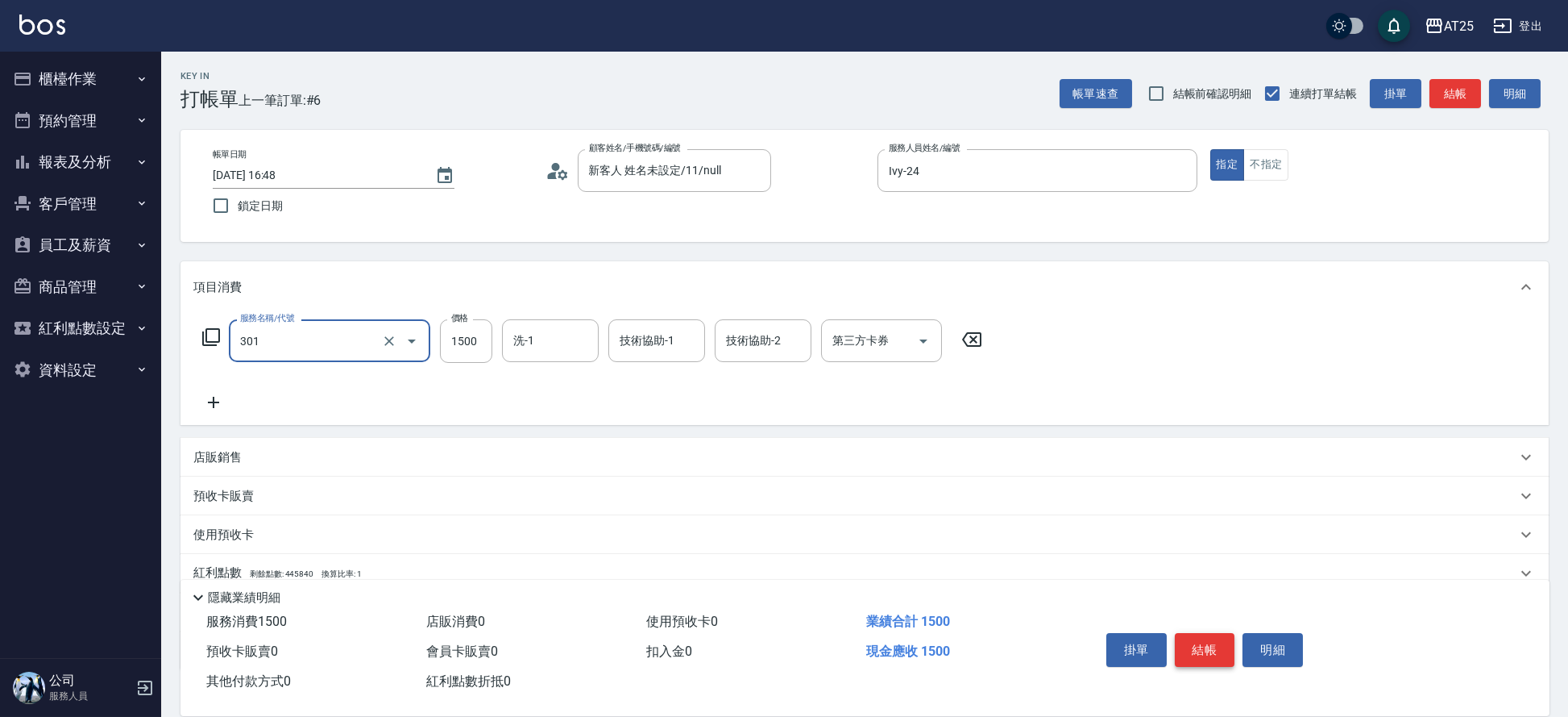
type input "燙髮(301)"
type input "0"
type input "43"
type input "40"
type input "439"
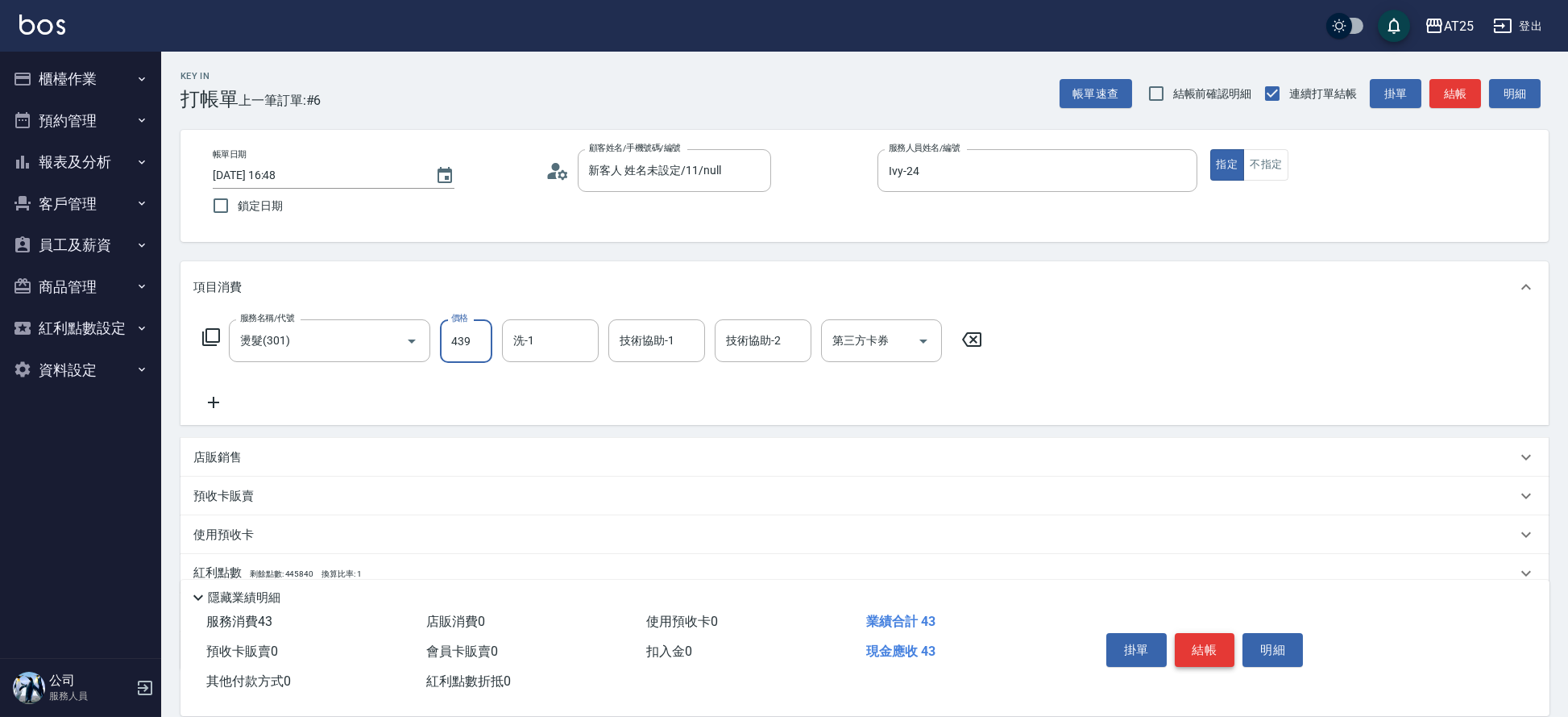
type input "430"
type input "4399"
type input "小曼-82"
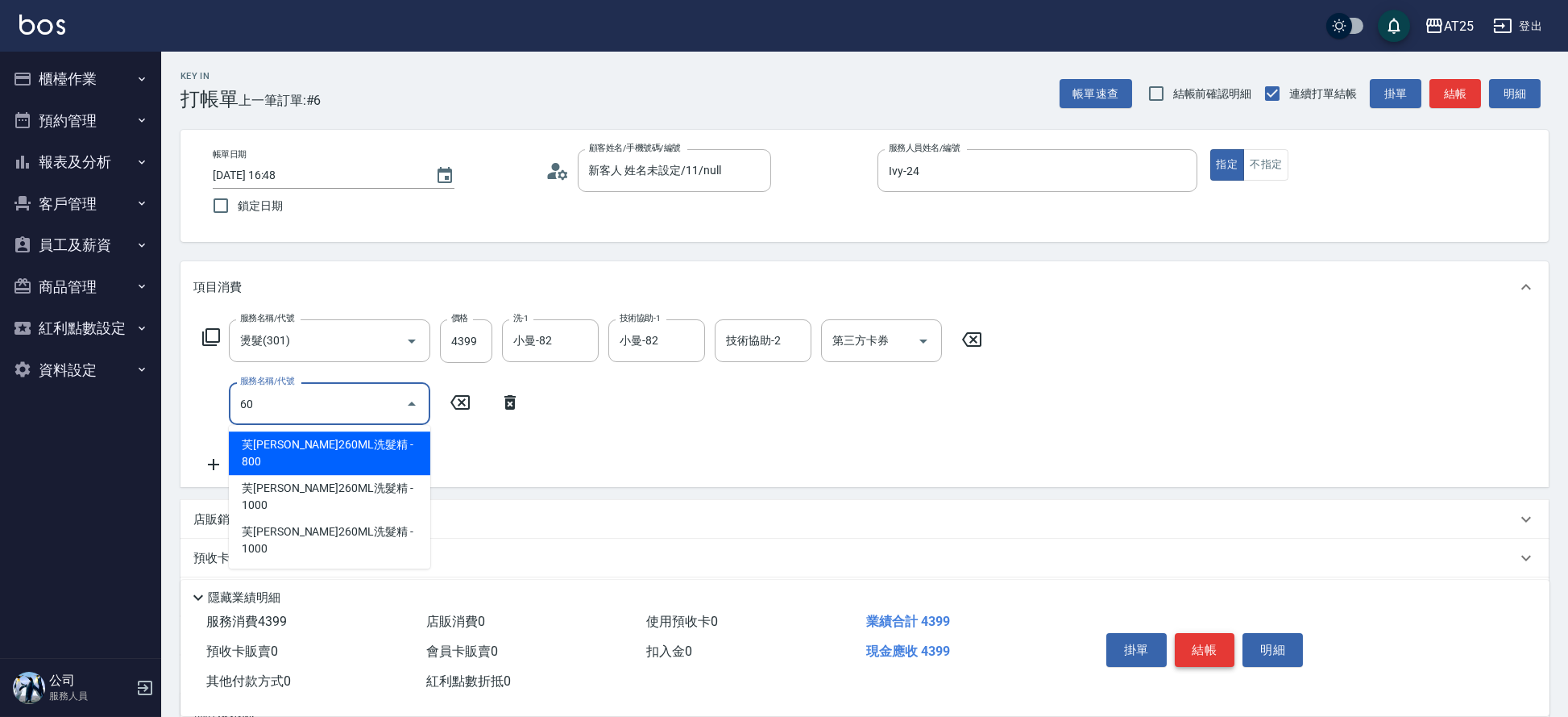
type input "601"
type input "530"
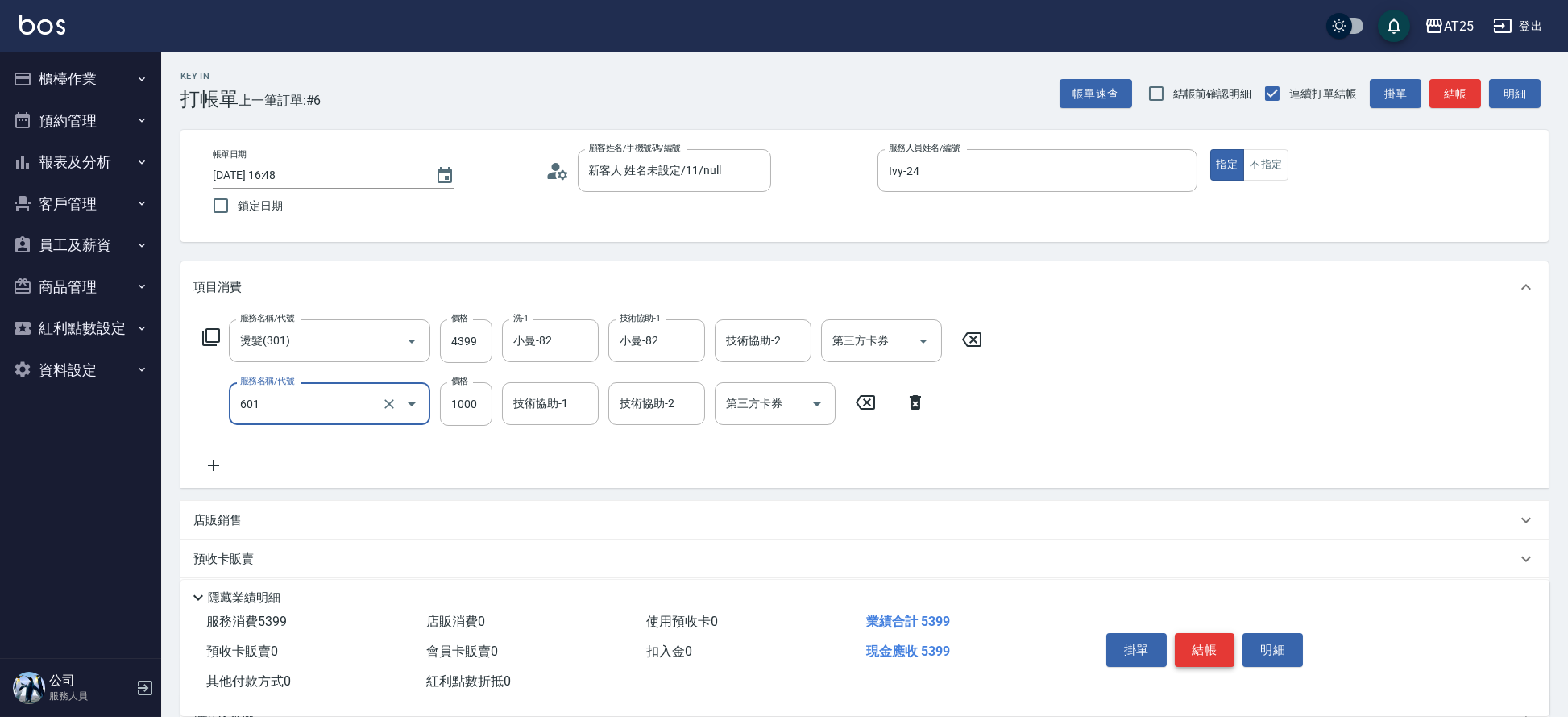
type input "自備護髮(1000上)(601)"
type input "430"
type input "0"
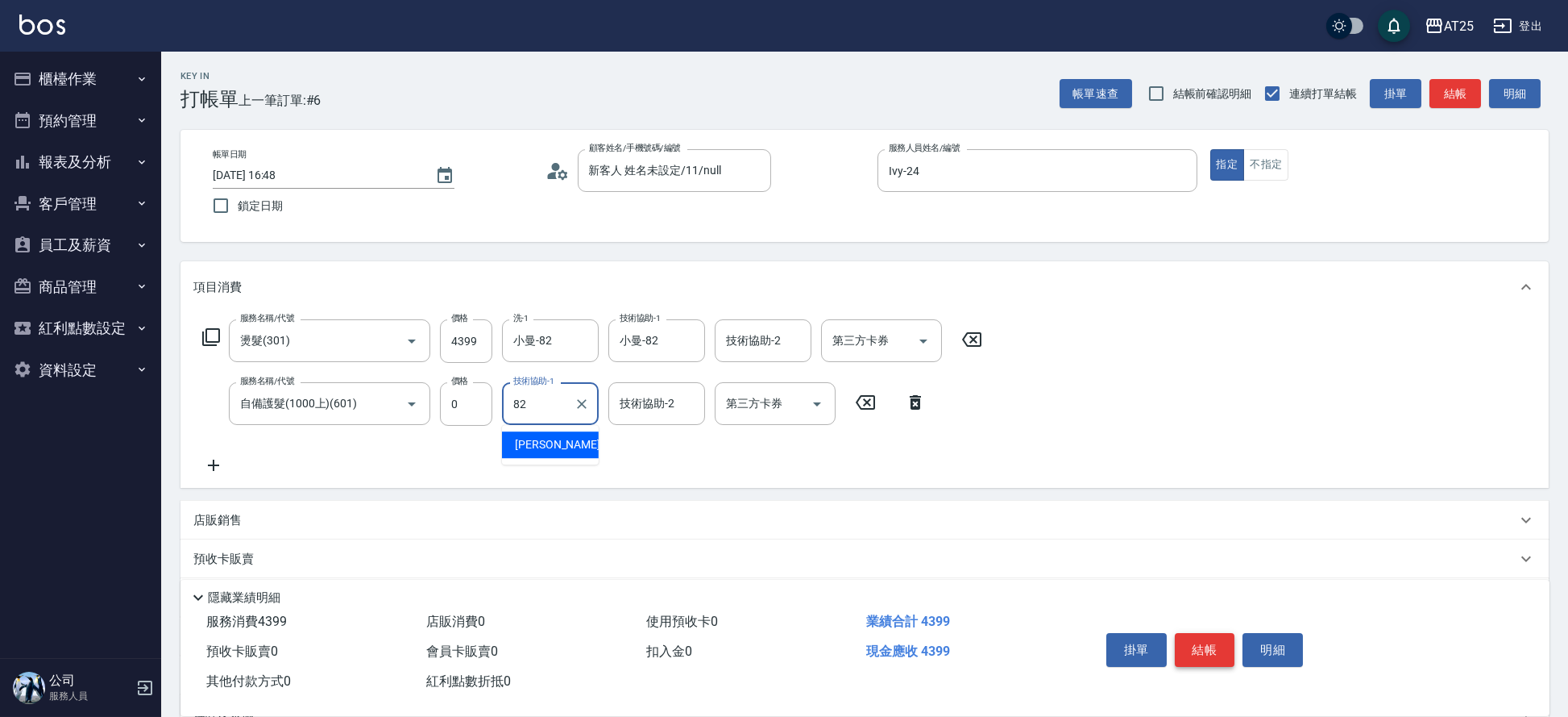
type input "小曼-82"
click at [1220, 645] on button "結帳" at bounding box center [1204, 650] width 60 height 34
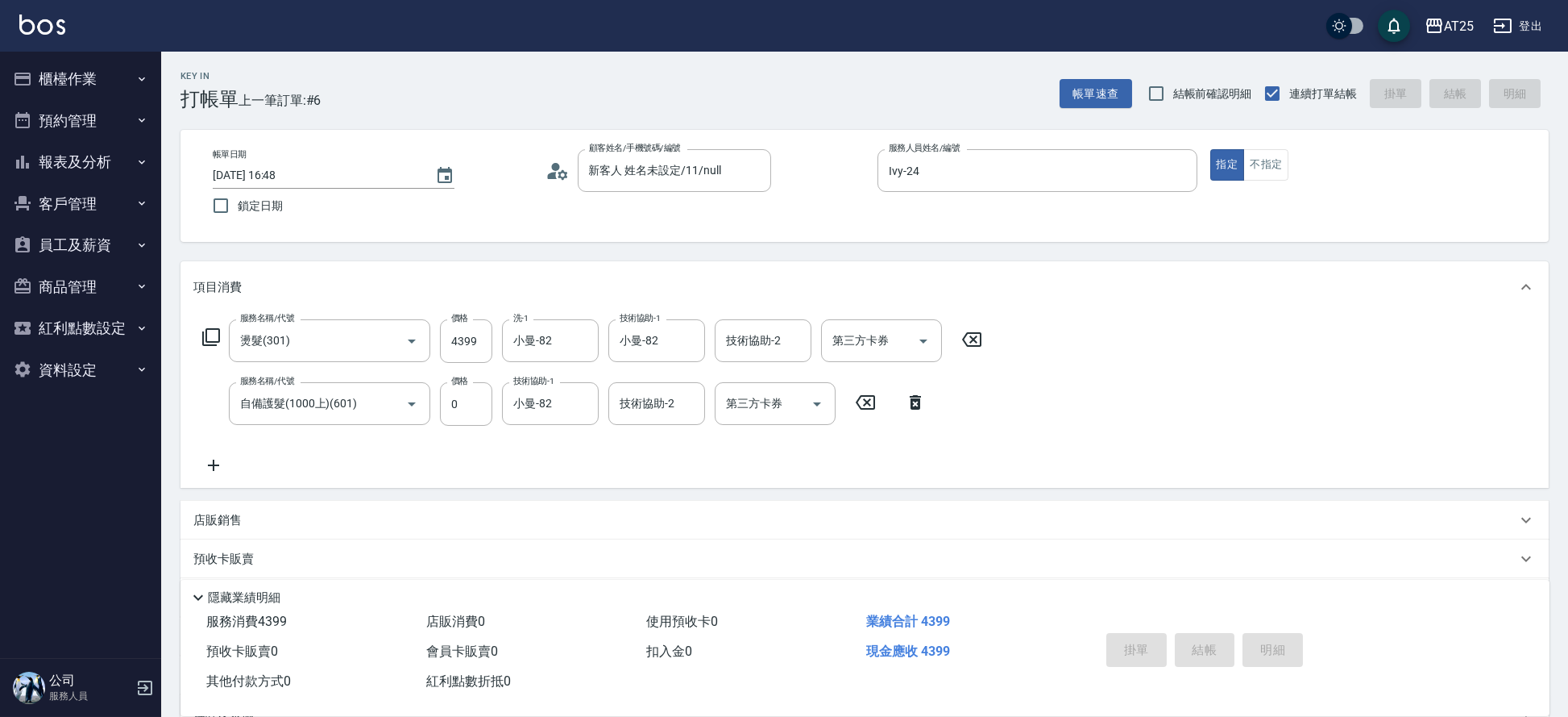
type input "[DATE] 16:49"
type input "0"
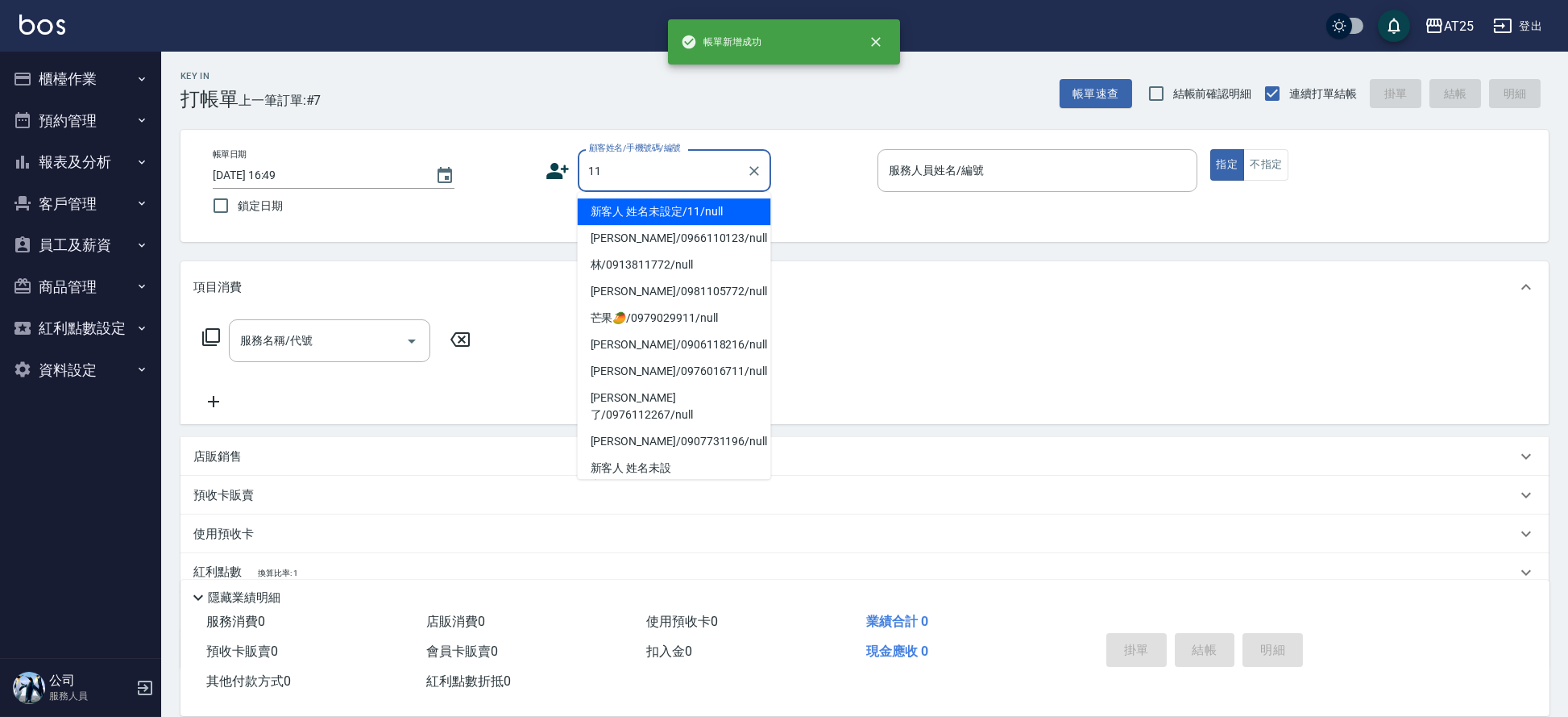
type input "新客人 姓名未設定/11/null"
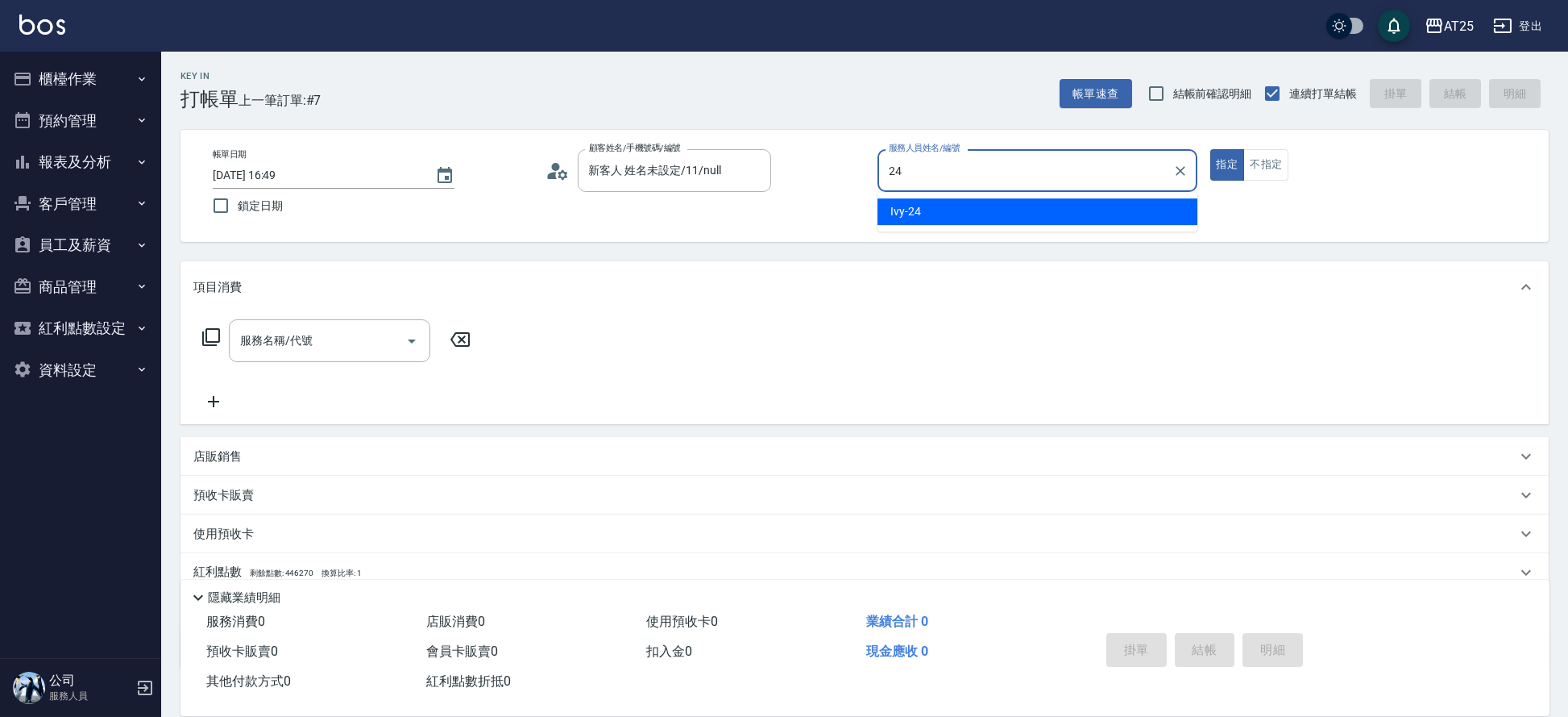
type input "Ivy-24"
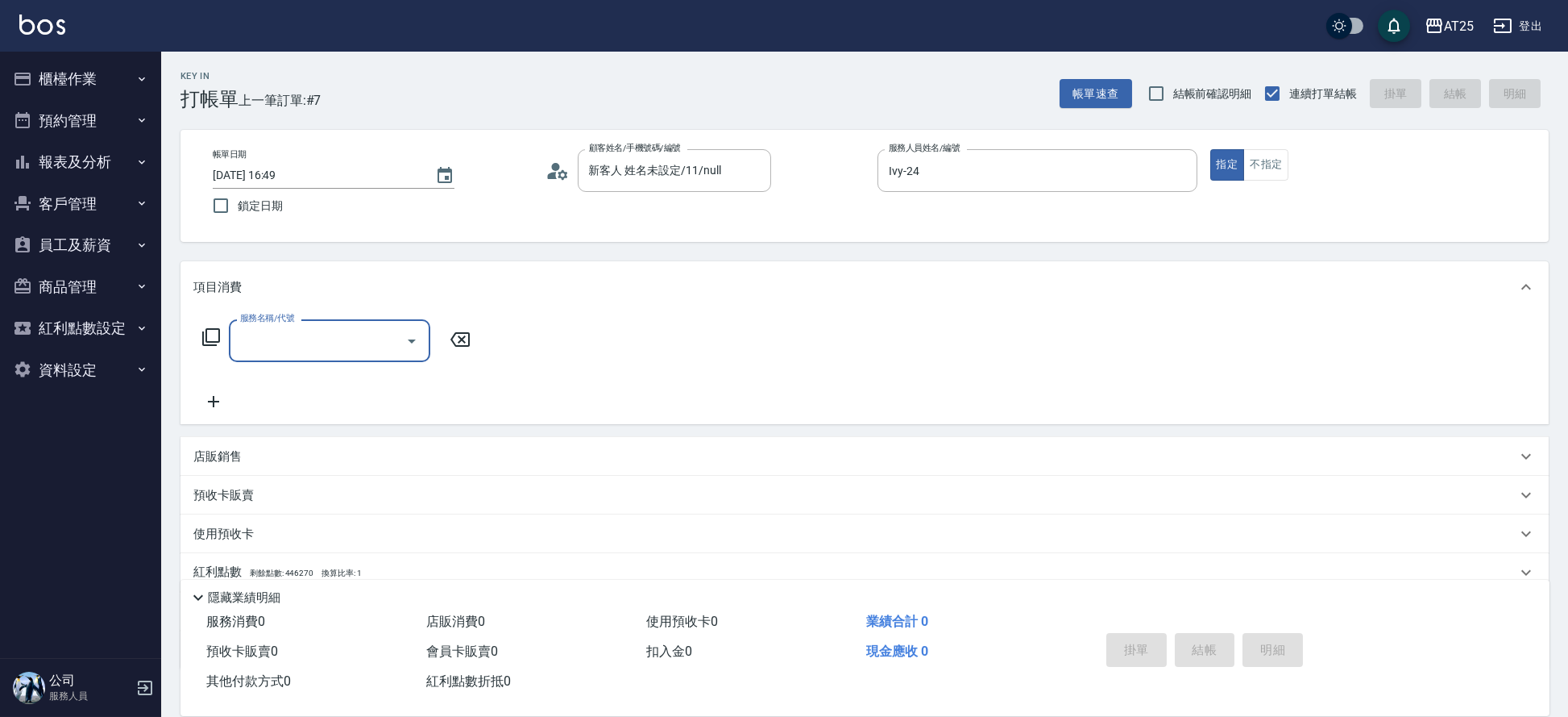
click at [274, 349] on input "服務名稱/代號" at bounding box center [317, 340] width 163 height 28
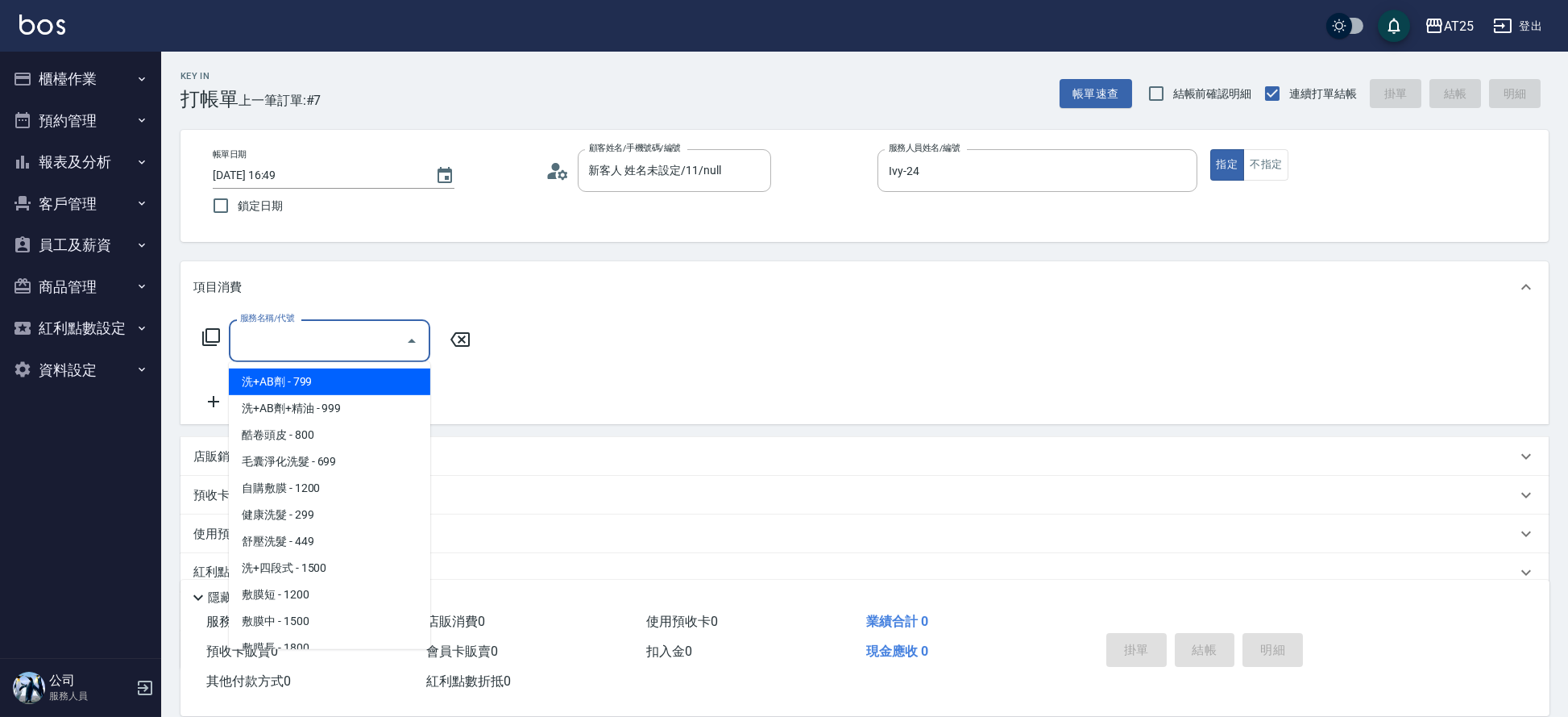
click at [281, 382] on span "洗+AB劑 - 799" at bounding box center [329, 381] width 201 height 27
type input "洗+AB劑(101)"
type input "70"
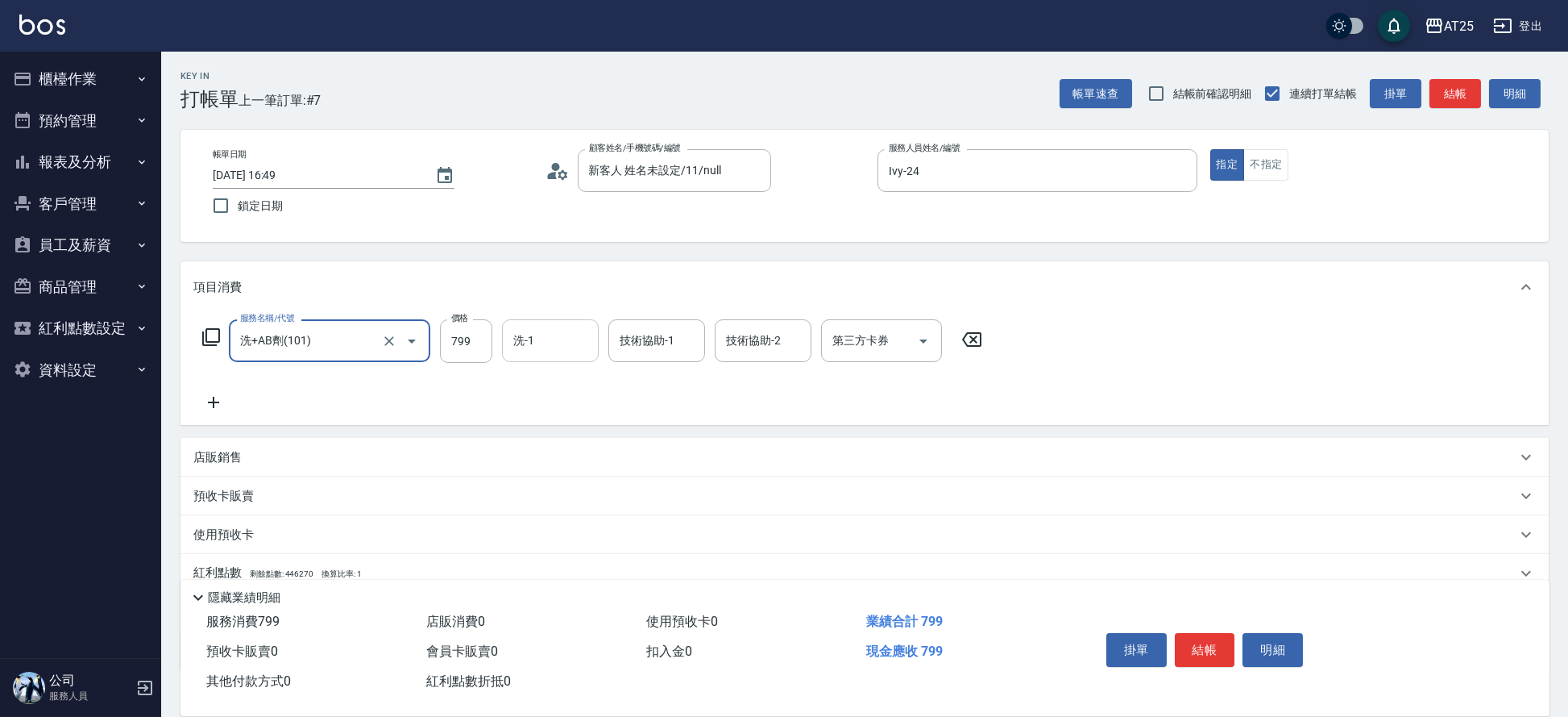
click at [520, 349] on input "洗-1" at bounding box center [550, 340] width 82 height 28
type input "小恩-69"
click at [1193, 652] on button "結帳" at bounding box center [1204, 650] width 60 height 34
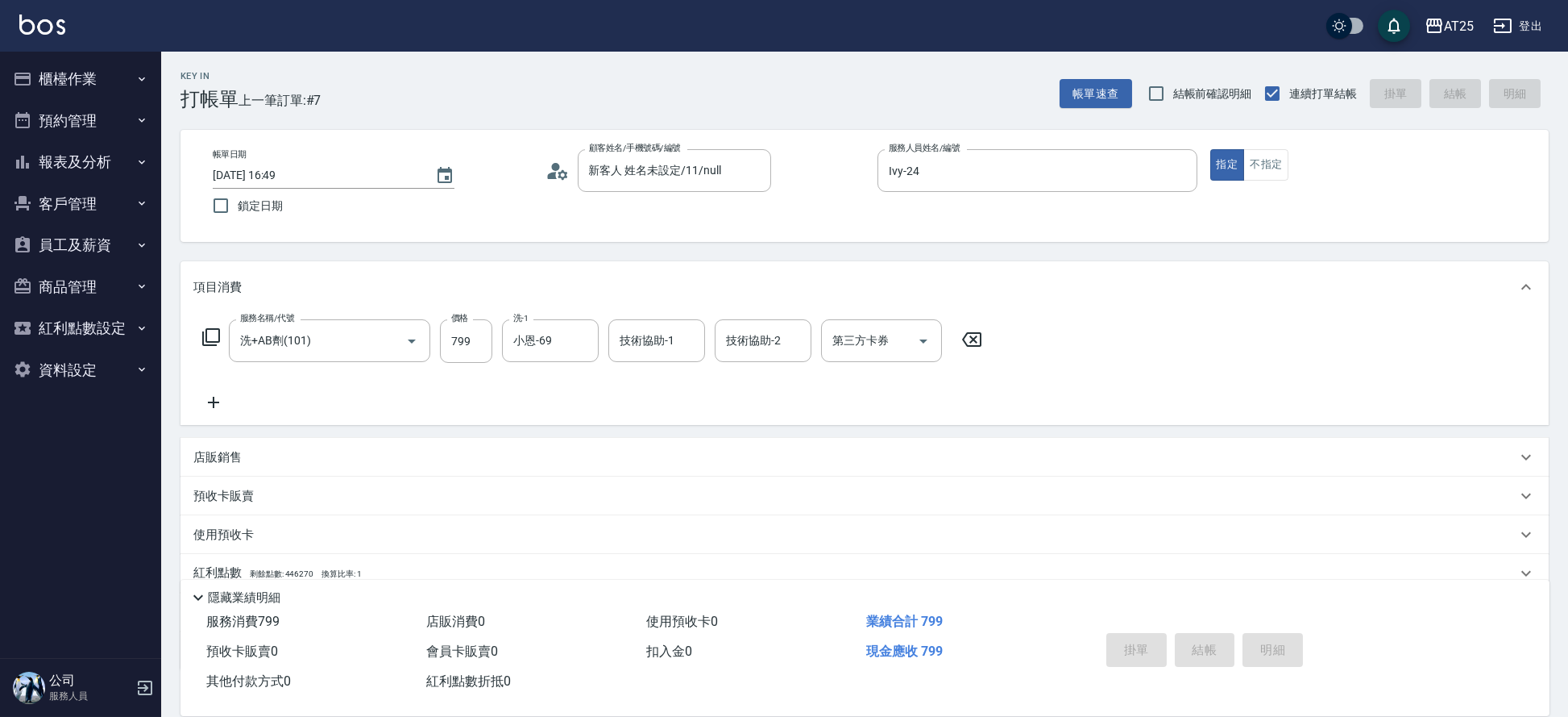
type input "[DATE] 16:50"
type input "0"
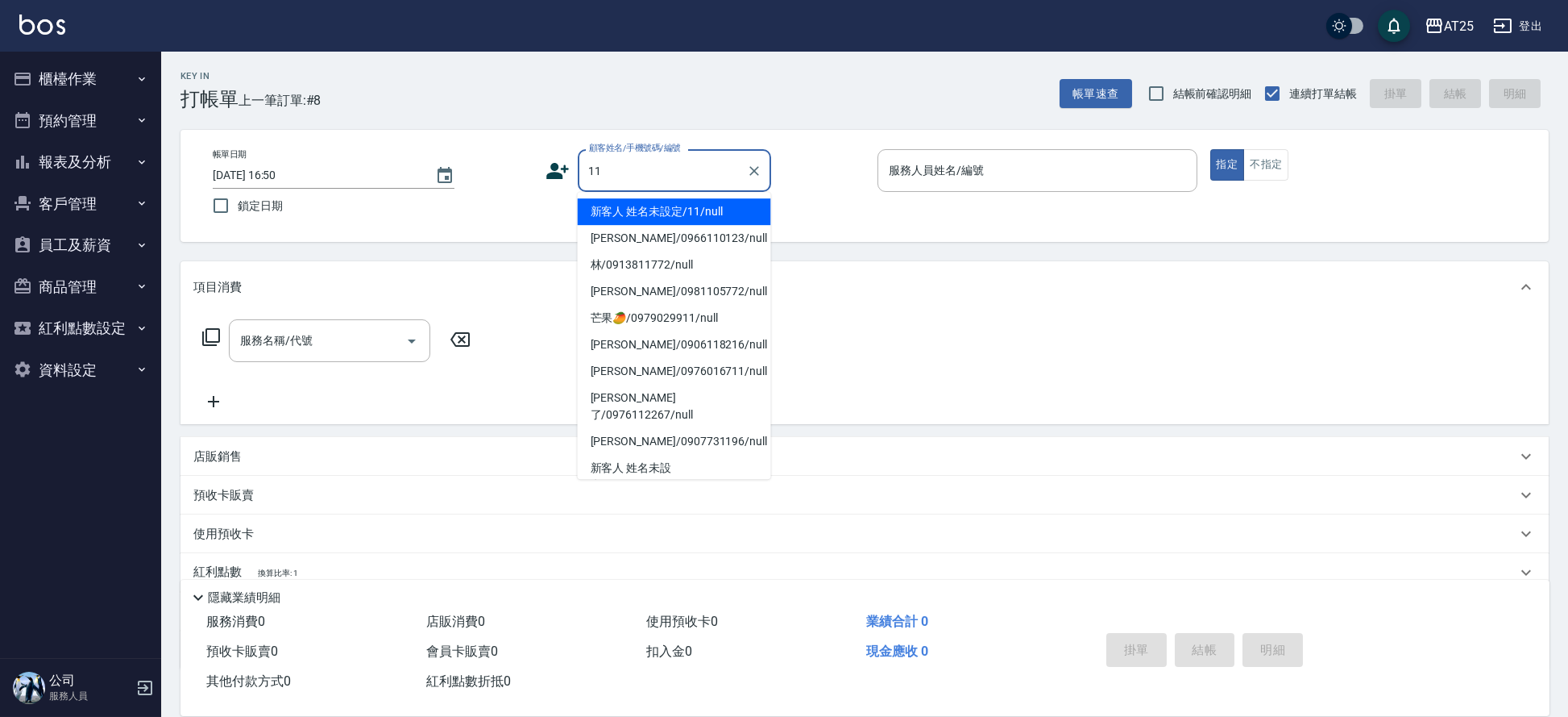
type input "新客人 姓名未設定/11/null"
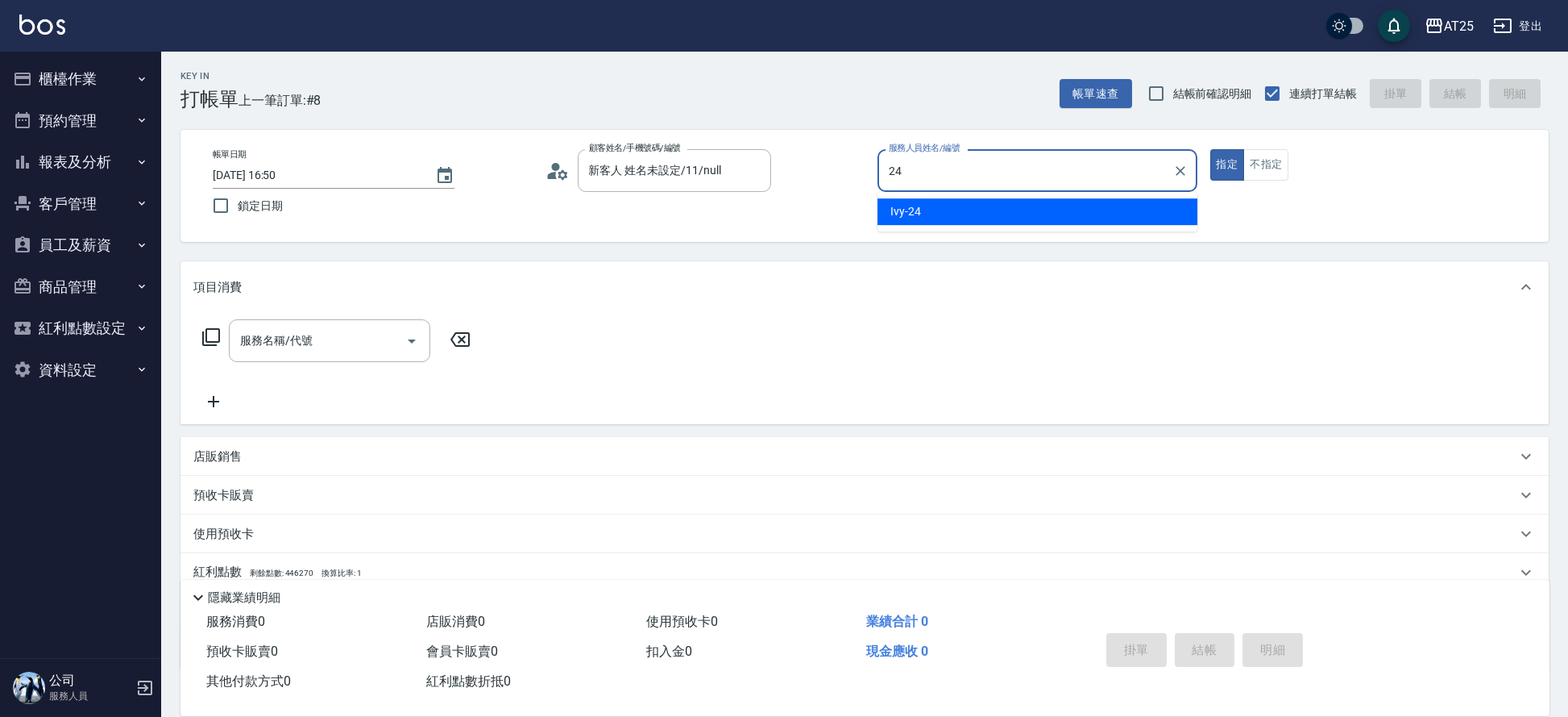
type input "Ivy-24"
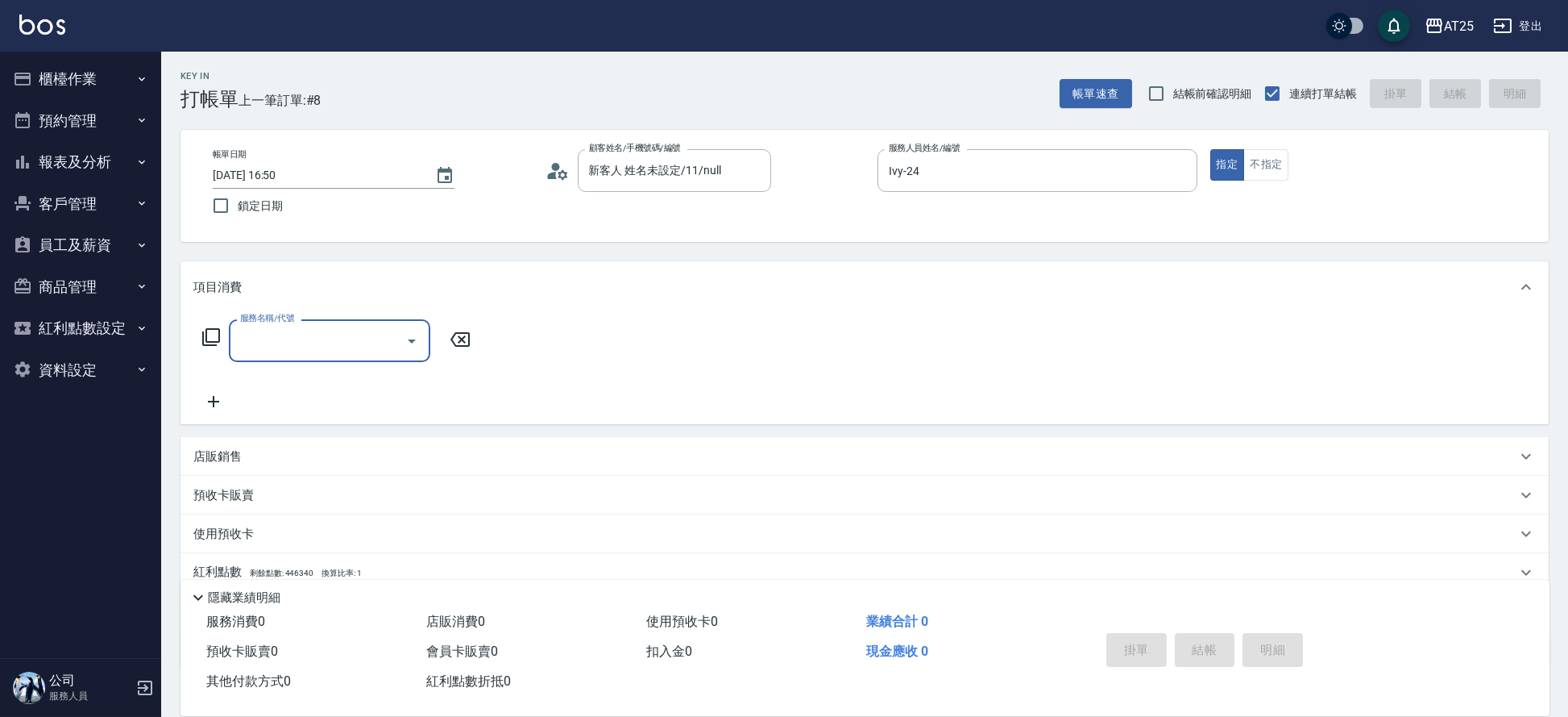
click at [341, 338] on input "服務名稱/代號" at bounding box center [317, 340] width 163 height 28
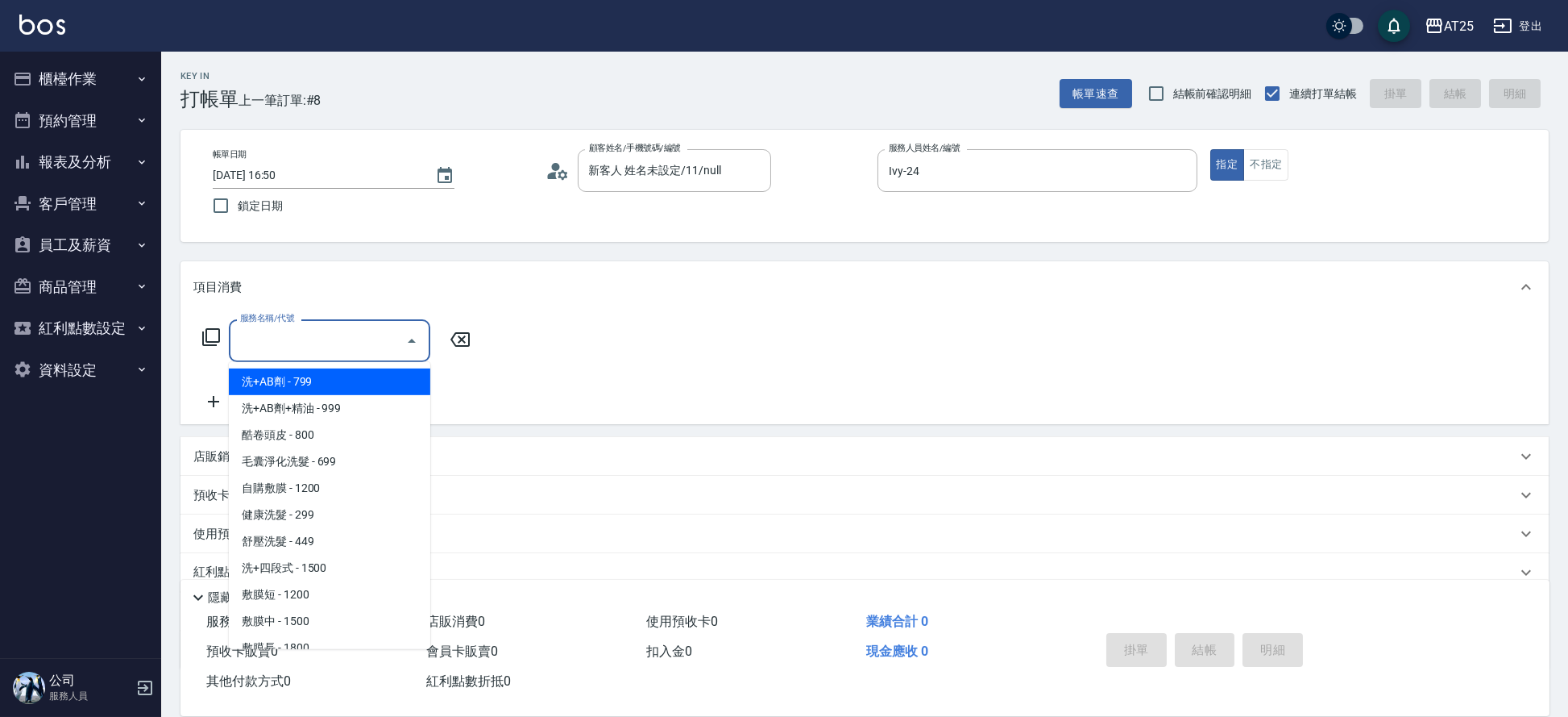
click at [311, 393] on span "洗+AB劑 - 799" at bounding box center [329, 381] width 201 height 27
type input "洗+AB劑(101)"
type input "70"
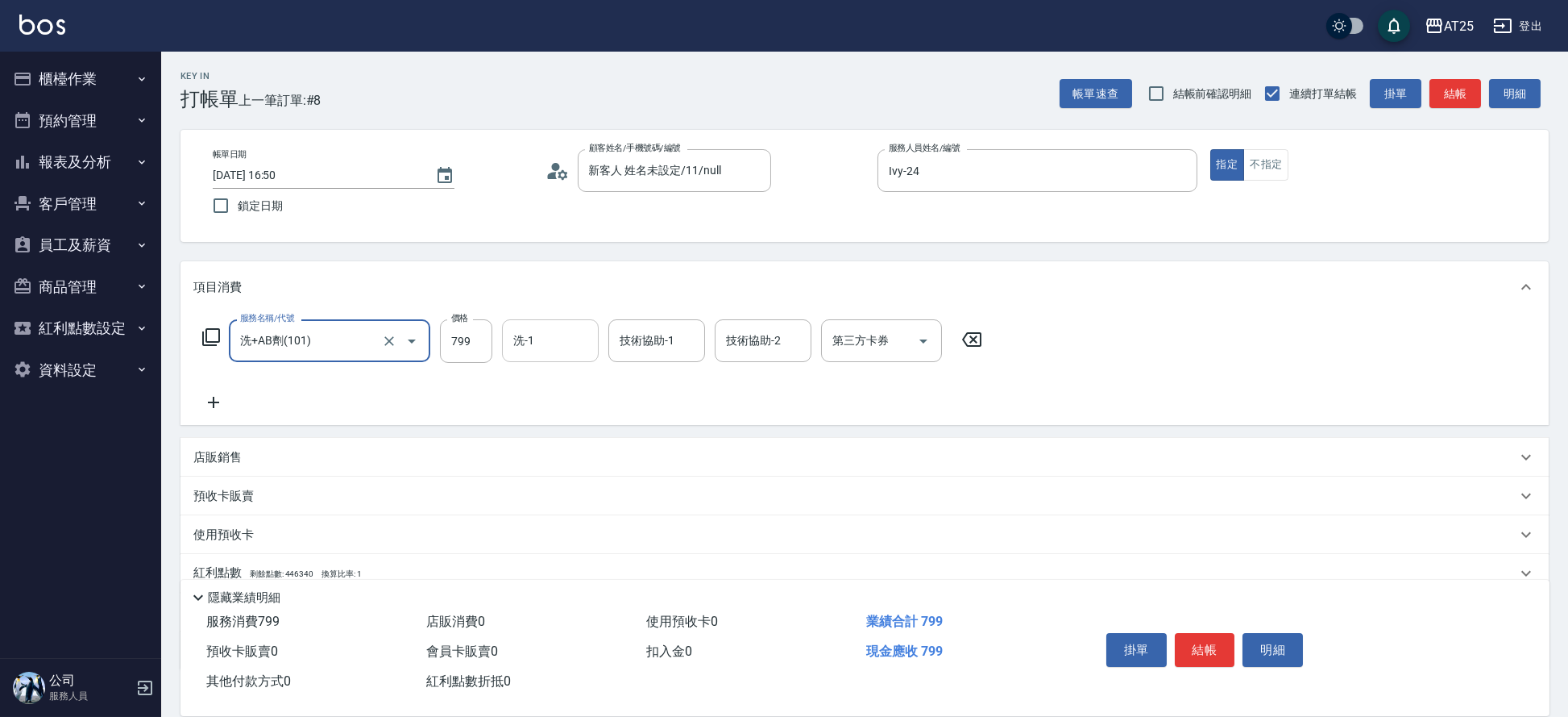
click at [526, 350] on input "洗-1" at bounding box center [550, 340] width 82 height 28
type input "[PERSON_NAME]-70"
click at [1201, 648] on button "結帳" at bounding box center [1204, 650] width 60 height 34
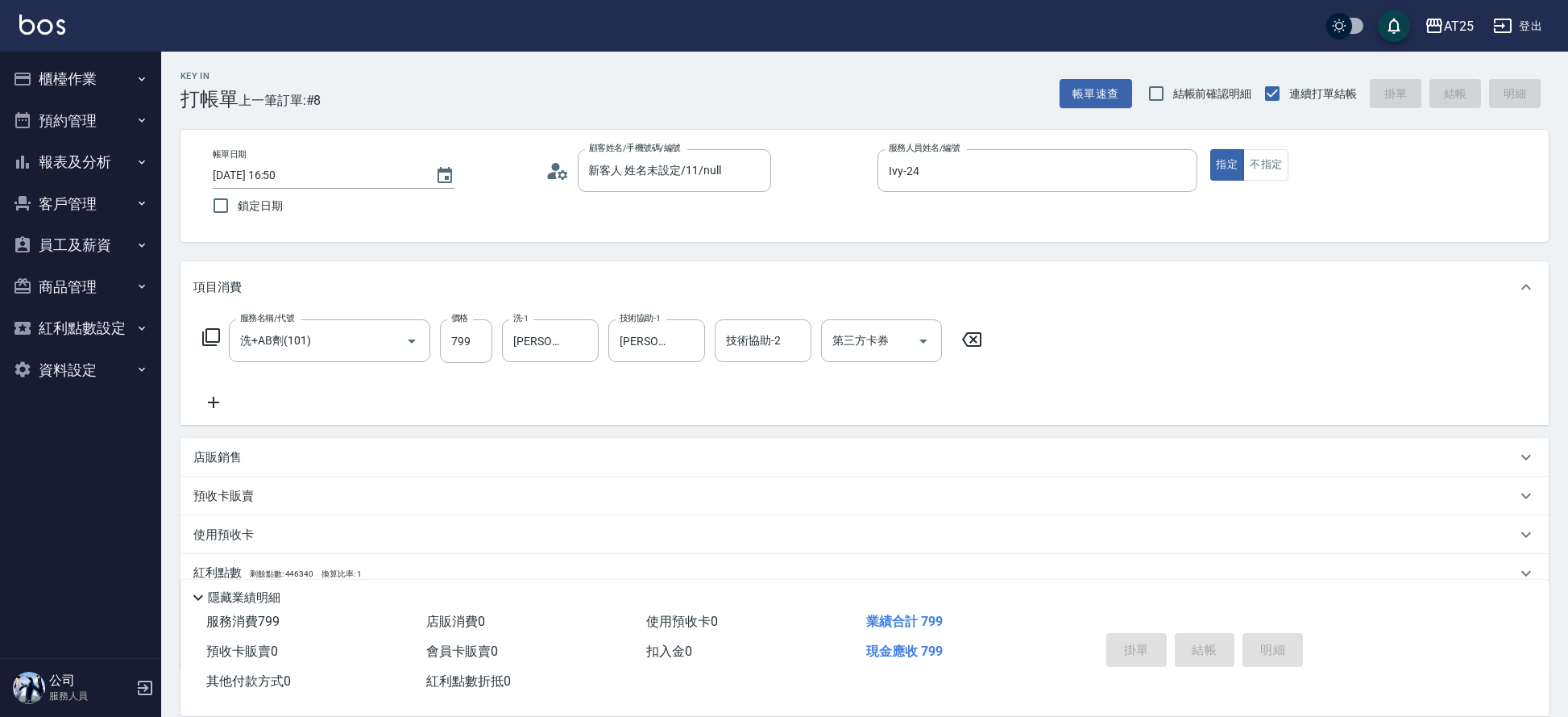
type input "0"
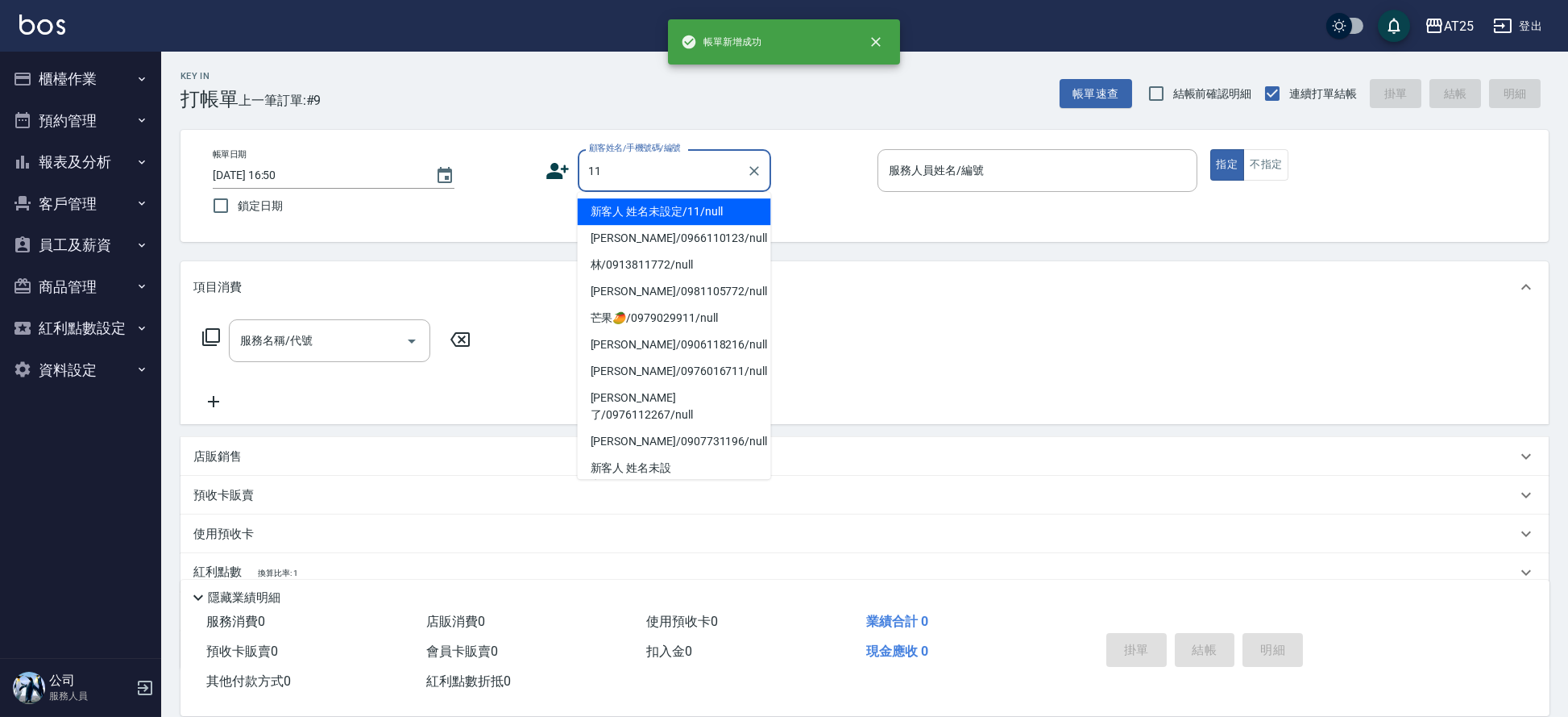
type input "新客人 姓名未設定/11/null"
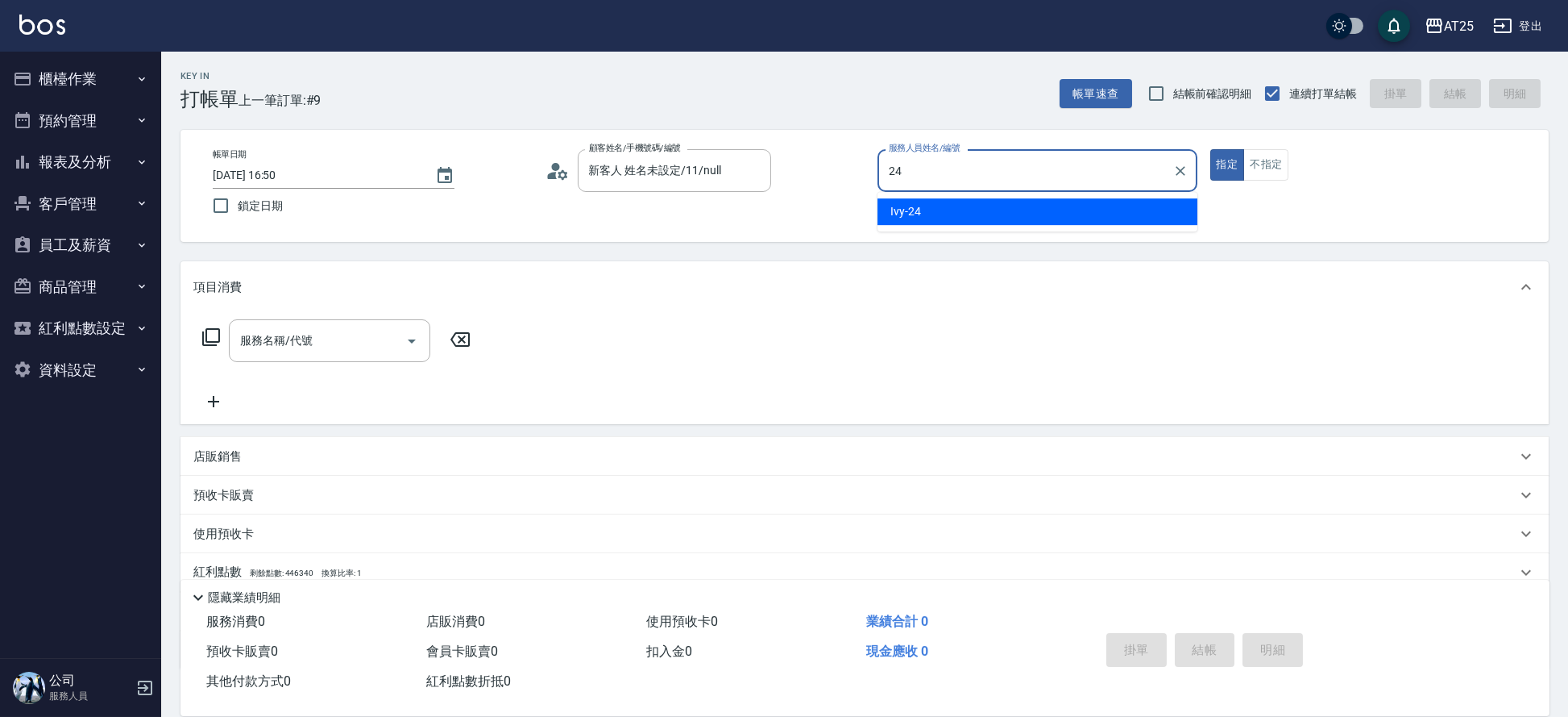
type input "Ivy-24"
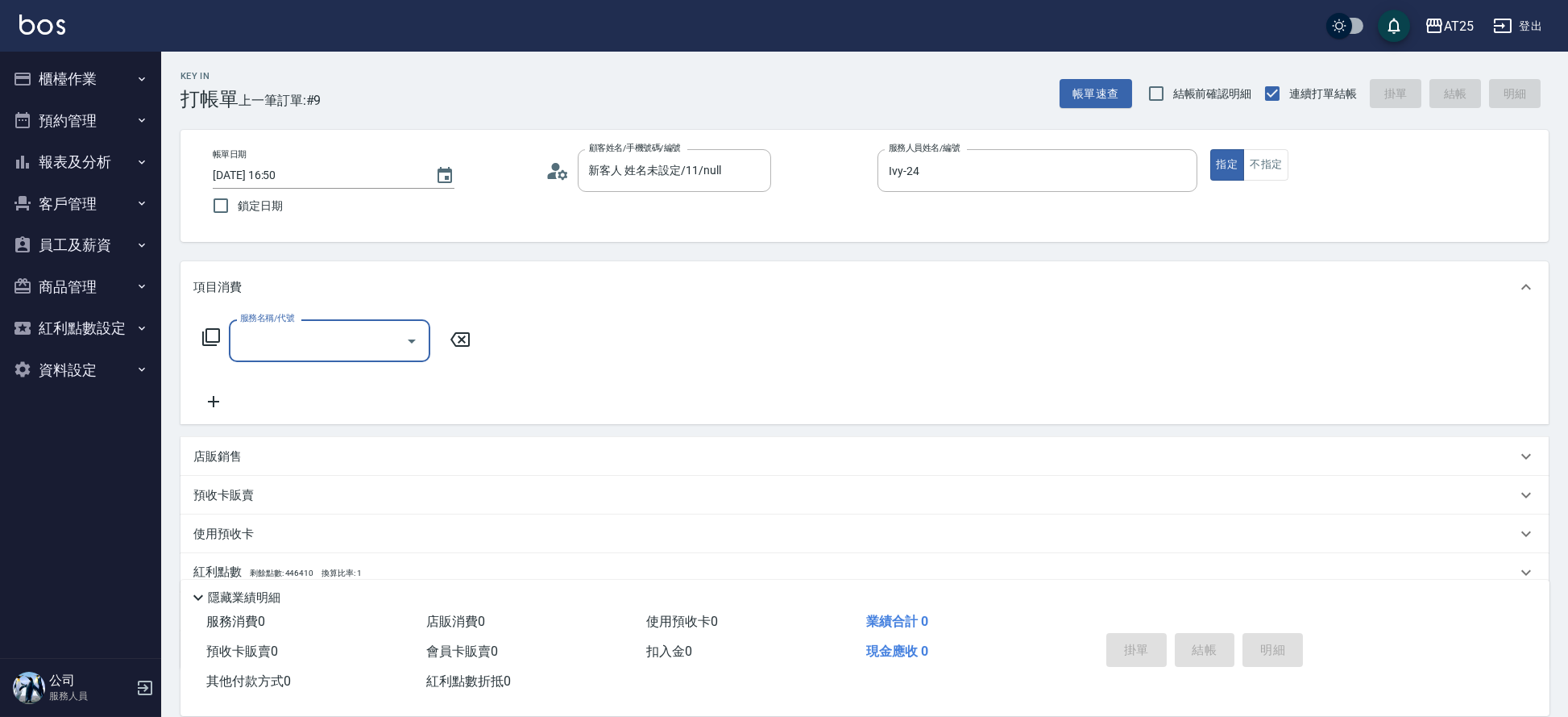
click at [292, 328] on input "服務名稱/代號" at bounding box center [317, 340] width 163 height 28
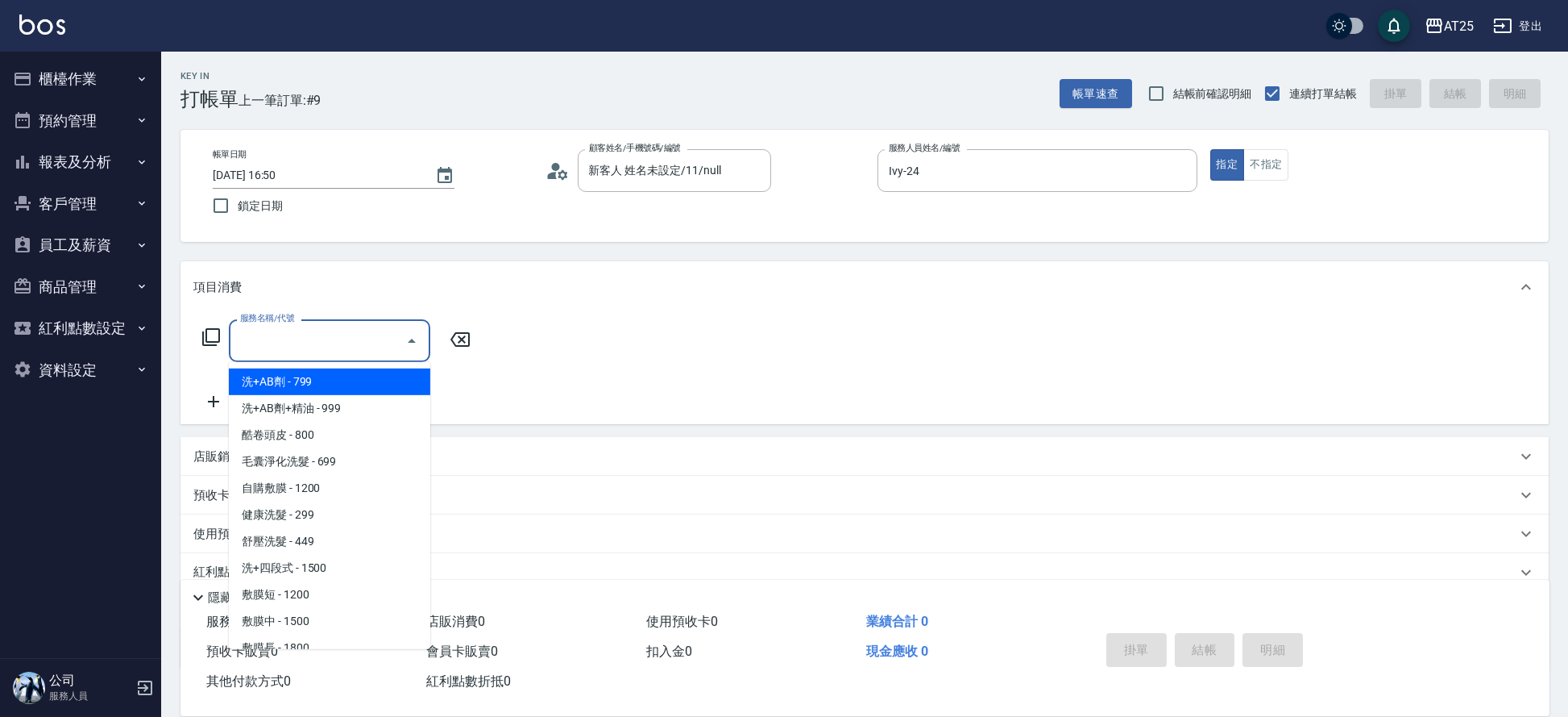
click at [278, 384] on span "洗+AB劑 - 799" at bounding box center [329, 381] width 201 height 27
type input "洗+AB劑(101)"
type input "70"
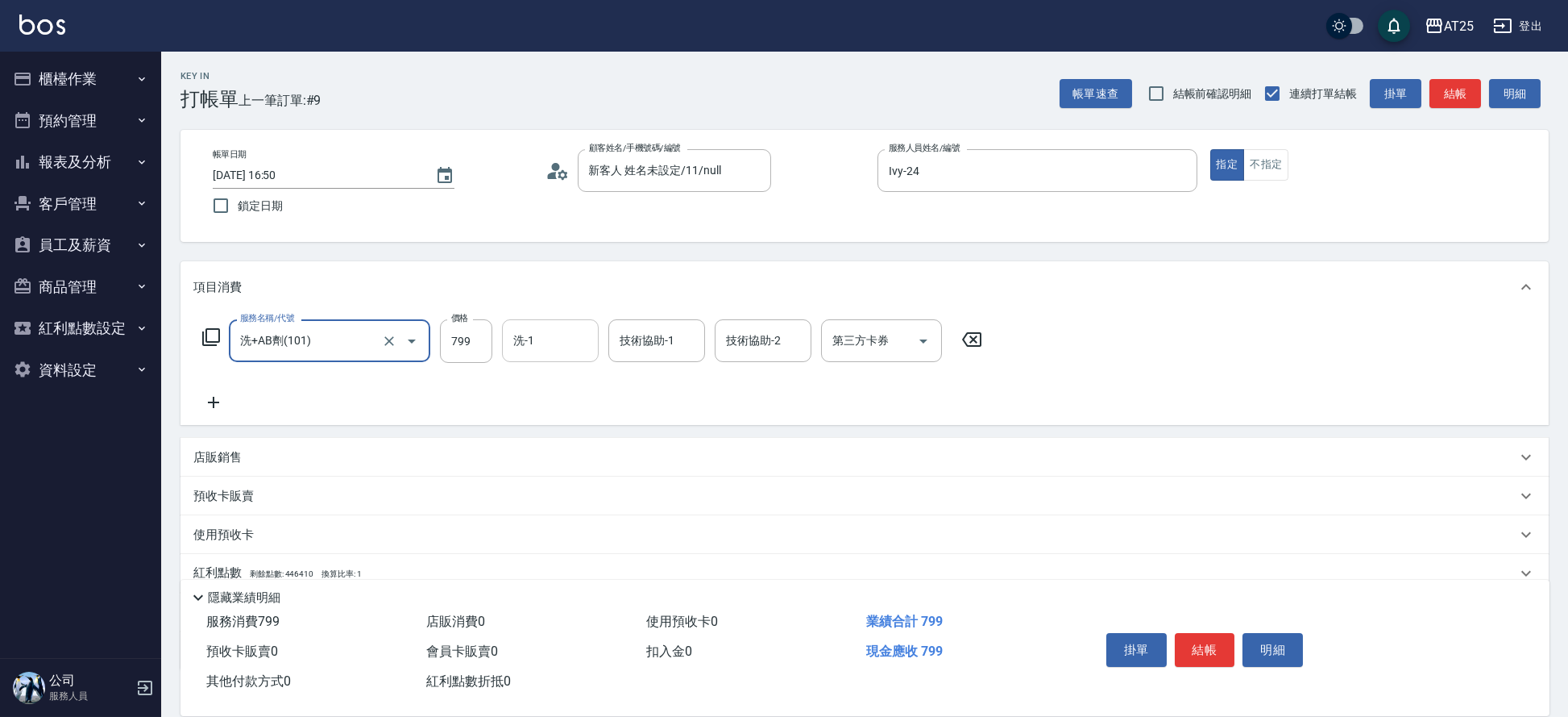
click at [558, 350] on input "洗-1" at bounding box center [550, 340] width 82 height 28
type input "小恩-69"
click at [1208, 644] on button "結帳" at bounding box center [1204, 650] width 60 height 34
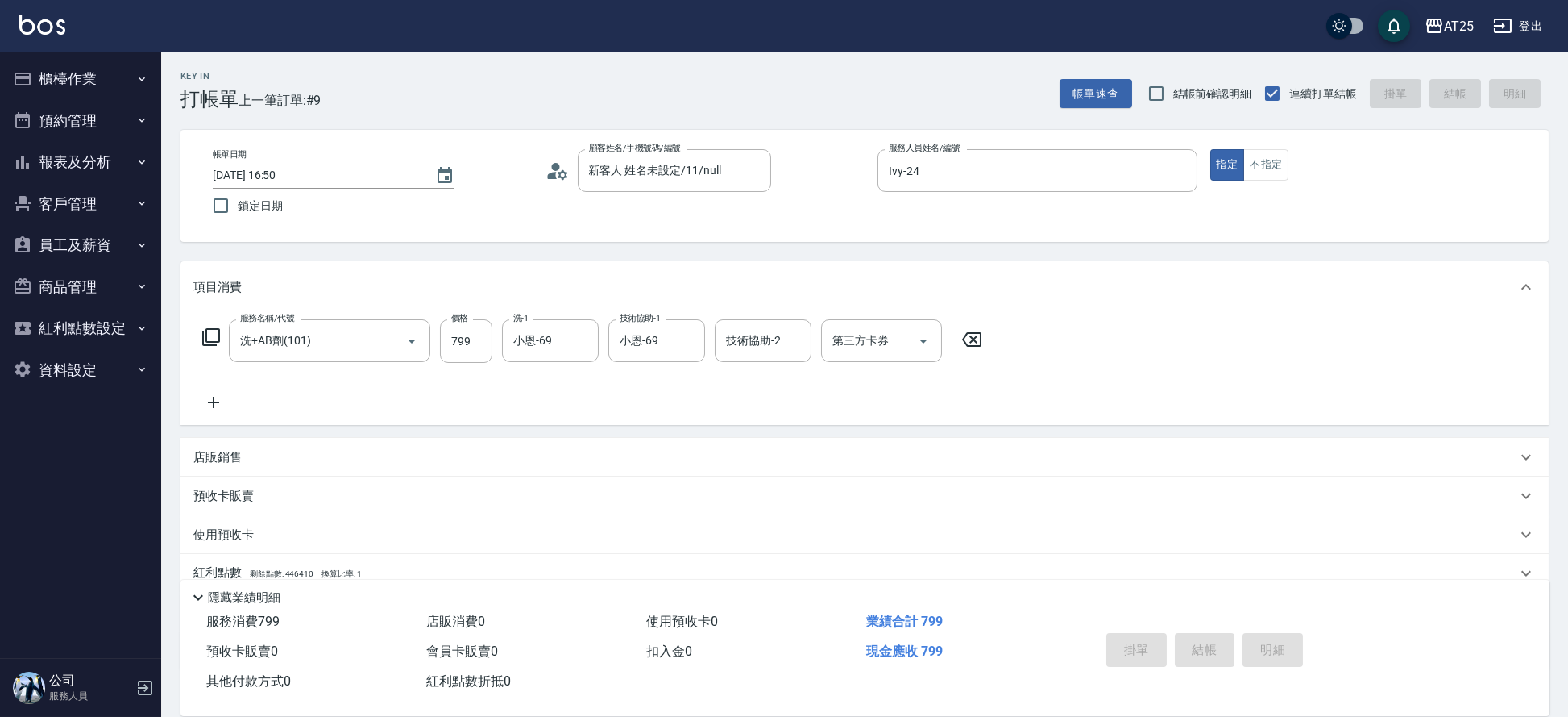
type input "0"
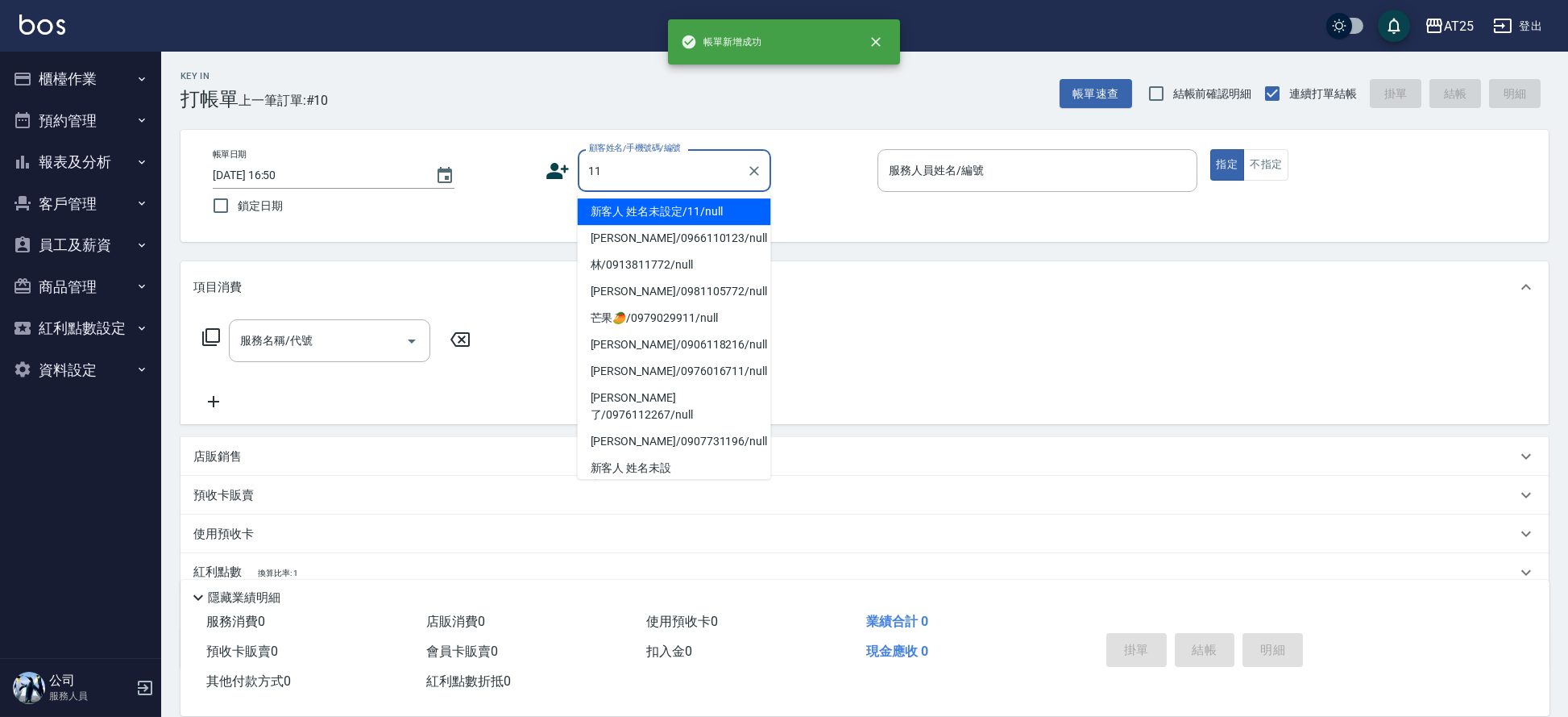
type input "新客人 姓名未設定/11/null"
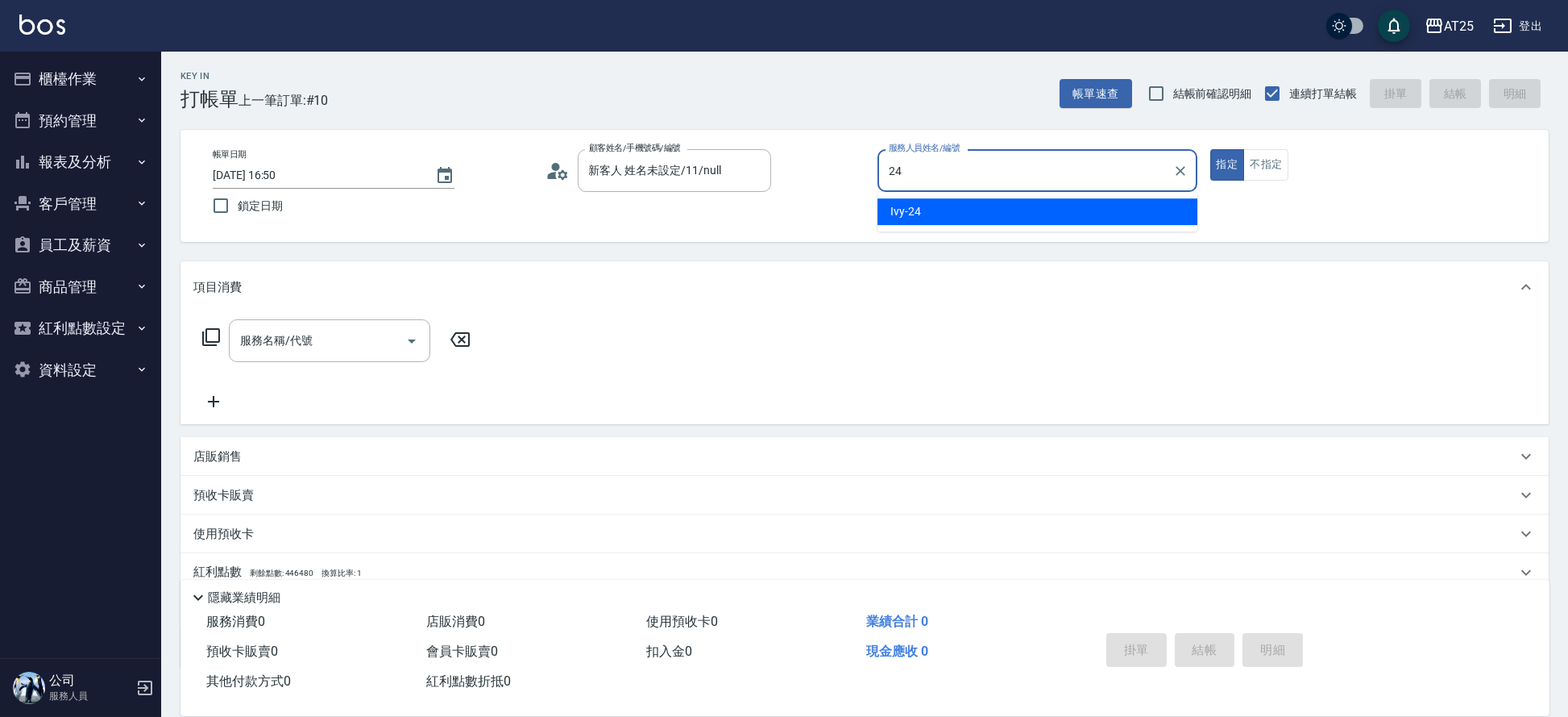
type input "Ivy-24"
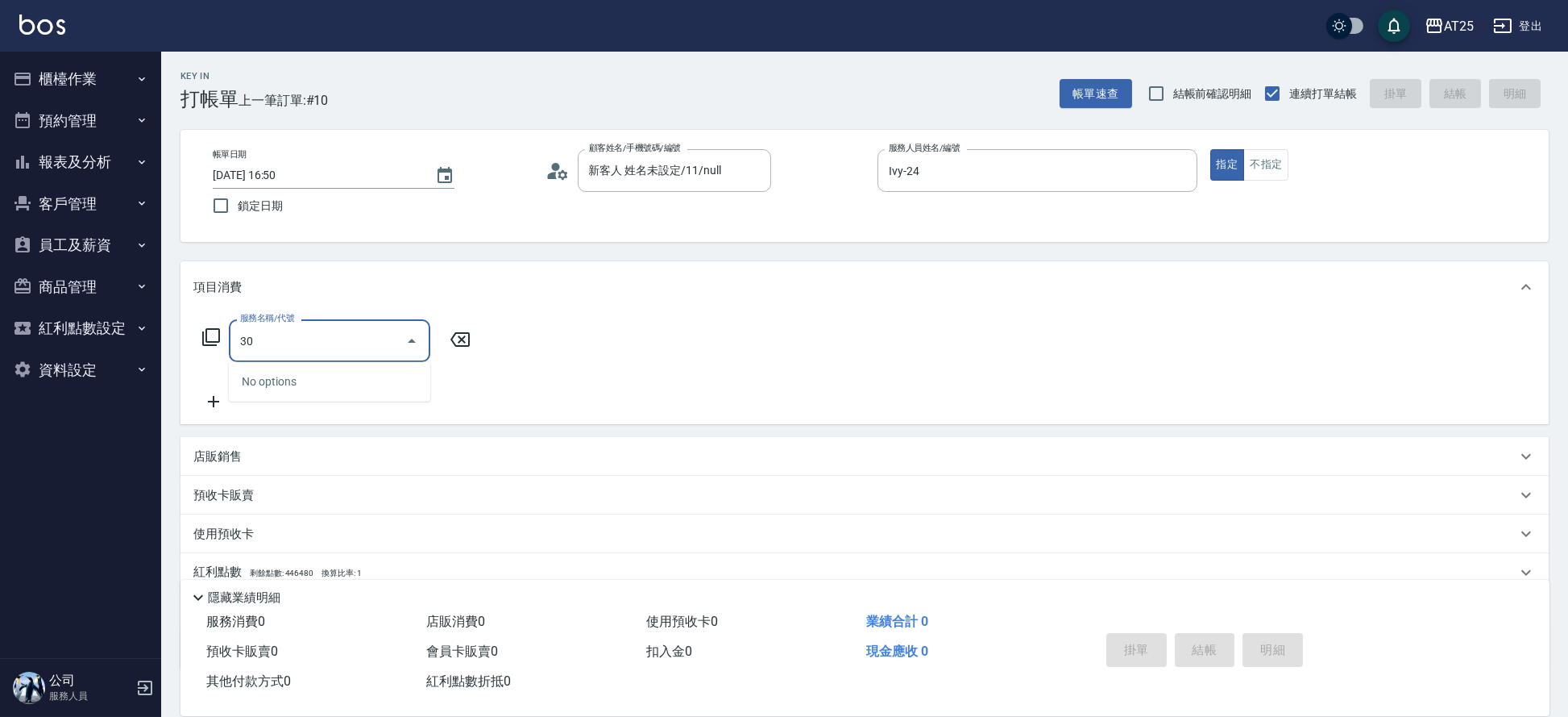
type input "301"
type input "150"
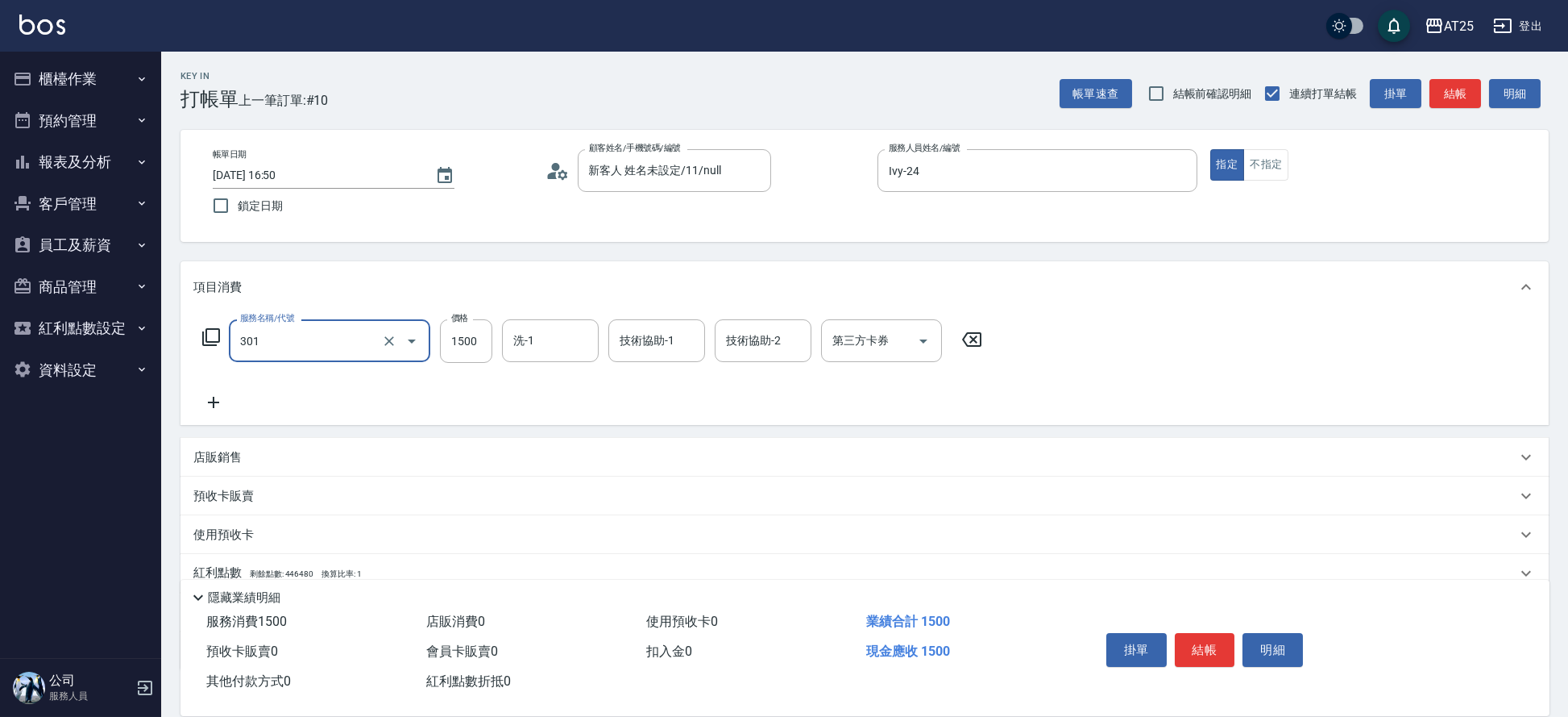
type input "燙髮(301)"
type input "0"
type input "11"
type input "10"
type input "119"
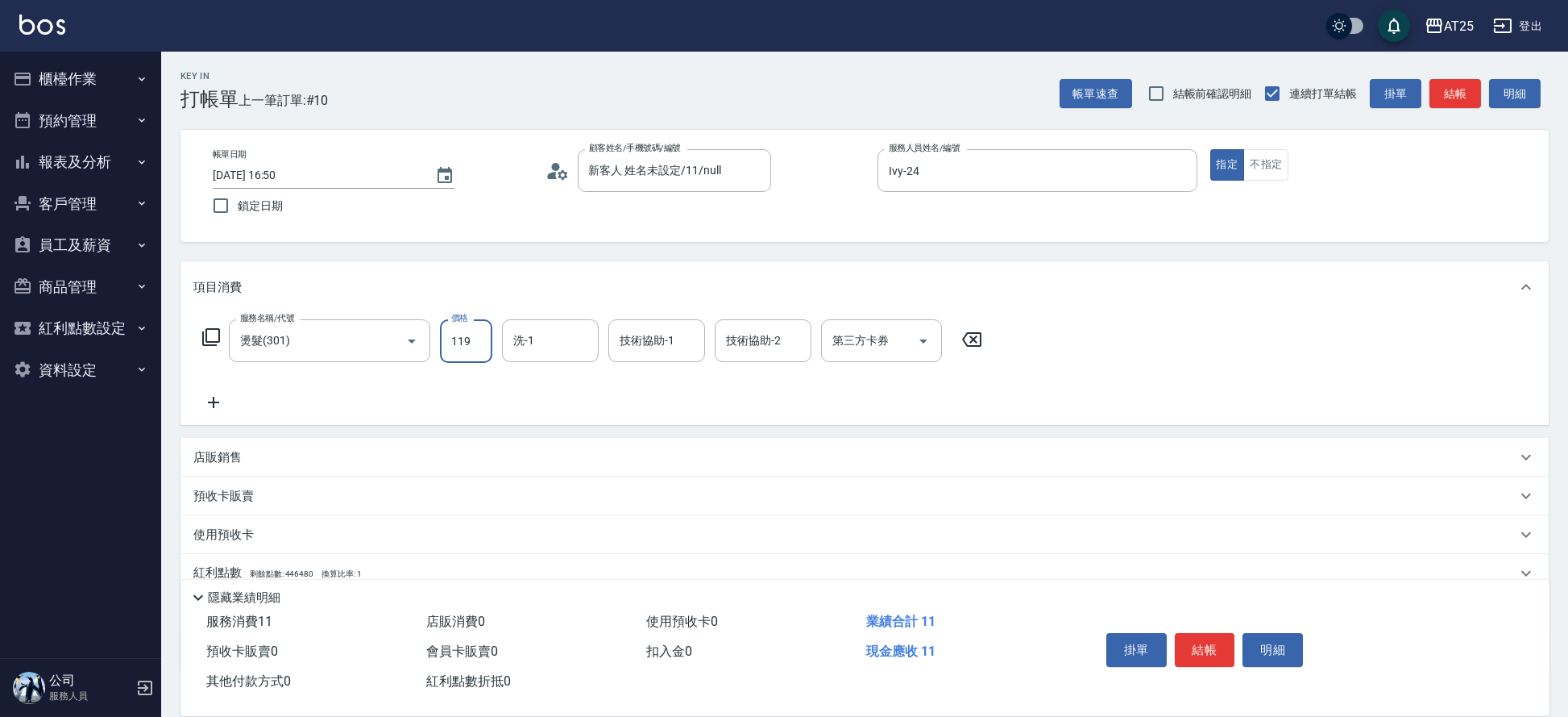
type input "110"
type input "1199"
type input "小曼-82"
click at [1211, 636] on button "結帳" at bounding box center [1204, 650] width 60 height 34
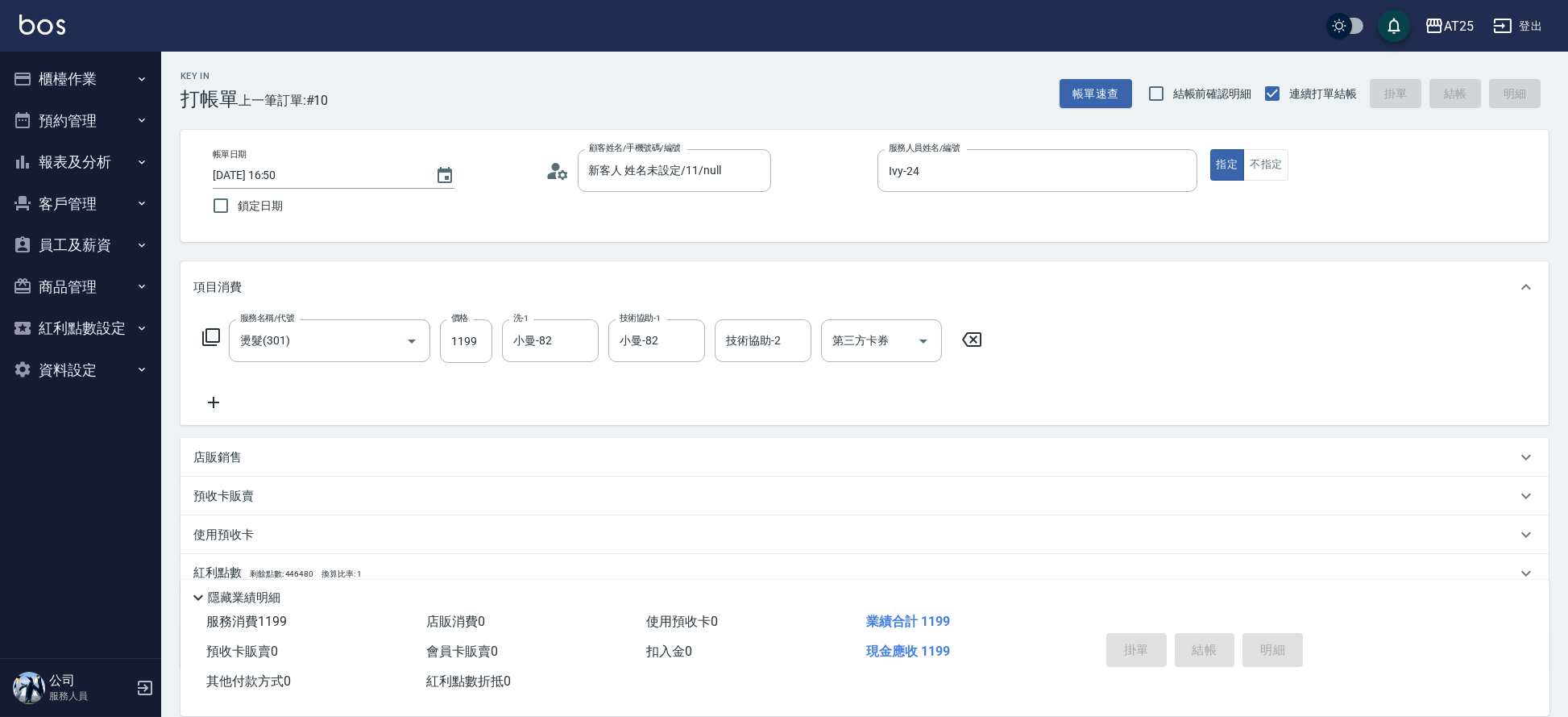
type input "[DATE] 16:51"
type input "0"
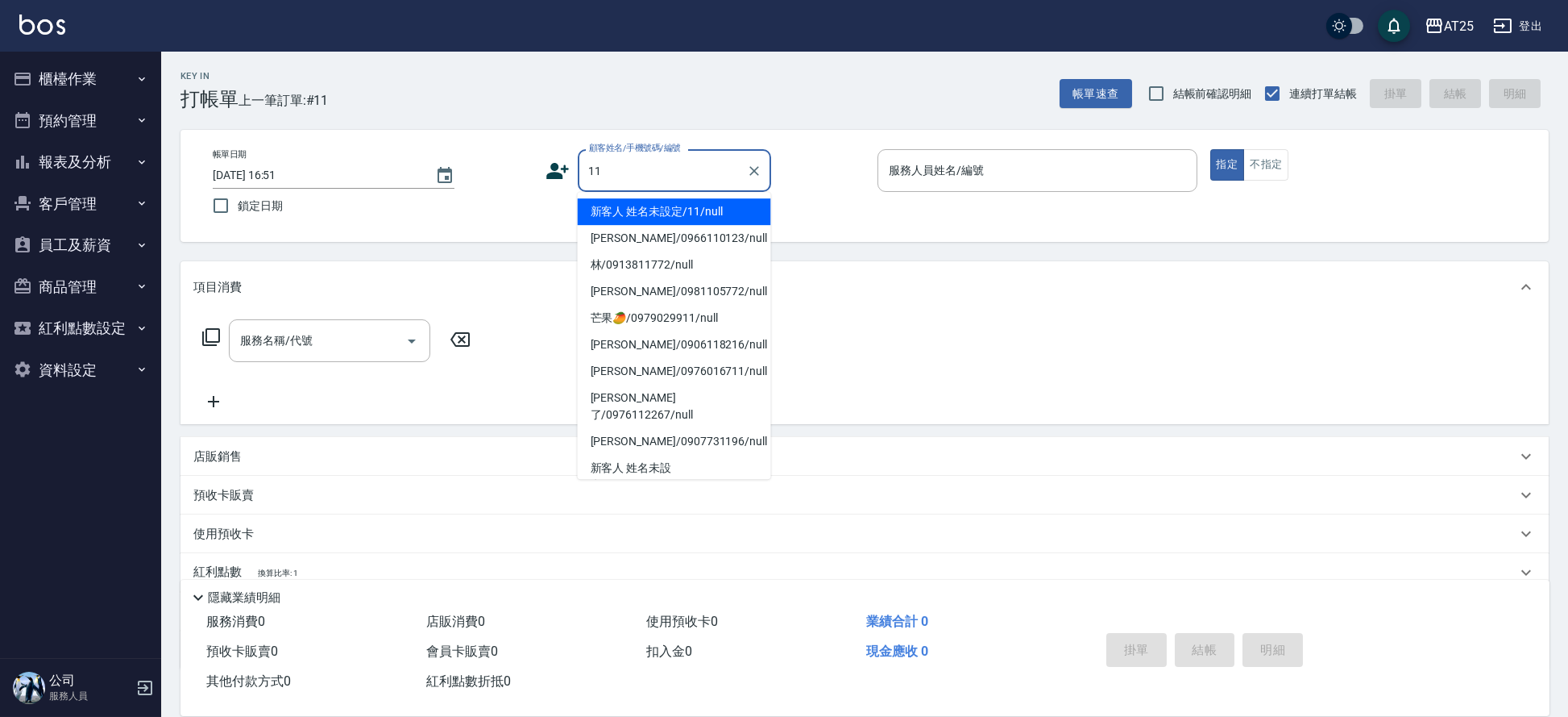
type input "新客人 姓名未設定/11/null"
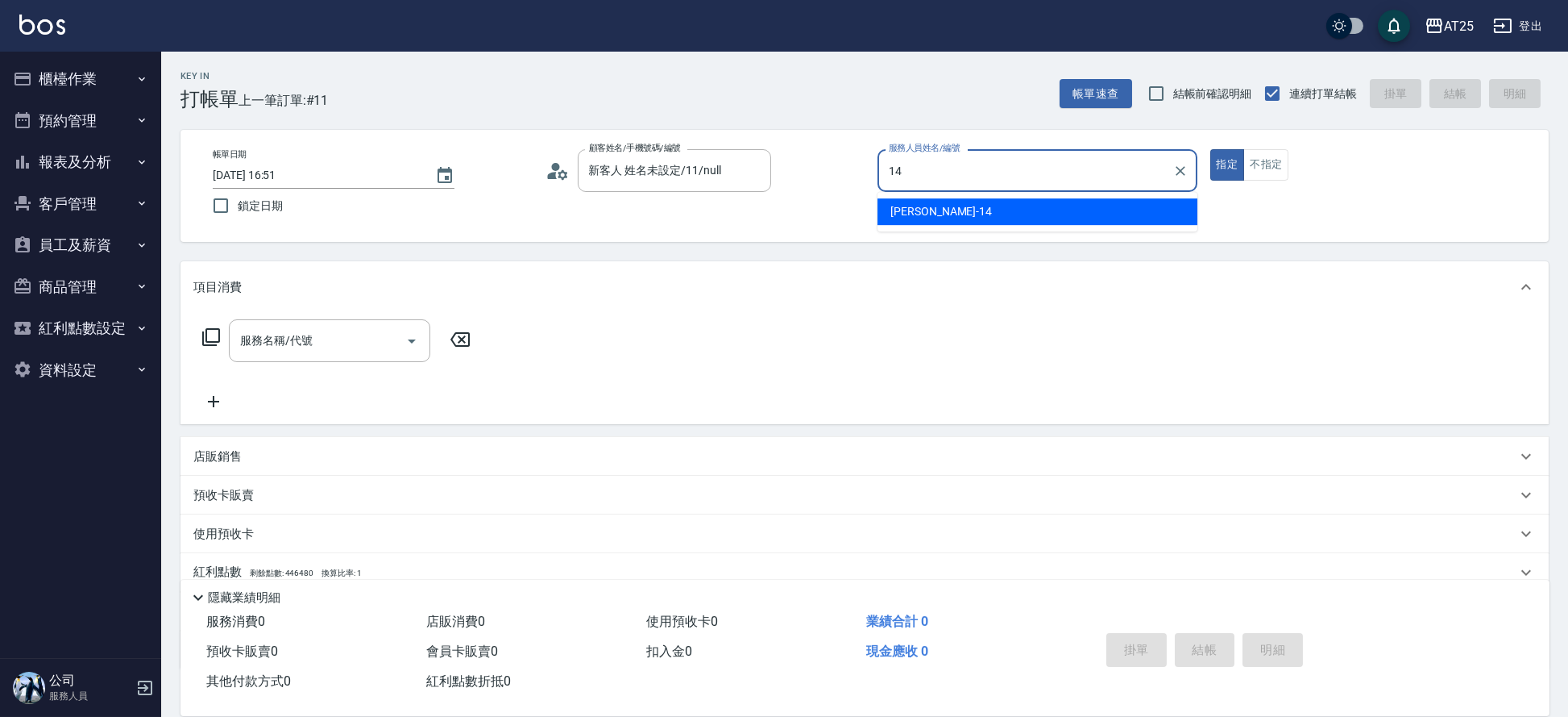
type input "[PERSON_NAME]-14"
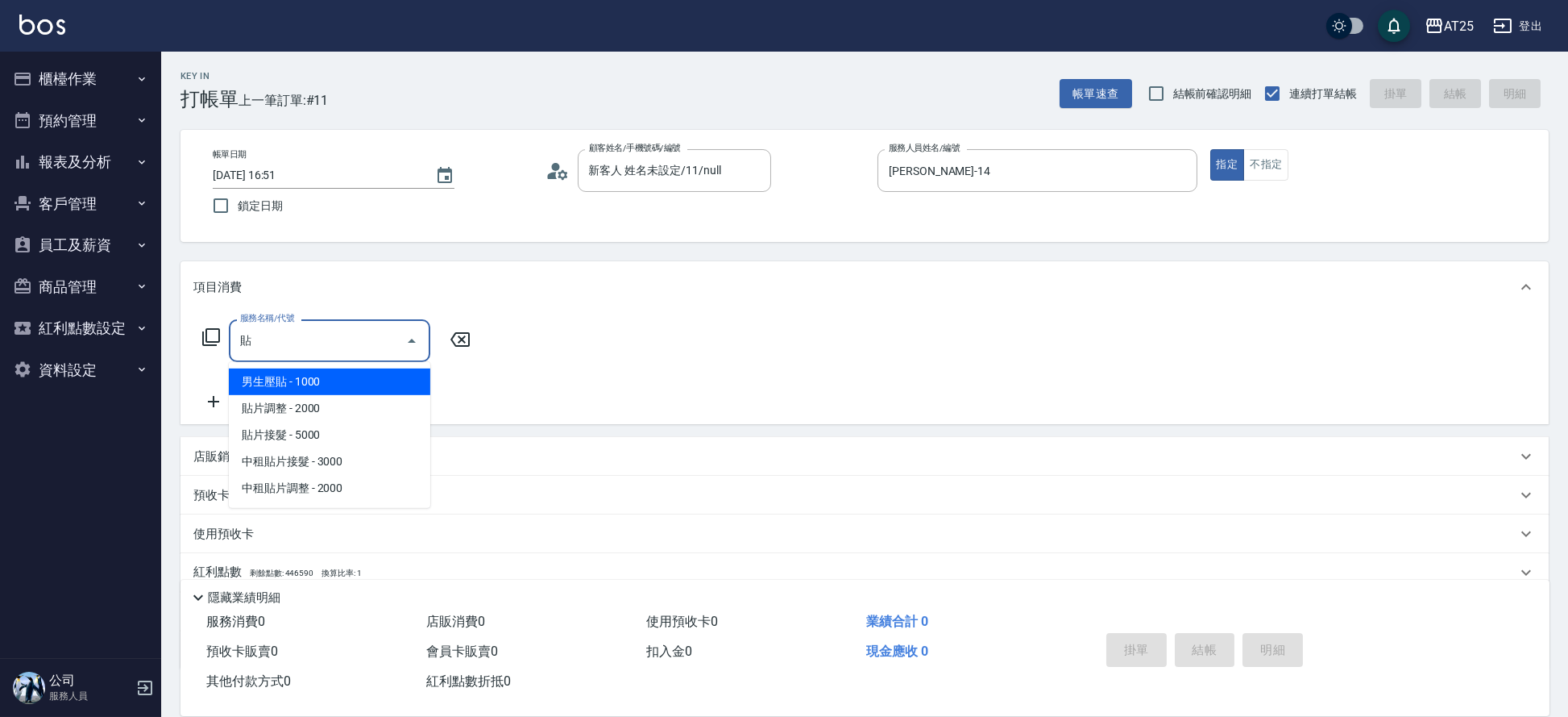
type input "男生壓貼(306)"
type input "100"
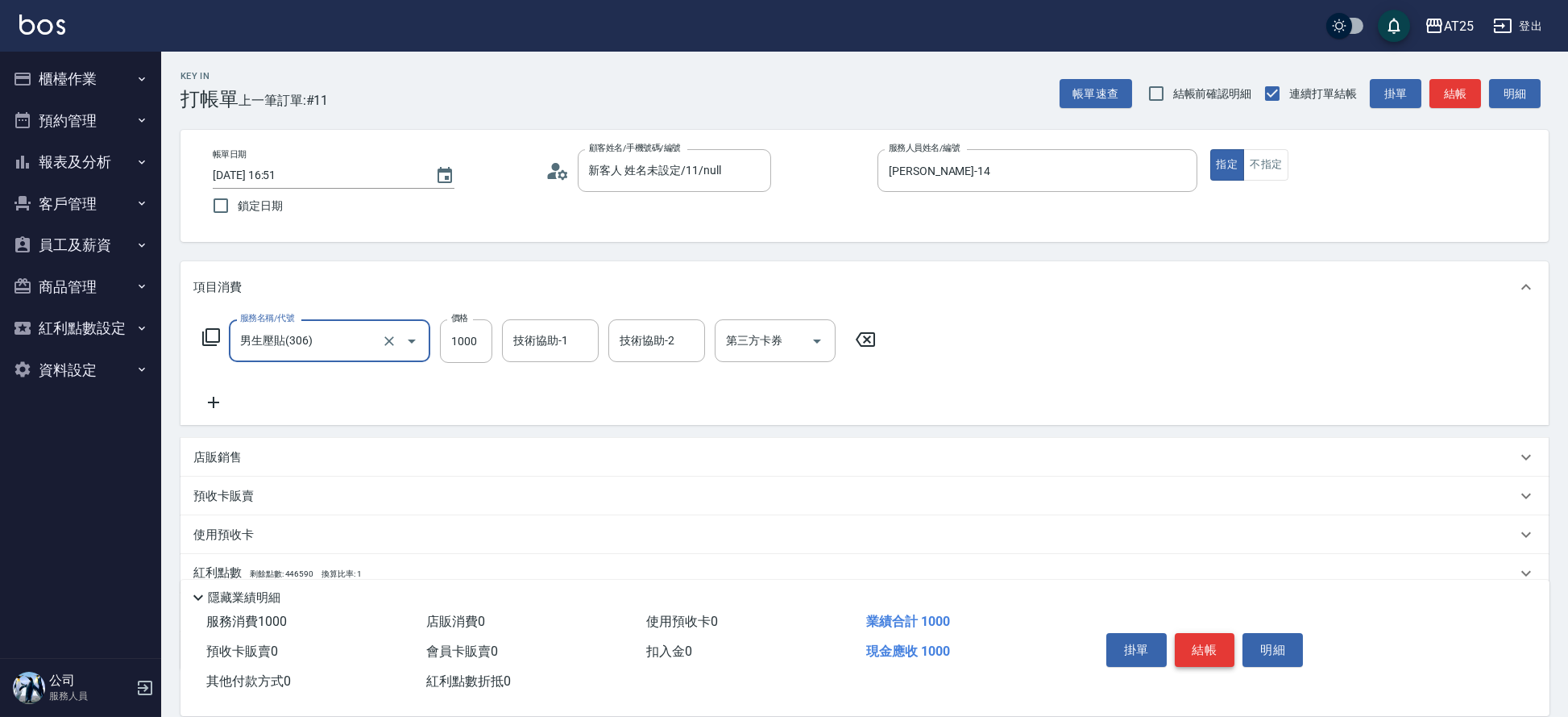
type input "男生壓貼(306)"
type input "[PERSON_NAME]-68"
click at [1195, 644] on button "結帳" at bounding box center [1204, 650] width 60 height 34
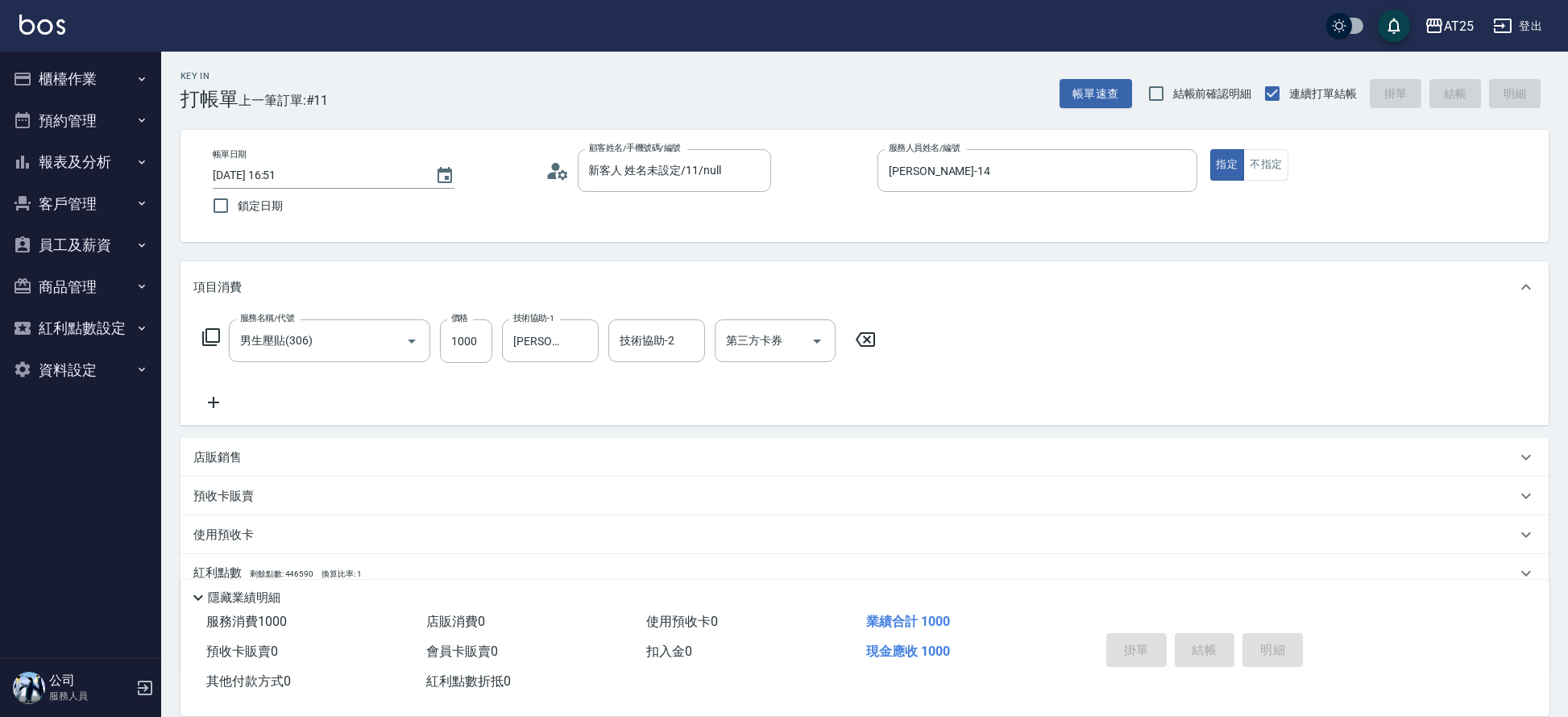
type input "0"
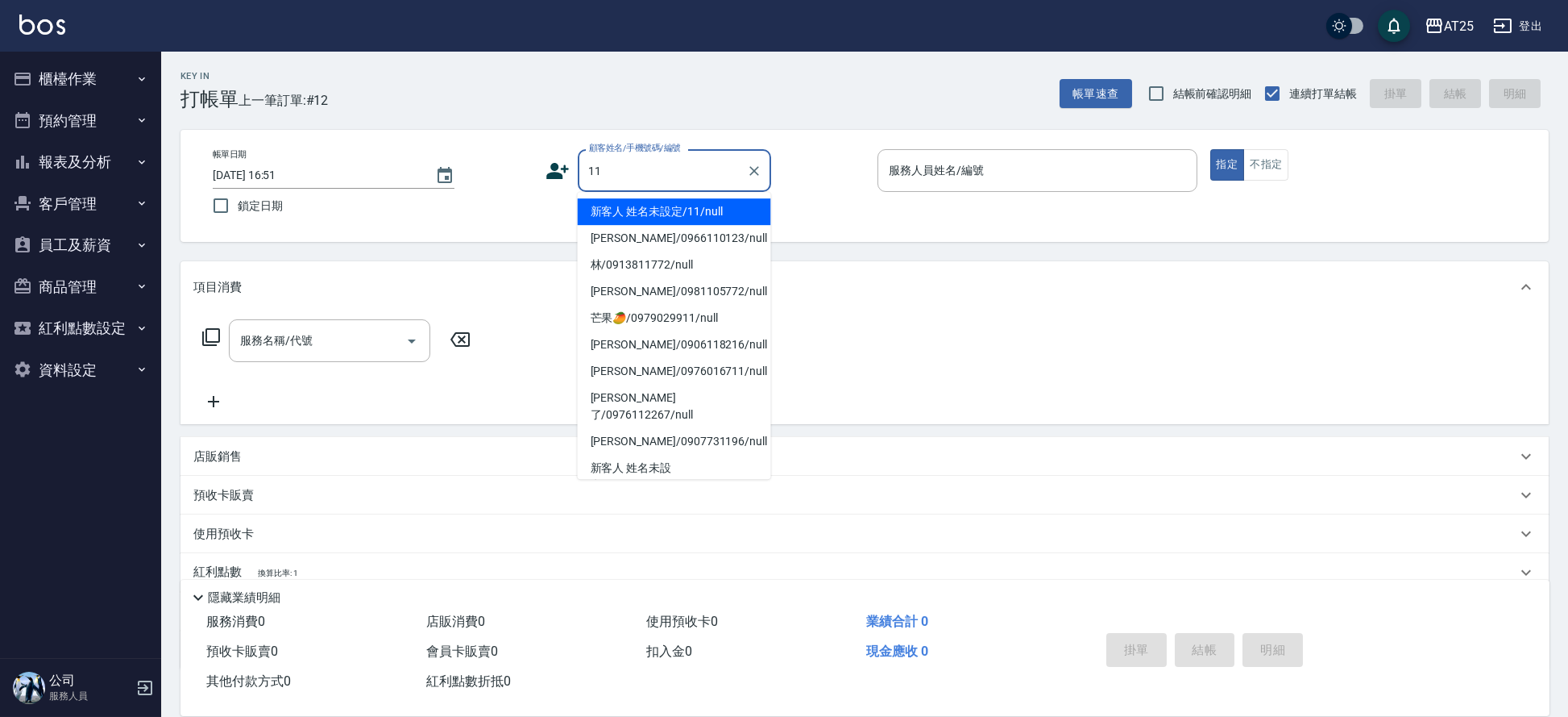
type input "新客人 姓名未設定/11/null"
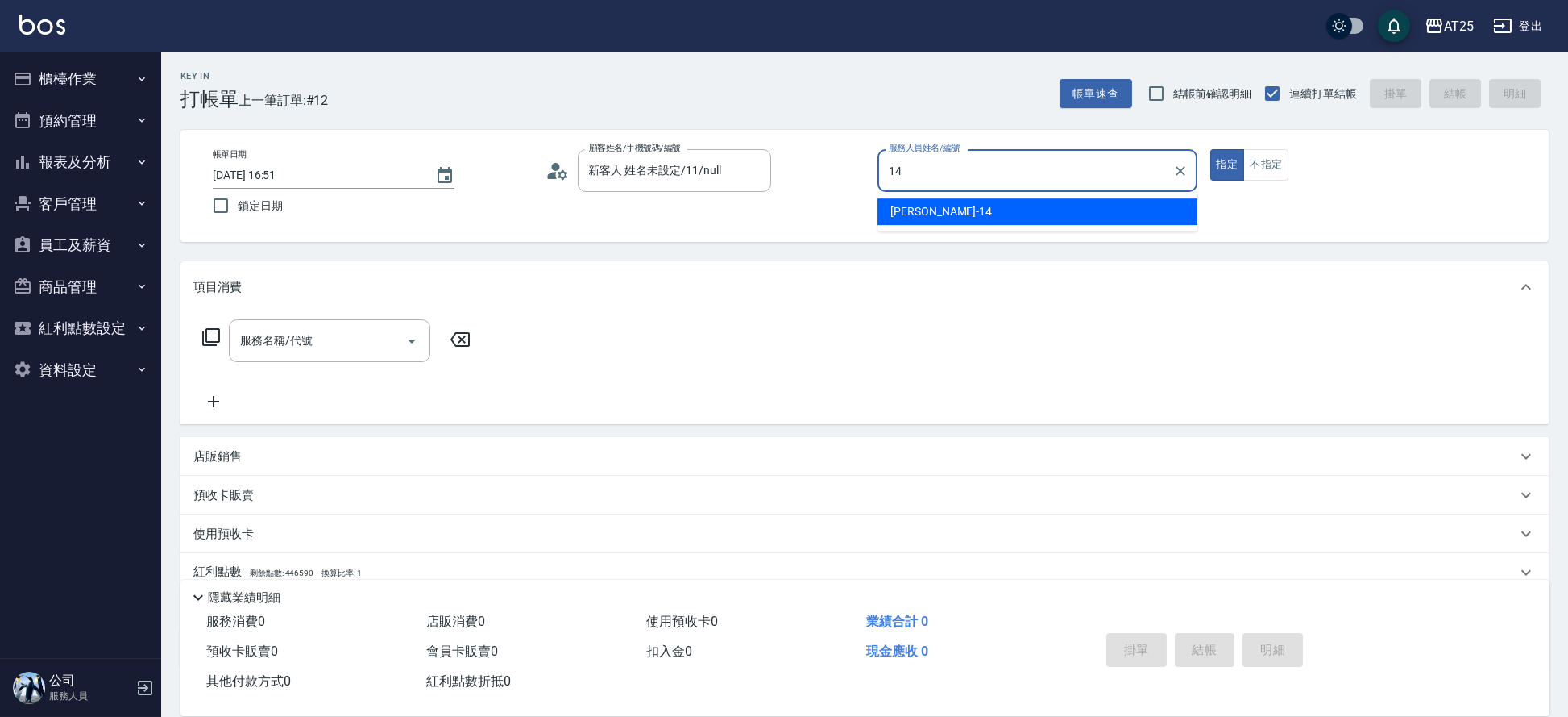
type input "[PERSON_NAME]-14"
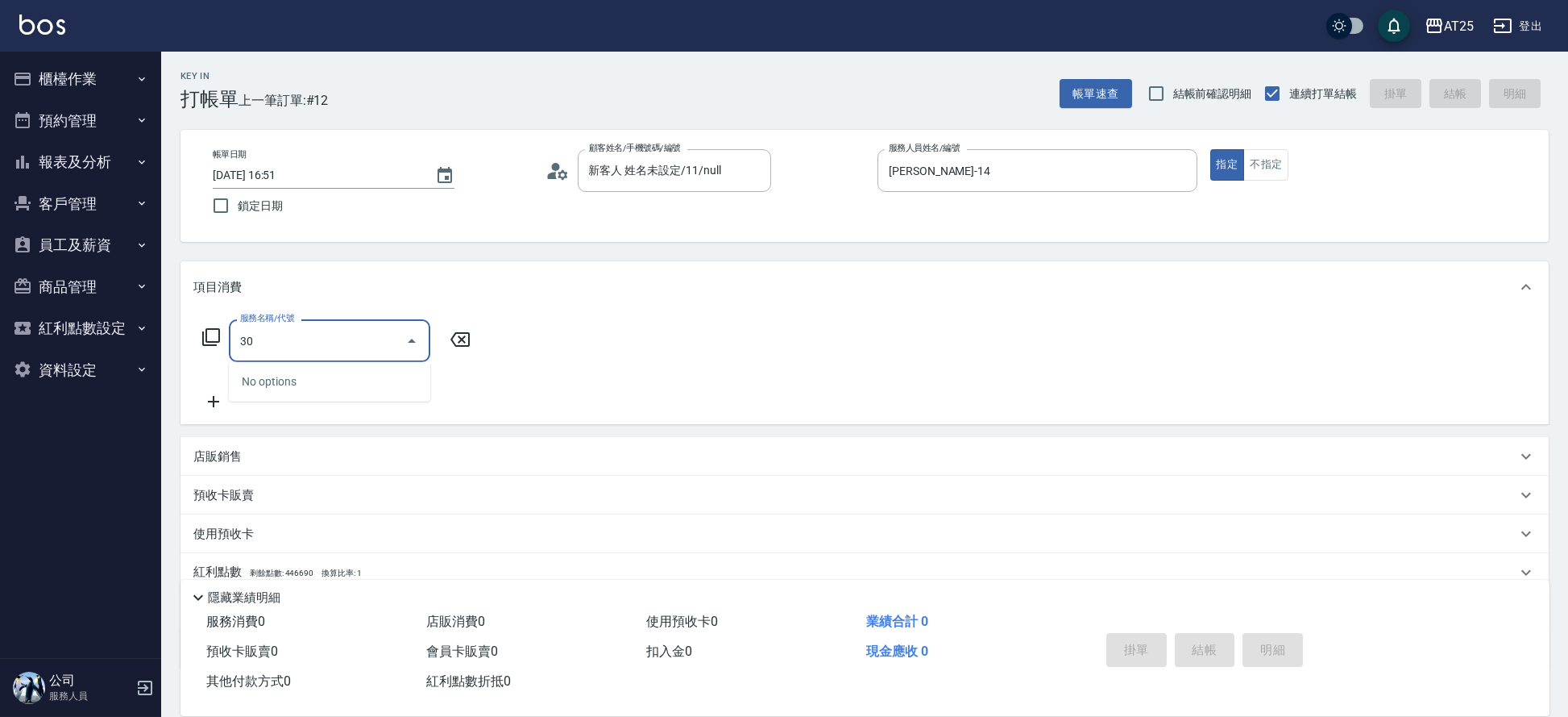
type input "301"
type input "150"
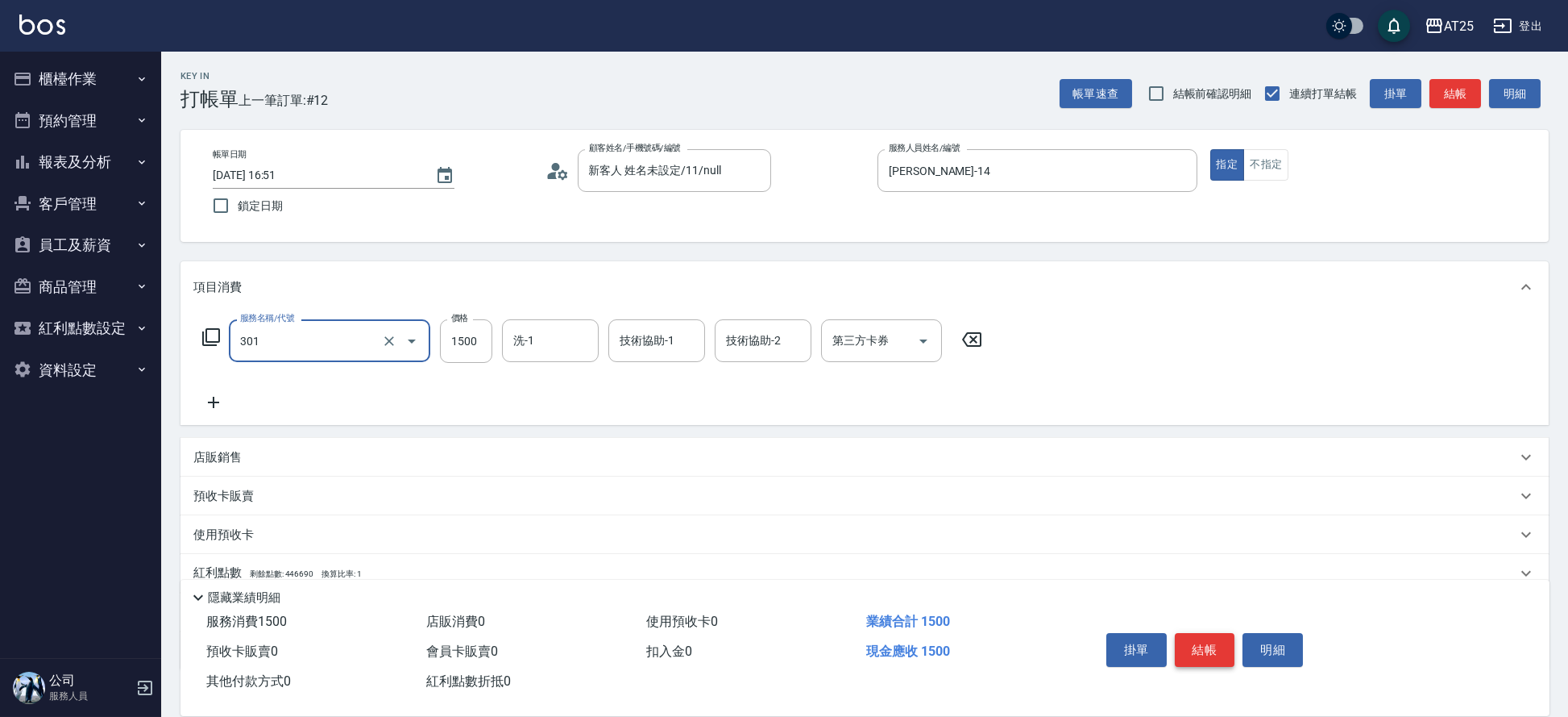
type input "燙髮(301)"
type input "0"
type input "27"
type input "20"
type input "270"
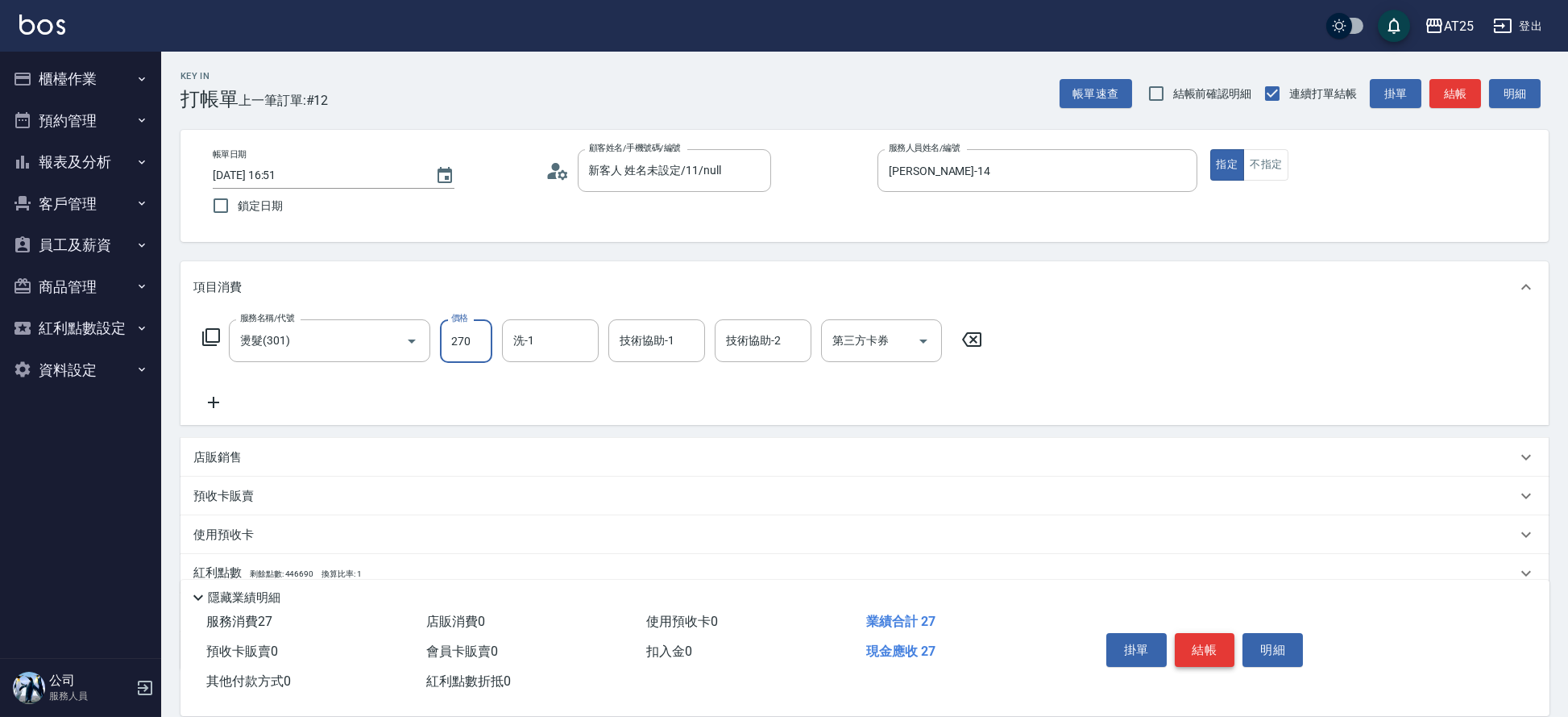
type input "270"
type input "2700"
type input "[PERSON_NAME]-58"
type input "[PERSON_NAME]-80"
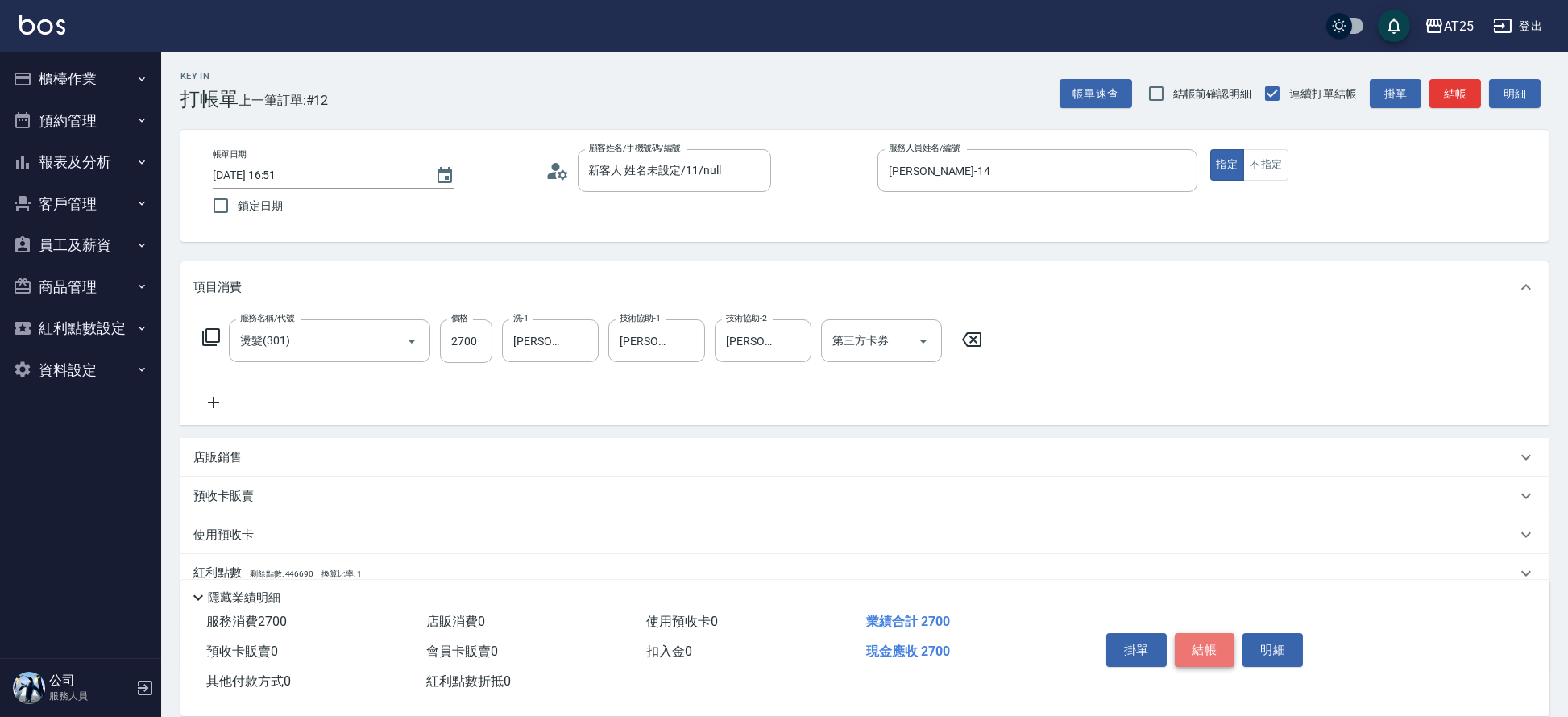
click at [1202, 648] on button "結帳" at bounding box center [1204, 650] width 60 height 34
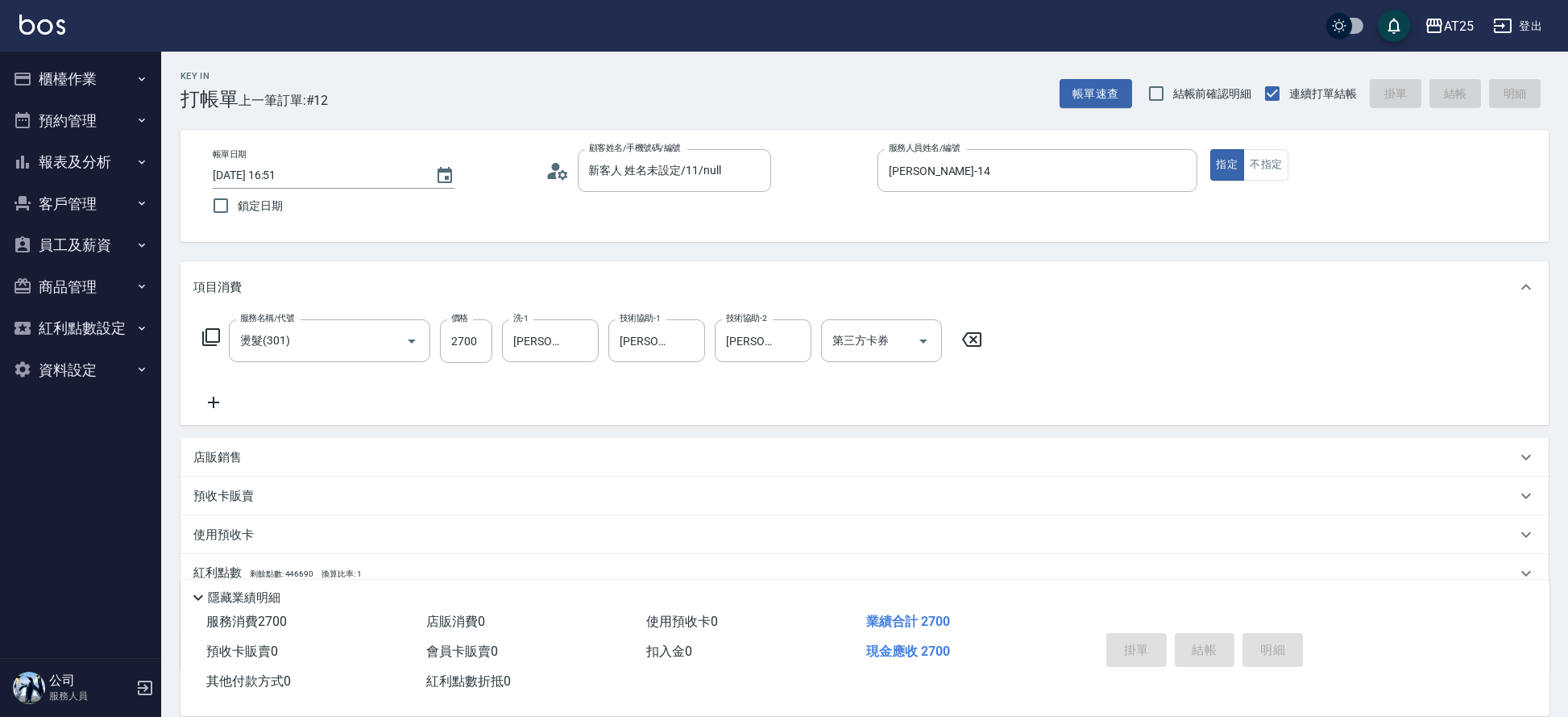
type input "[DATE] 16:53"
type input "0"
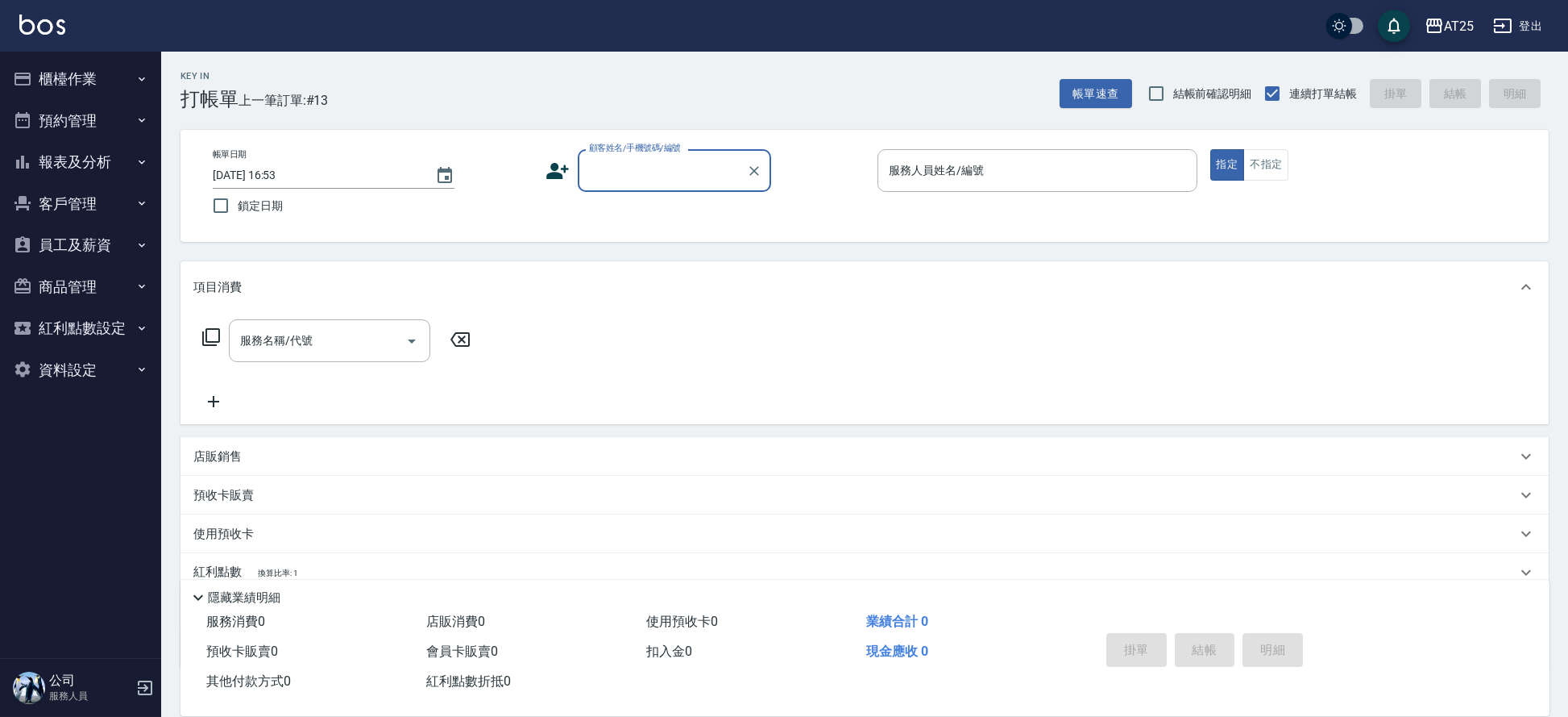
drag, startPoint x: 1202, startPoint y: 648, endPoint x: 1130, endPoint y: 712, distance: 96.3
click at [1201, 650] on div "掛單 結帳 明細" at bounding box center [1204, 652] width 210 height 51
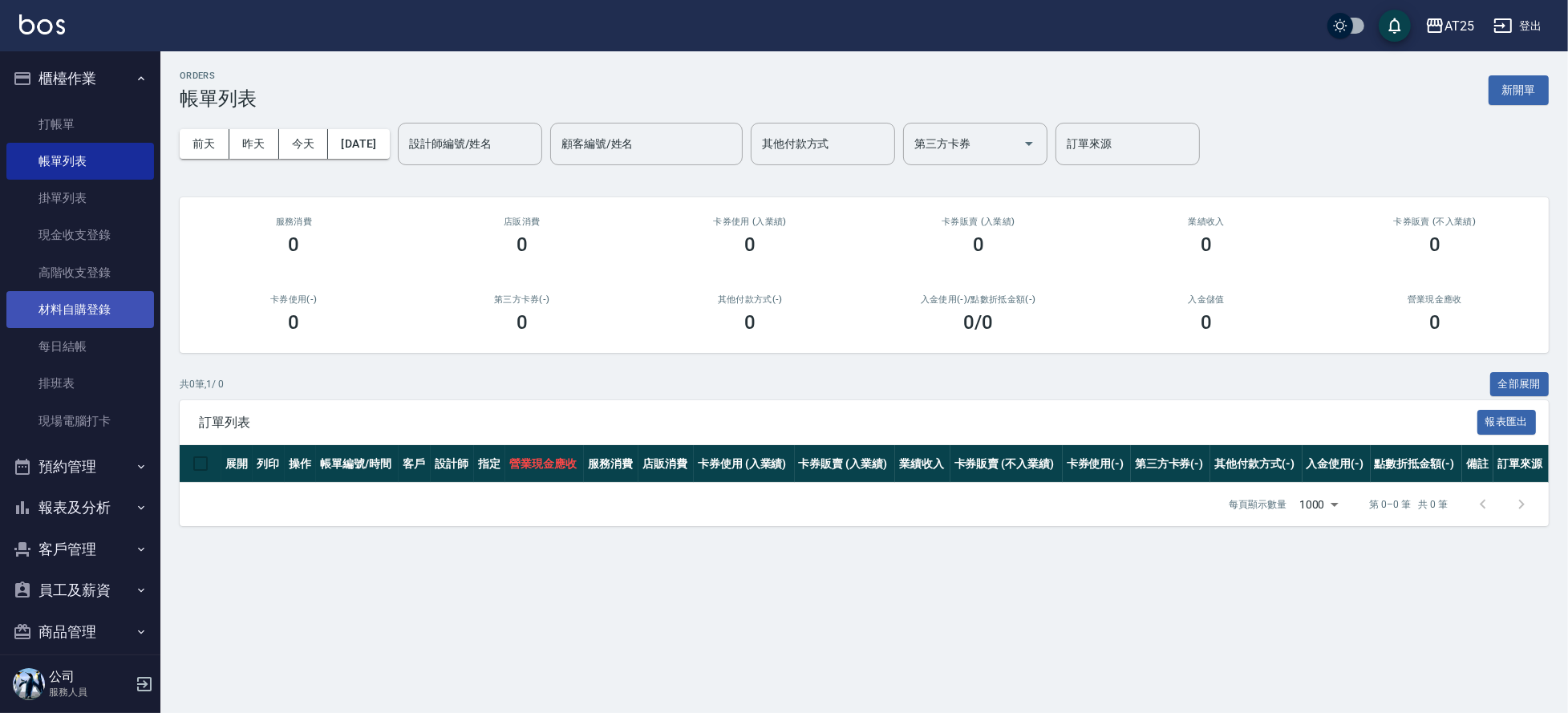
drag, startPoint x: 160, startPoint y: 161, endPoint x: 124, endPoint y: 315, distance: 158.2
click at [125, 314] on nav "櫃檯作業 打帳單 帳單列表 掛單列表 現金收支登錄 高階收支登錄 材料自購登錄 每日結帳 排班表 現場電腦打卡 預約管理 預約管理 單日預約紀錄 單週預約紀錄…" at bounding box center [80, 352] width 161 height 603
click at [93, 510] on button "報表及分析" at bounding box center [81, 507] width 148 height 41
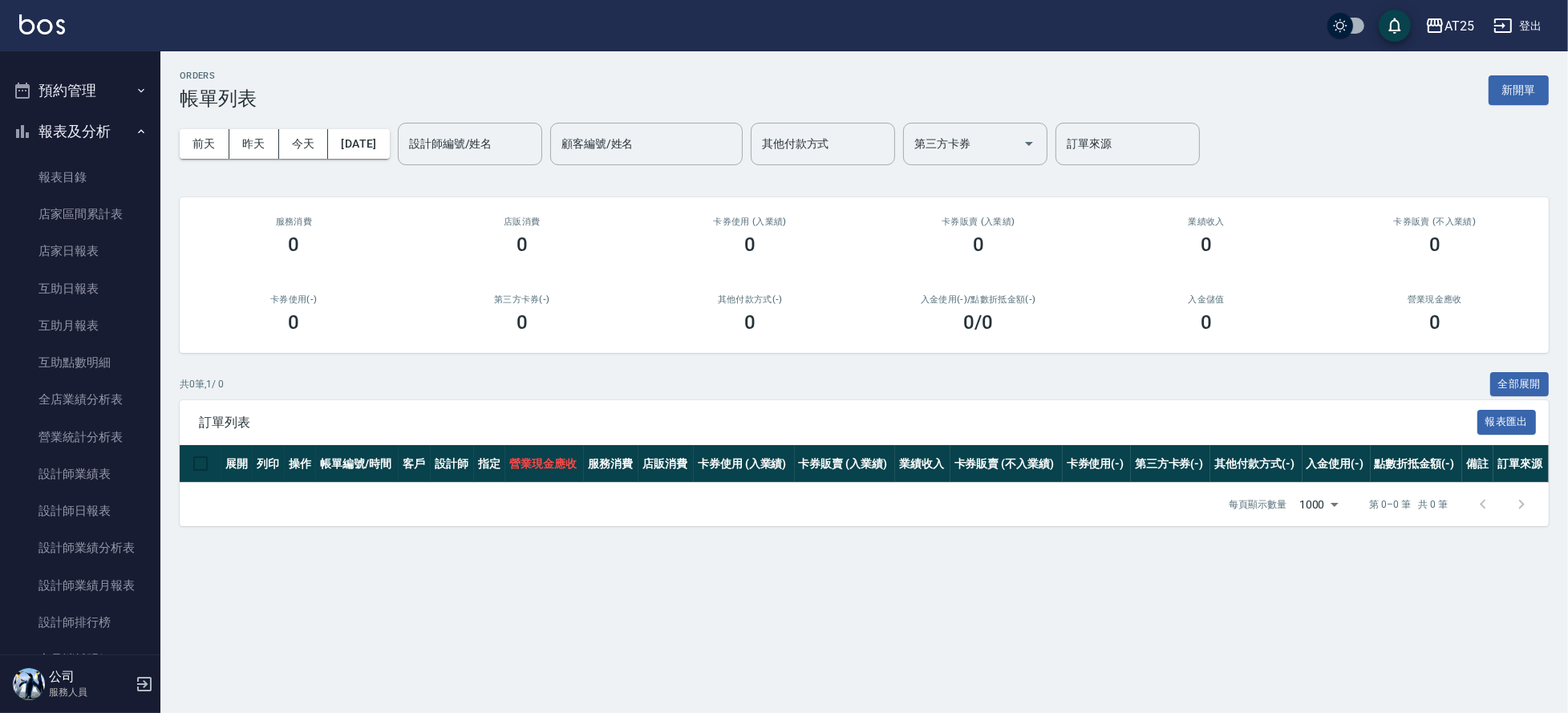
scroll to position [403, 0]
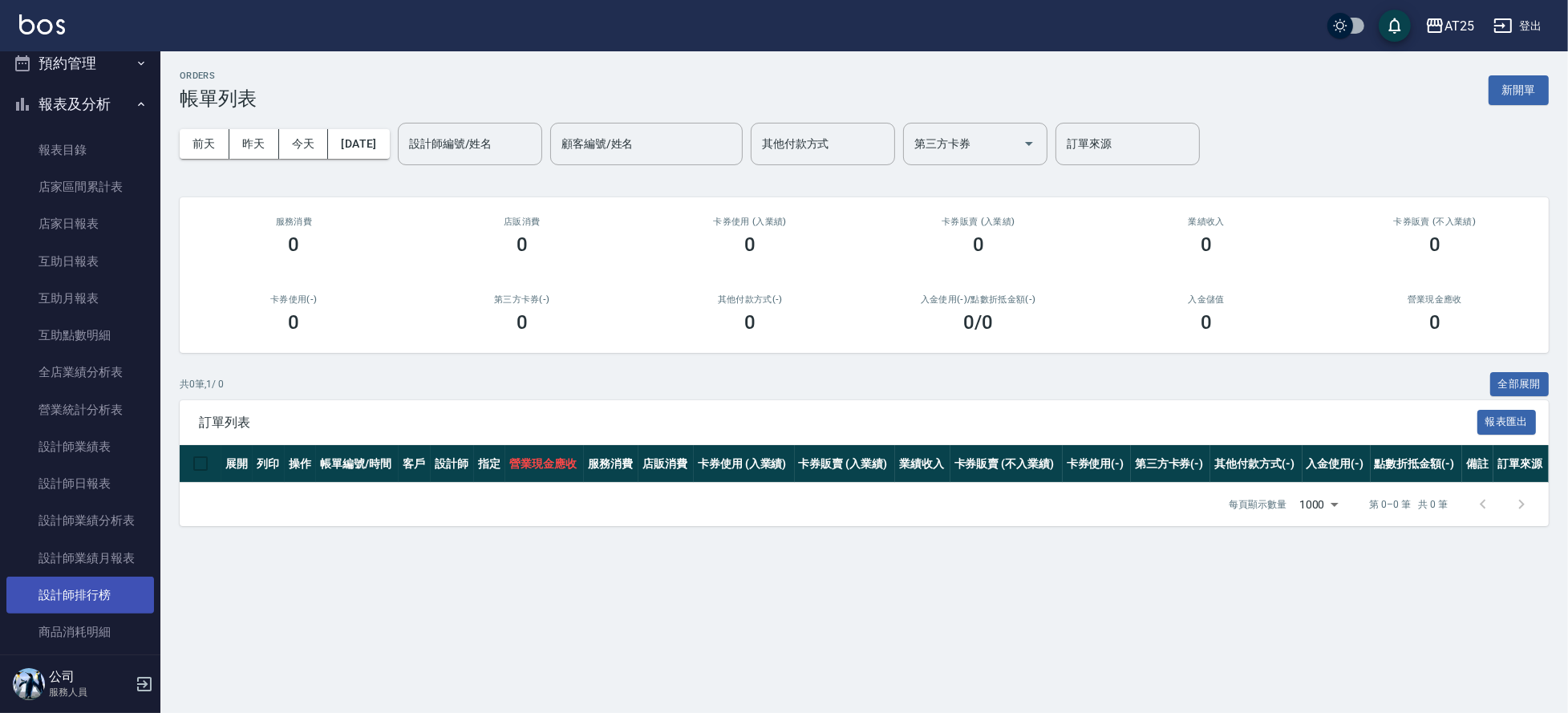
click at [131, 606] on link "設計師排行榜" at bounding box center [81, 594] width 148 height 36
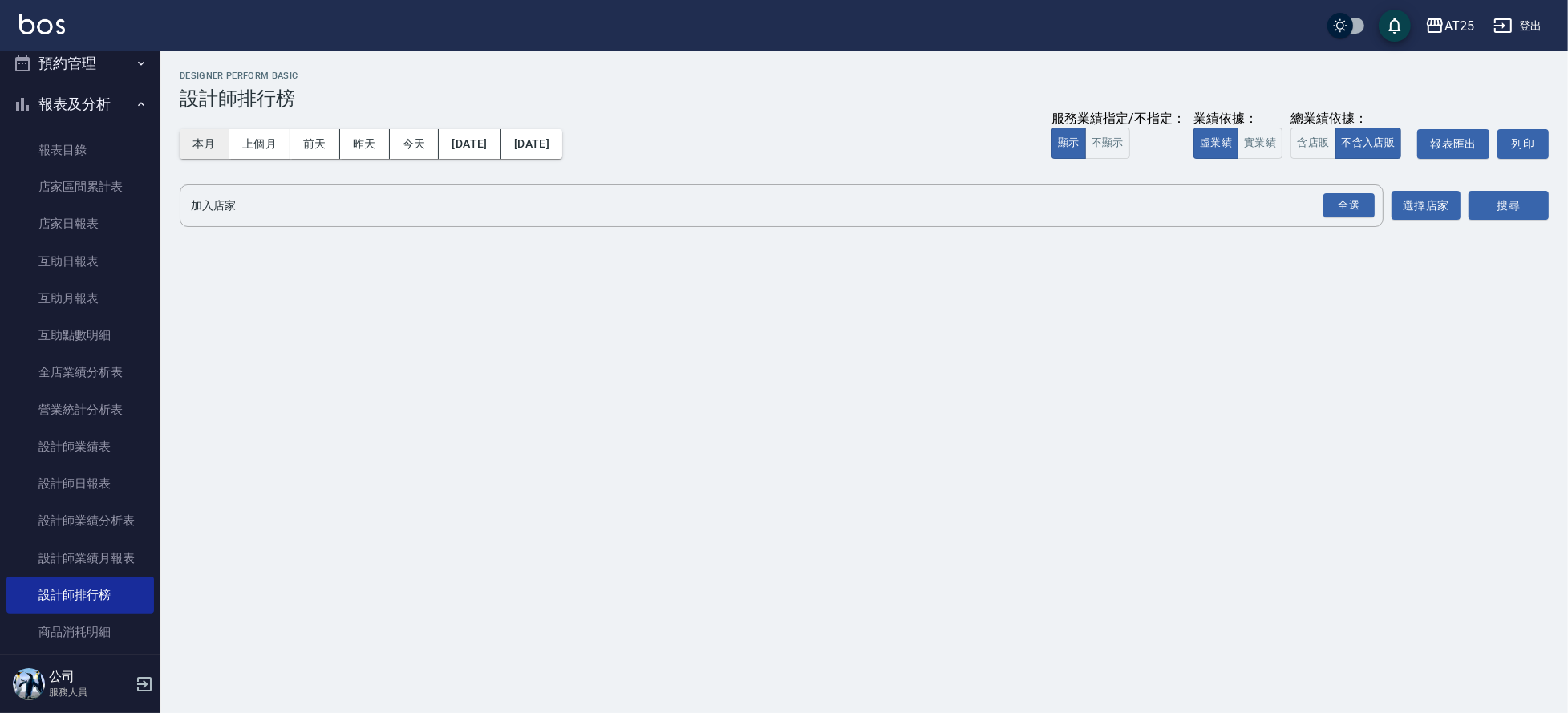
click at [197, 139] on button "本月" at bounding box center [204, 144] width 49 height 30
click at [1254, 142] on button "實業績" at bounding box center [1260, 143] width 45 height 32
click at [1347, 210] on div "全選" at bounding box center [1349, 205] width 51 height 25
click at [1427, 214] on button "選擇店家" at bounding box center [1426, 206] width 69 height 30
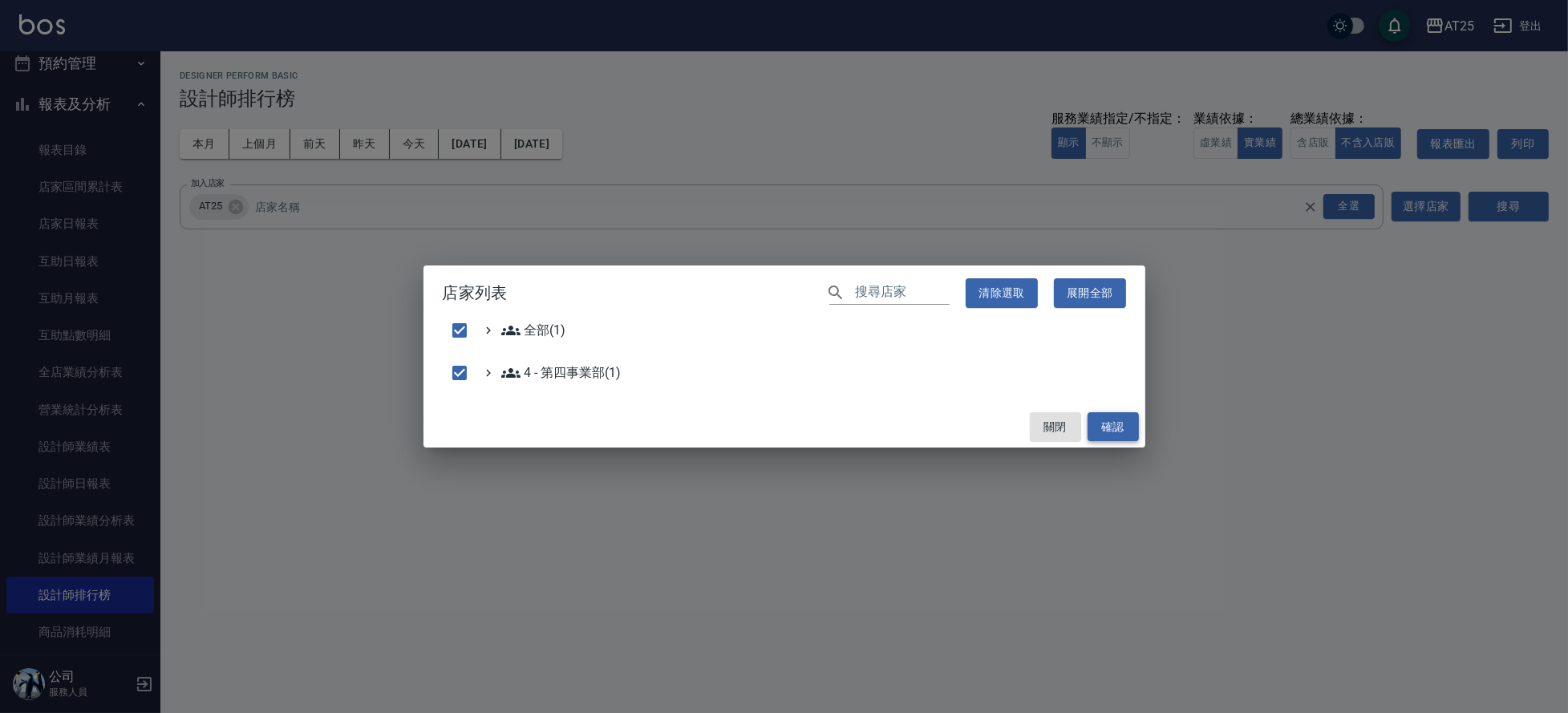
click at [1120, 432] on button "確認" at bounding box center [1113, 427] width 51 height 30
checkbox input "false"
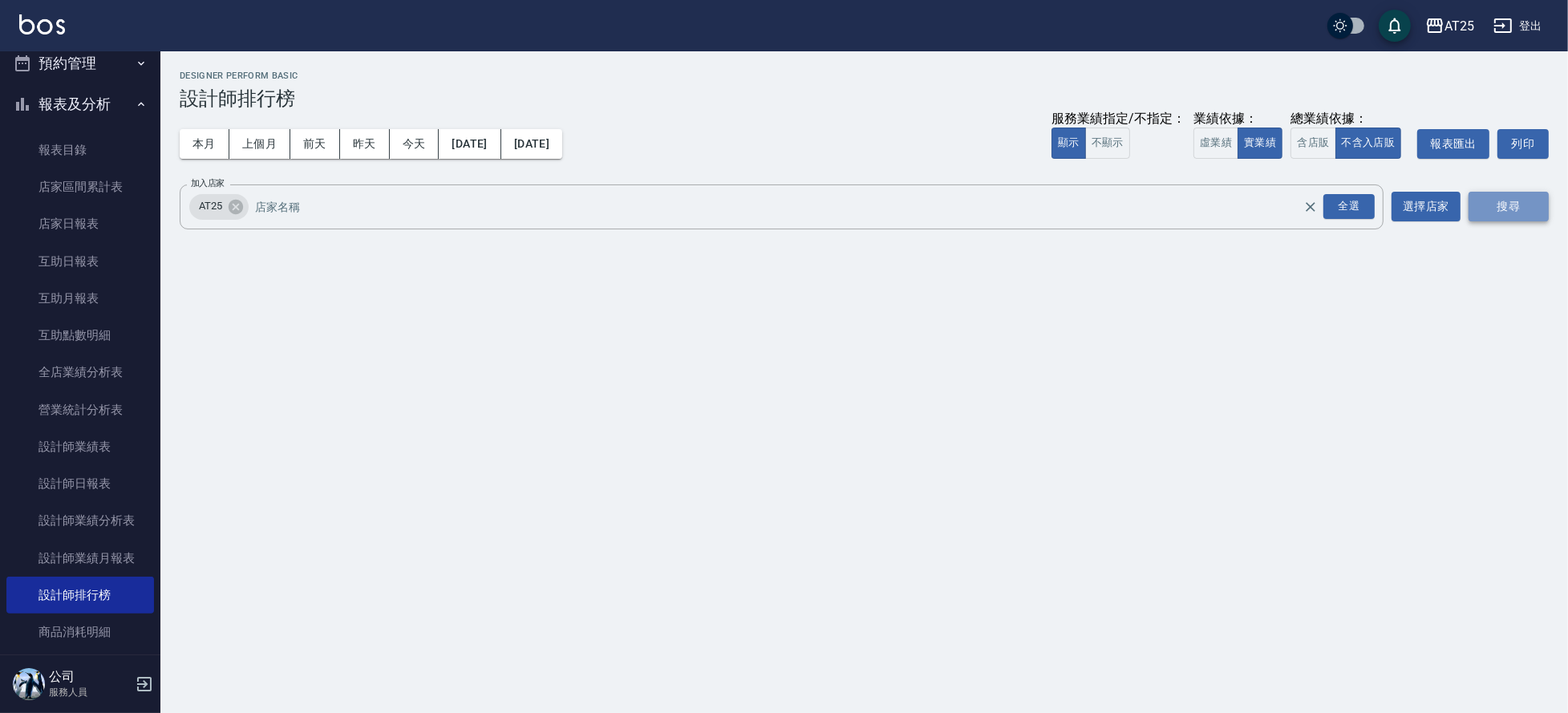
click at [1508, 198] on button "搜尋" at bounding box center [1508, 206] width 80 height 30
